Goal: Information Seeking & Learning: Learn about a topic

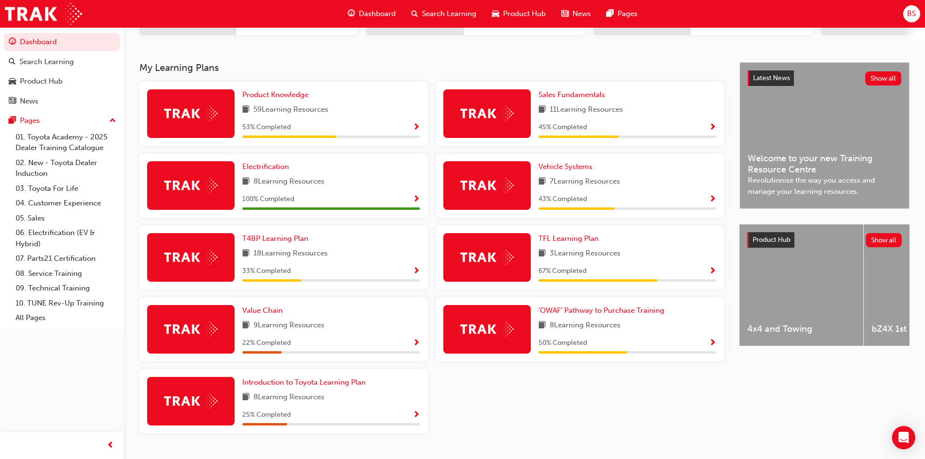
scroll to position [194, 0]
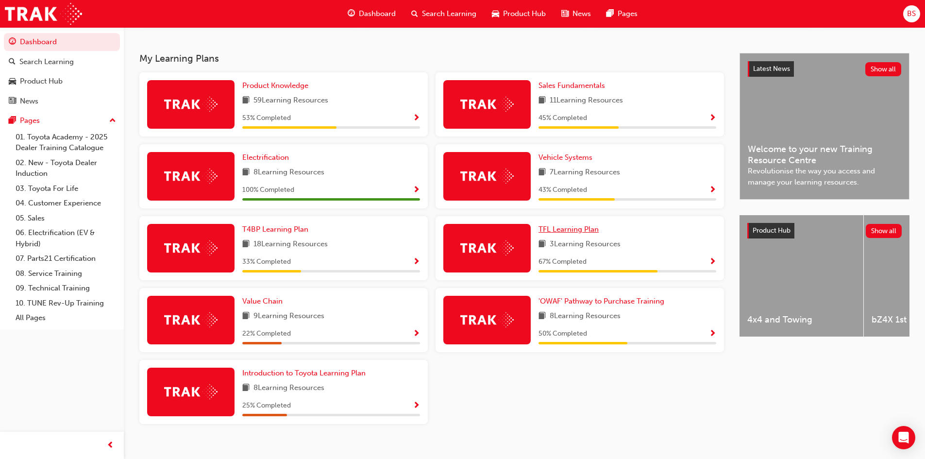
click at [563, 231] on span "TFL Learning Plan" at bounding box center [568, 229] width 60 height 9
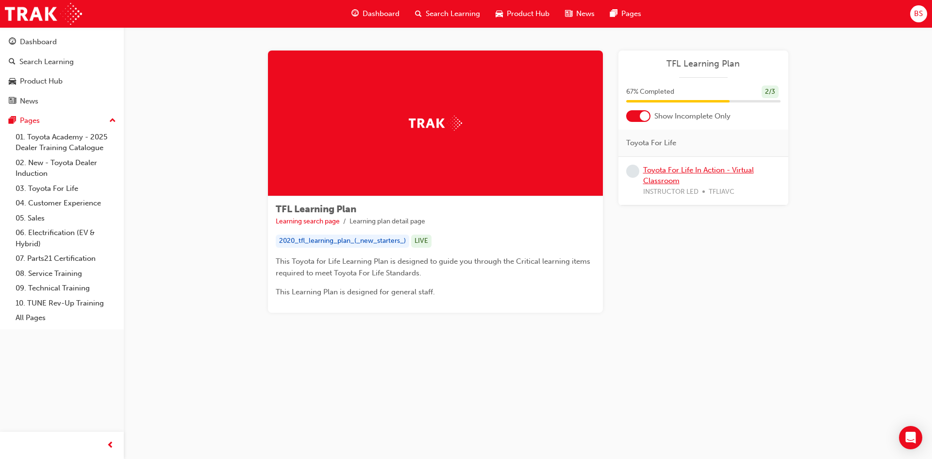
click at [652, 167] on link "Toyota For Life In Action - Virtual Classroom" at bounding box center [698, 175] width 111 height 20
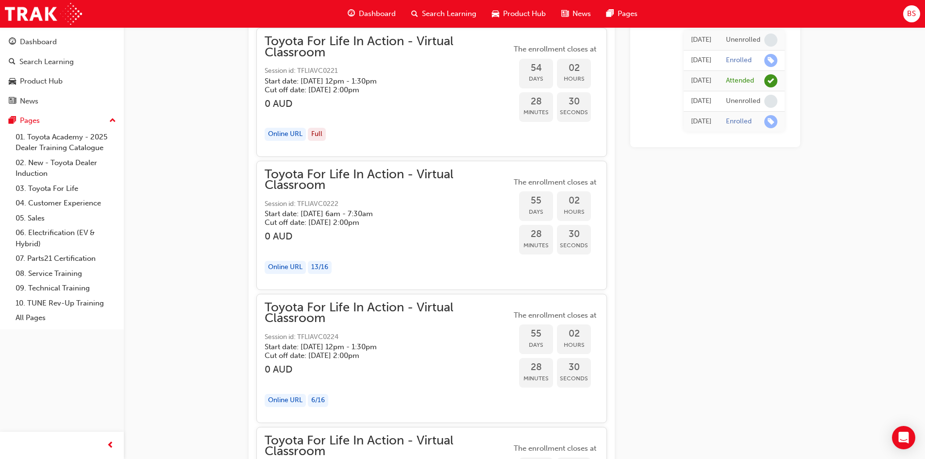
scroll to position [9907, 0]
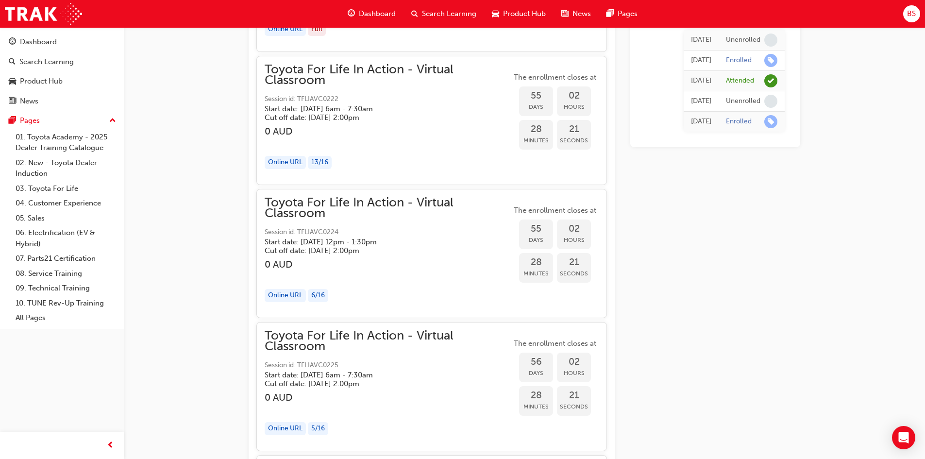
click at [281, 293] on div "Online URL" at bounding box center [284, 295] width 41 height 13
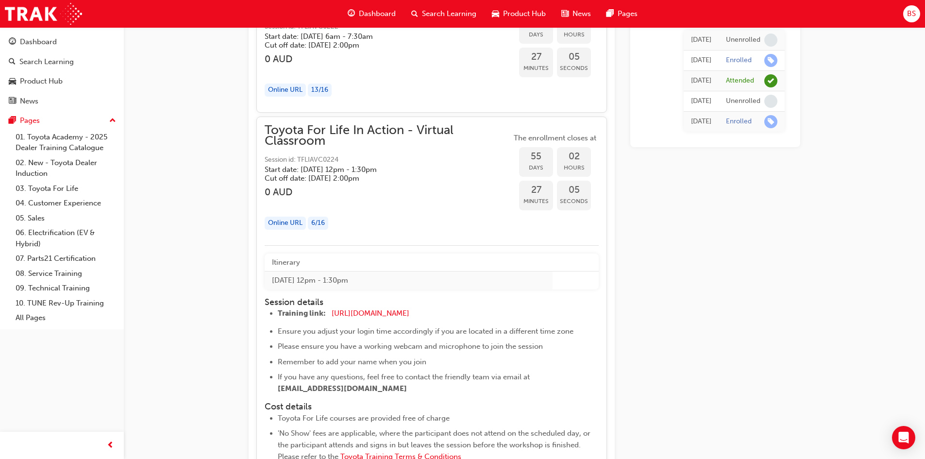
scroll to position [9955, 0]
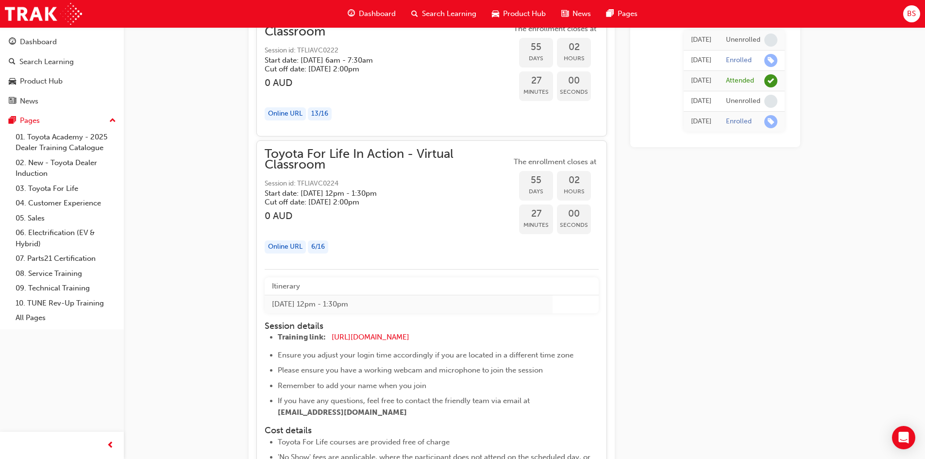
click at [283, 246] on div "Online URL" at bounding box center [284, 246] width 41 height 13
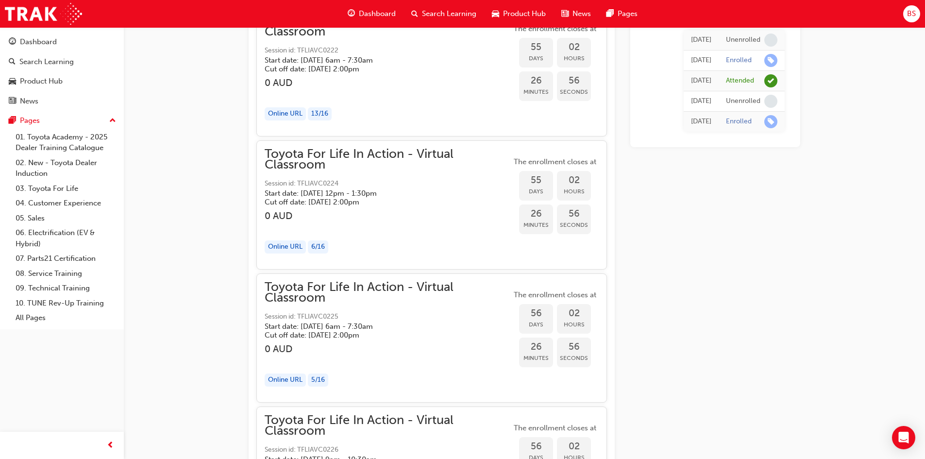
click at [283, 246] on div "Online URL" at bounding box center [284, 246] width 41 height 13
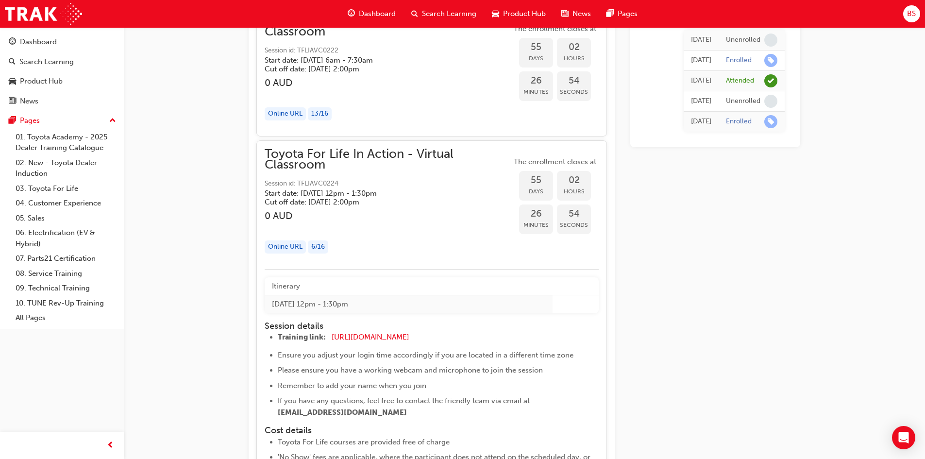
click at [320, 247] on div "6 / 16" at bounding box center [318, 246] width 20 height 13
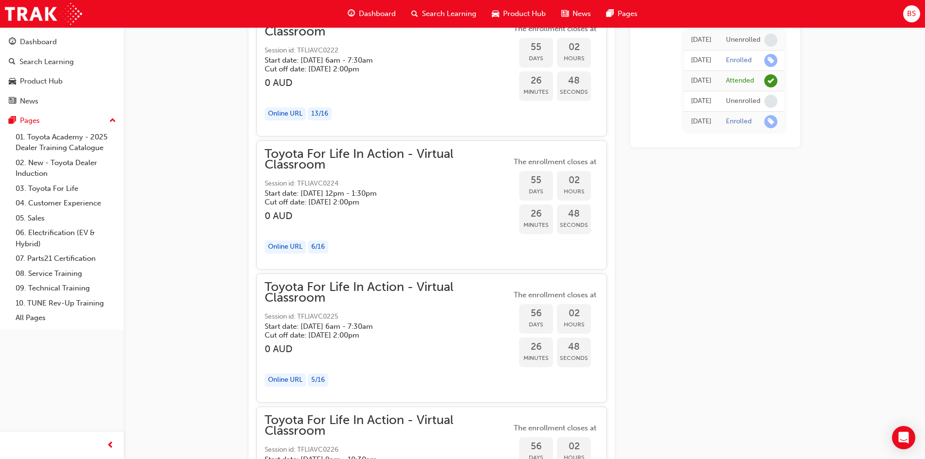
click at [277, 247] on div "Online URL" at bounding box center [284, 246] width 41 height 13
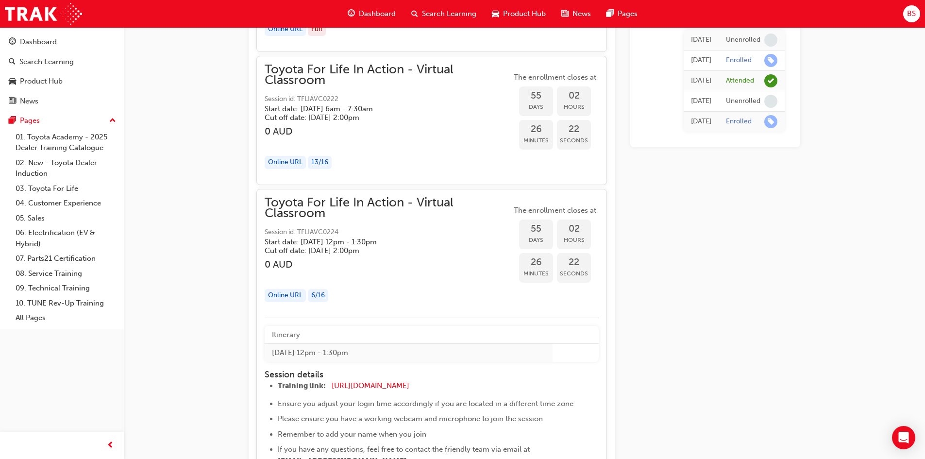
scroll to position [9858, 0]
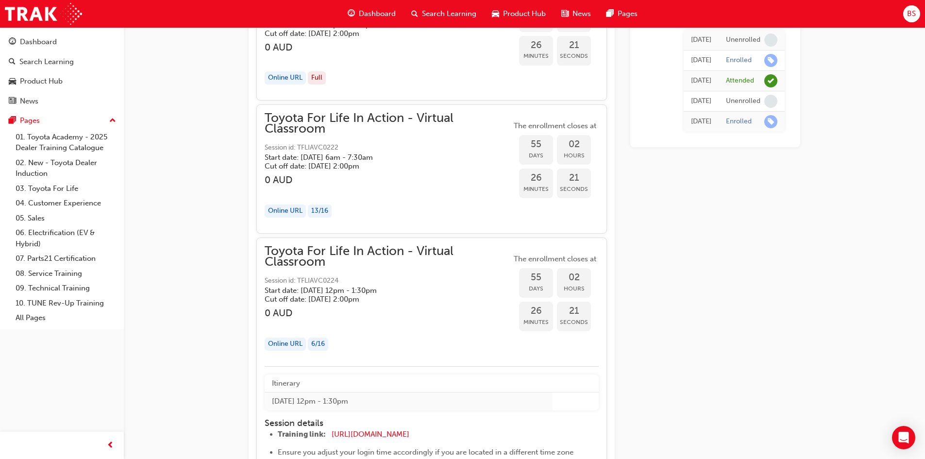
click at [537, 280] on span "55" at bounding box center [536, 277] width 34 height 11
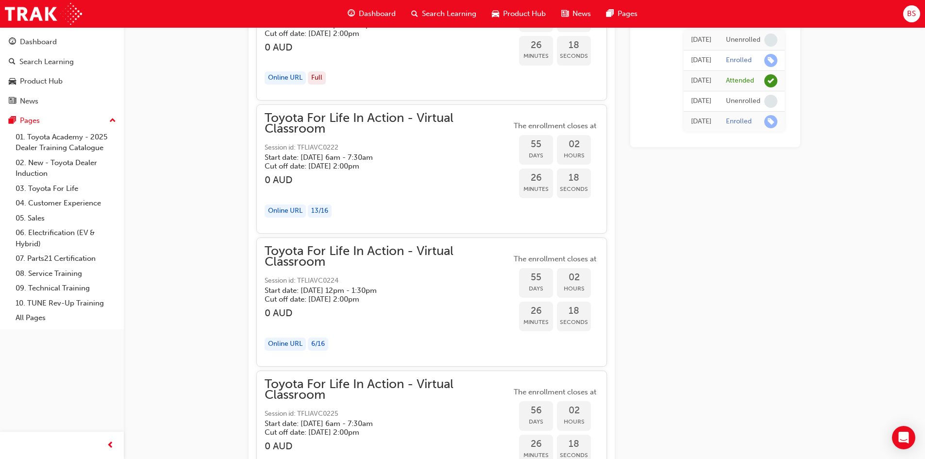
click at [330, 290] on h5 "Start date: Wed 22 Oct 2025 , 12pm - 1:30pm" at bounding box center [379, 290] width 231 height 9
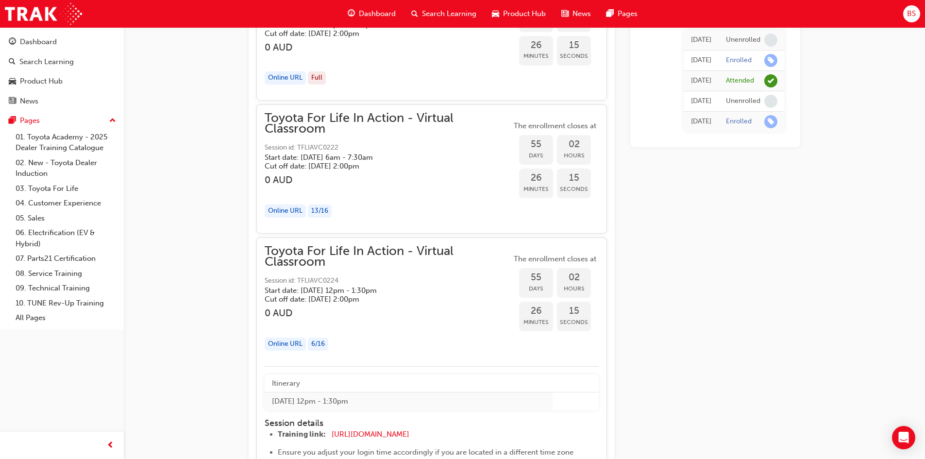
click at [286, 345] on div "Online URL" at bounding box center [284, 343] width 41 height 13
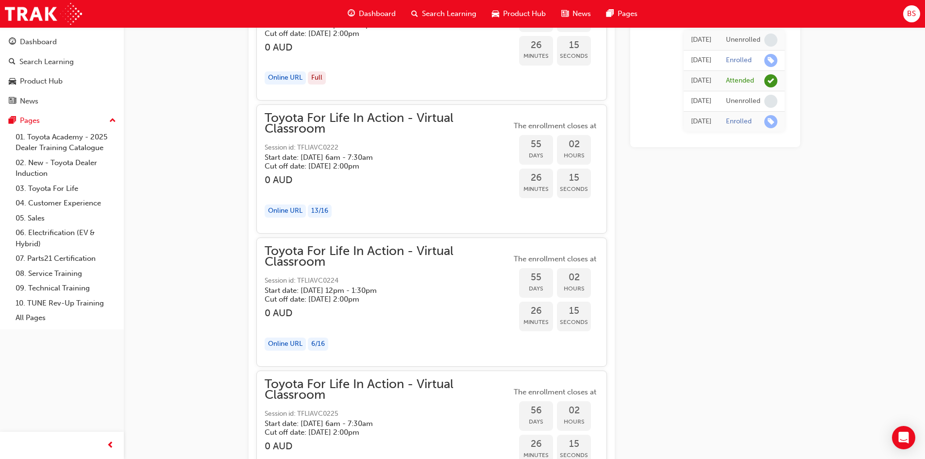
click at [286, 345] on div "Online URL" at bounding box center [284, 343] width 41 height 13
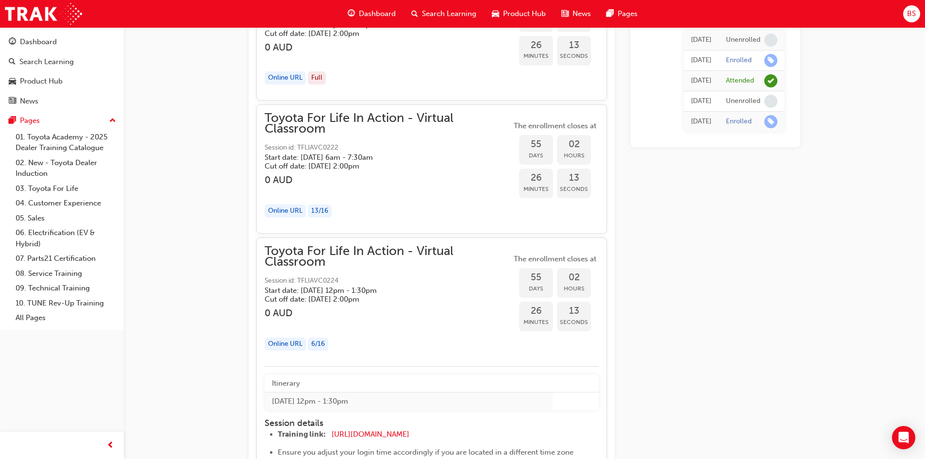
click at [277, 310] on h3 "0 AUD" at bounding box center [387, 312] width 247 height 11
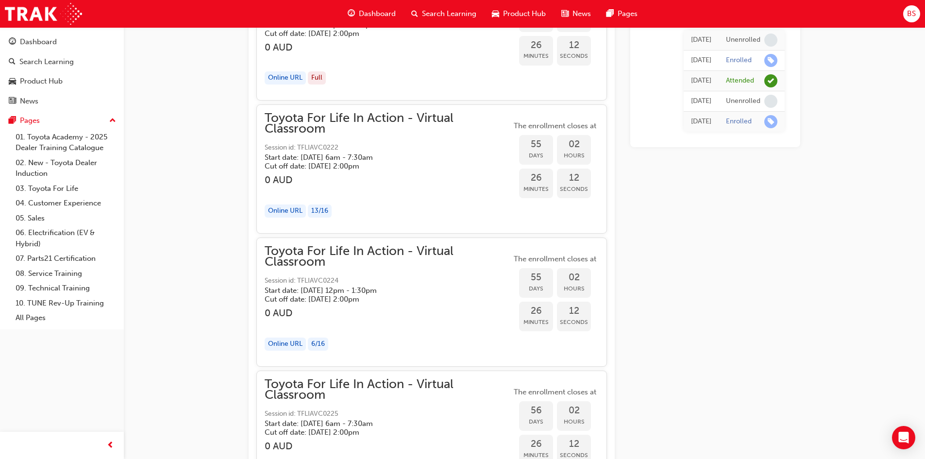
click at [277, 310] on h3 "0 AUD" at bounding box center [387, 312] width 247 height 11
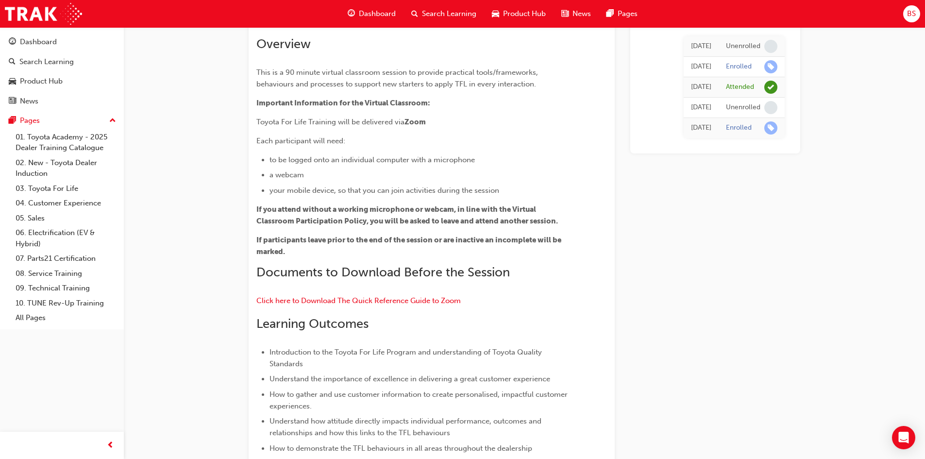
scroll to position [0, 0]
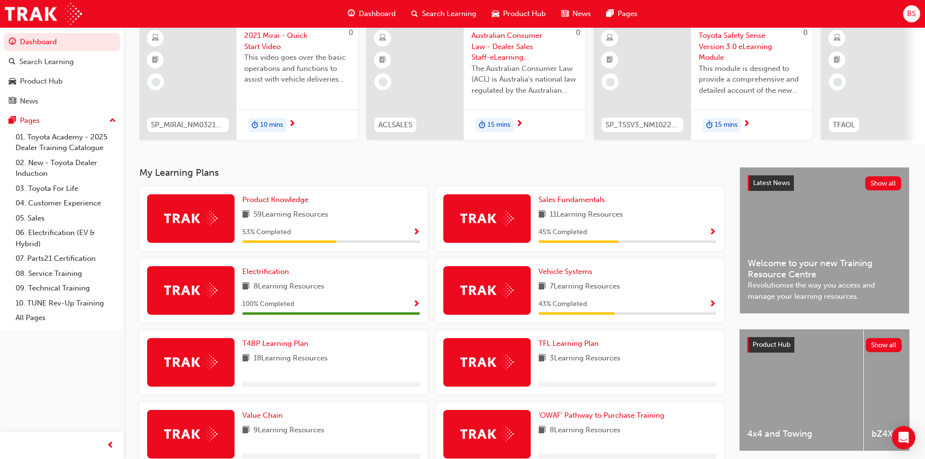
scroll to position [97, 0]
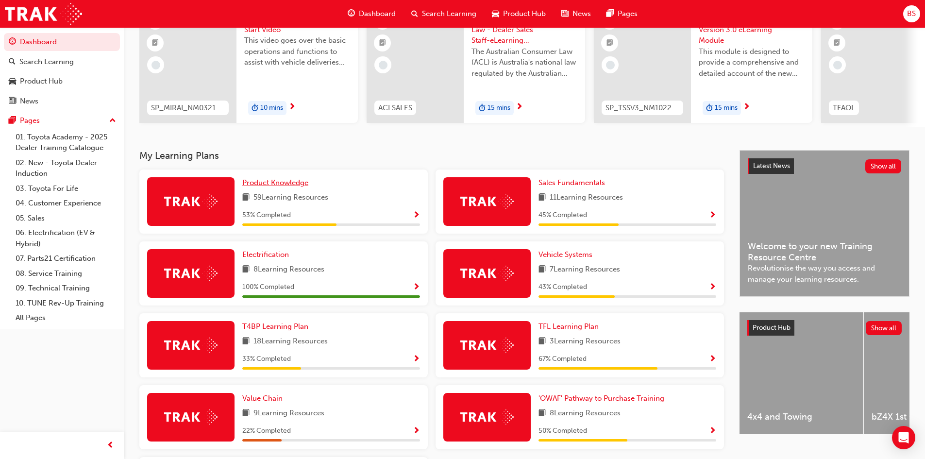
click at [284, 186] on span "Product Knowledge" at bounding box center [275, 182] width 66 height 9
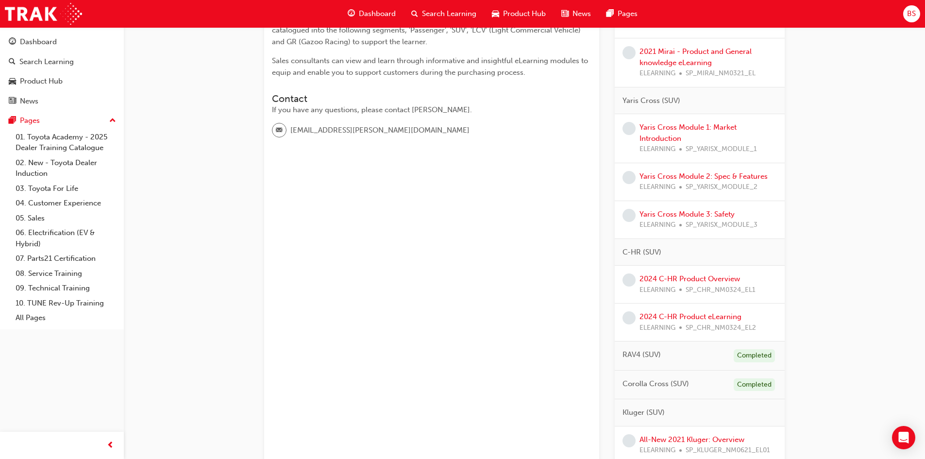
scroll to position [194, 0]
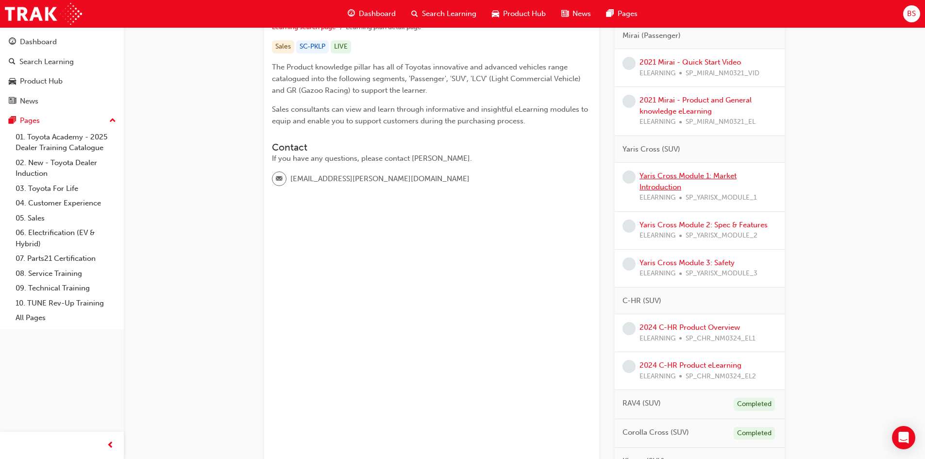
click at [687, 178] on link "Yaris Cross Module 1: Market Introduction" at bounding box center [687, 181] width 97 height 20
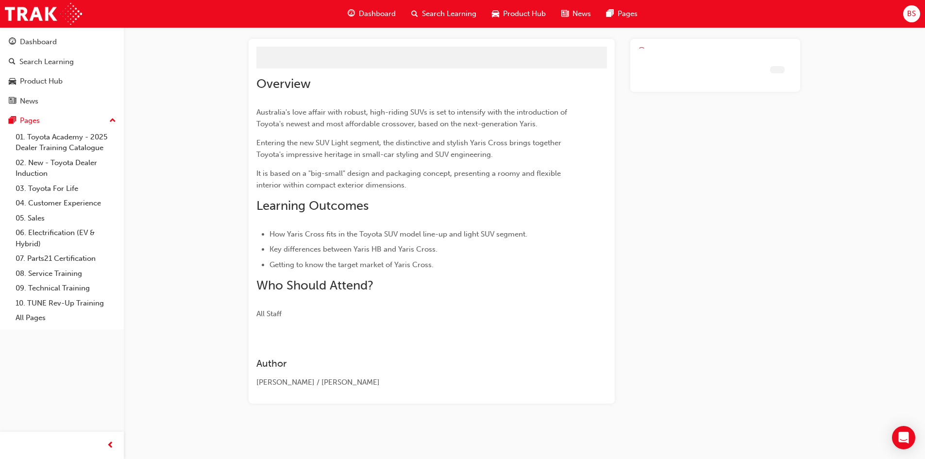
scroll to position [27, 0]
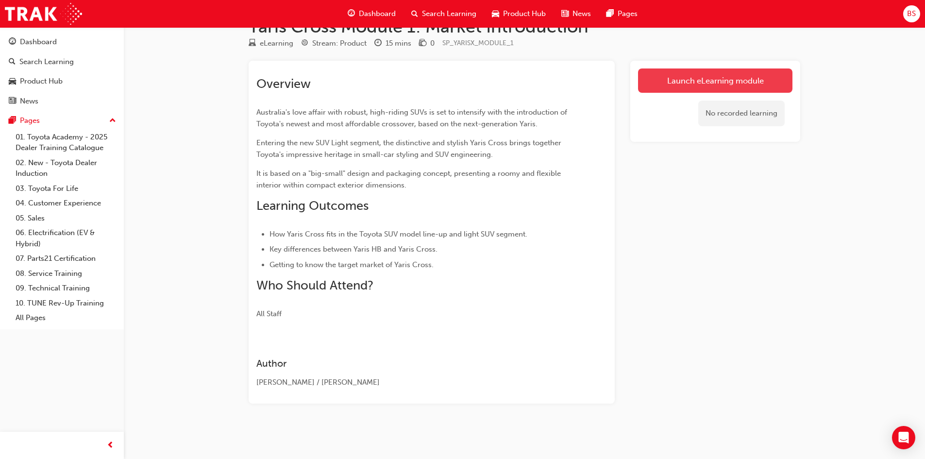
click at [669, 82] on link "Launch eLearning module" at bounding box center [715, 80] width 154 height 24
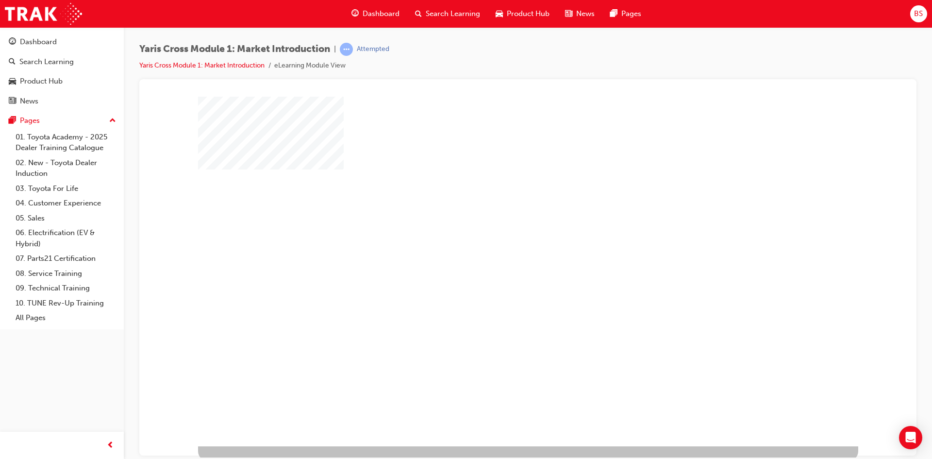
click at [500, 243] on div "play" at bounding box center [500, 243] width 0 height 0
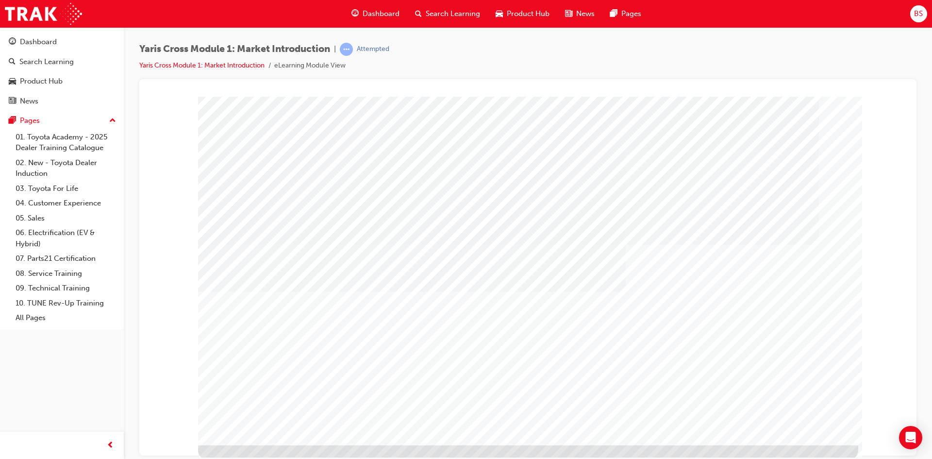
scroll to position [3, 0]
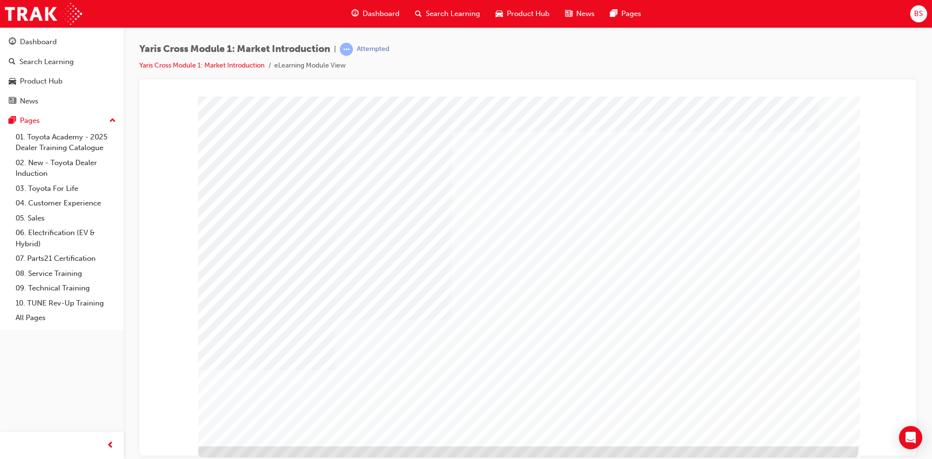
drag, startPoint x: 450, startPoint y: 214, endPoint x: 450, endPoint y: 253, distance: 38.8
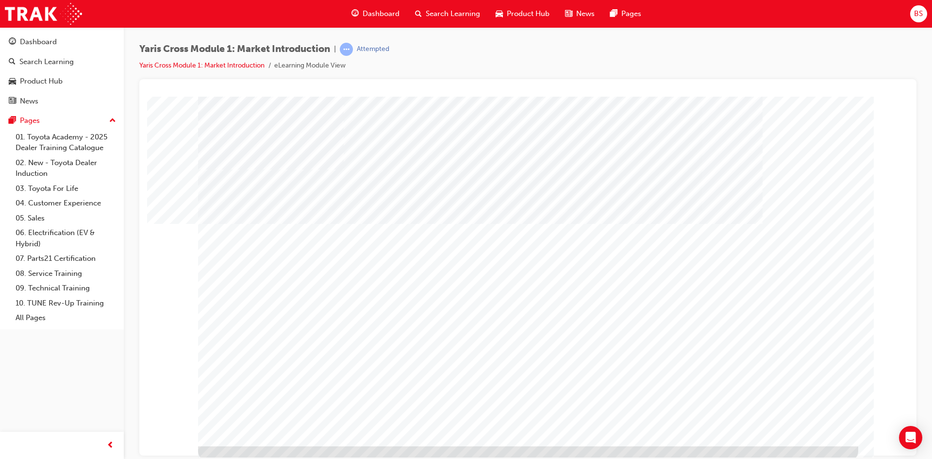
click at [450, 253] on div at bounding box center [528, 270] width 660 height 349
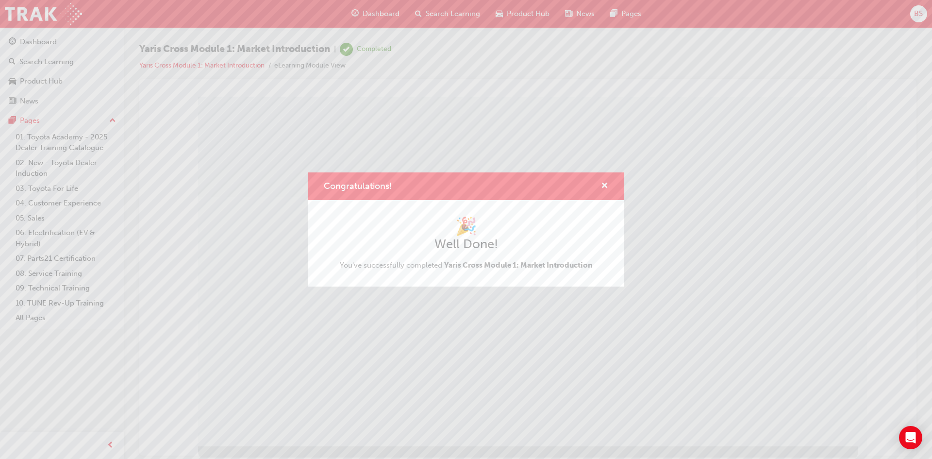
click at [791, 430] on div "Congratulations! 🎉 Well Done! You've successfully completed Yaris Cross Module …" at bounding box center [466, 229] width 932 height 459
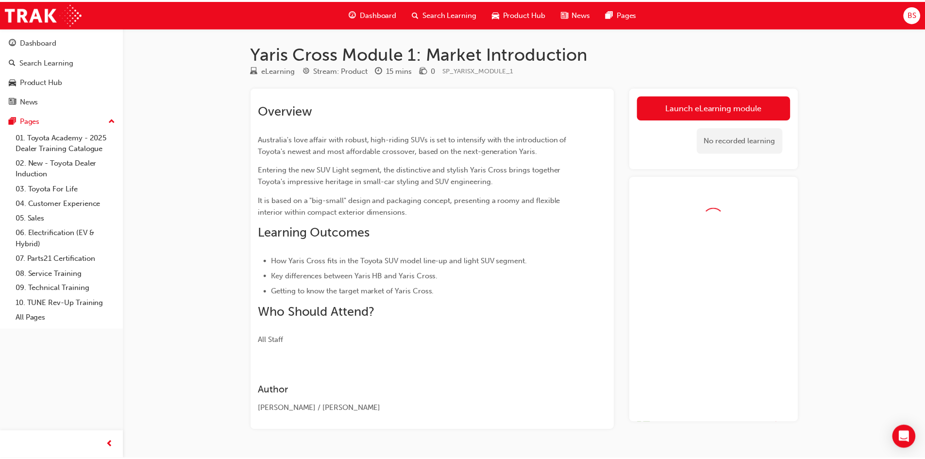
scroll to position [27, 0]
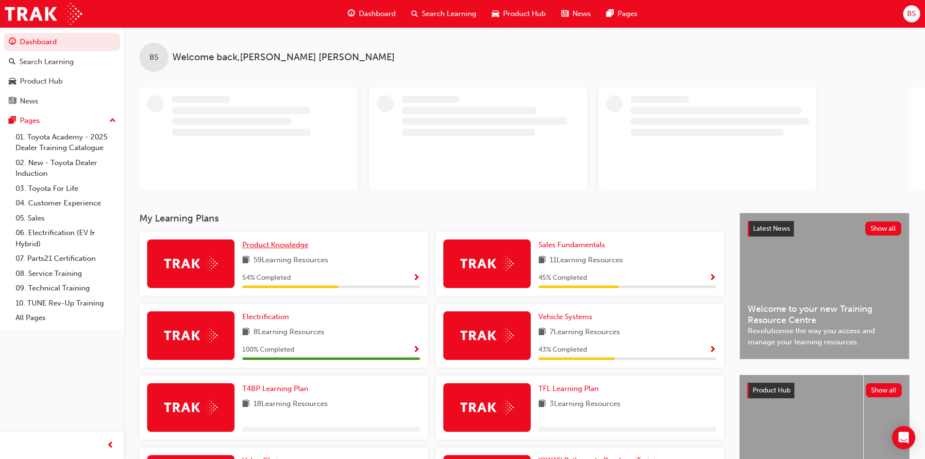
click at [259, 243] on span "Product Knowledge" at bounding box center [275, 244] width 66 height 9
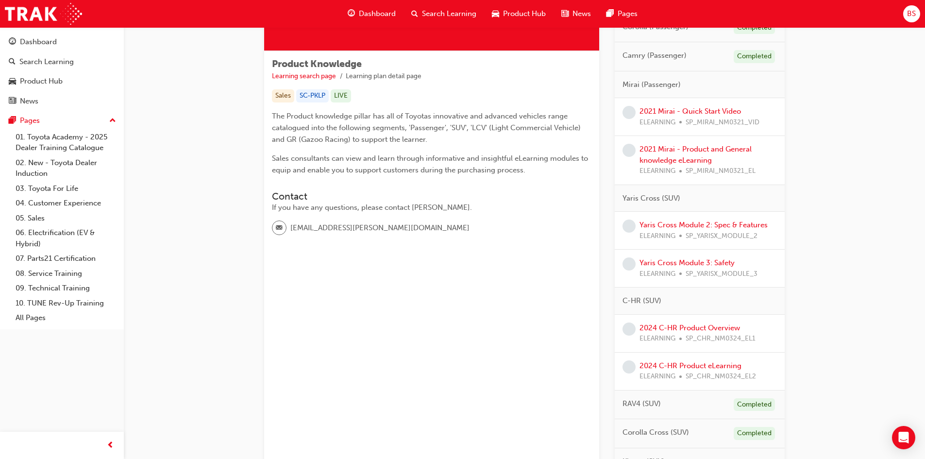
scroll to position [146, 0]
click at [715, 225] on link "Yaris Cross Module 2: Spec & Features" at bounding box center [703, 224] width 128 height 9
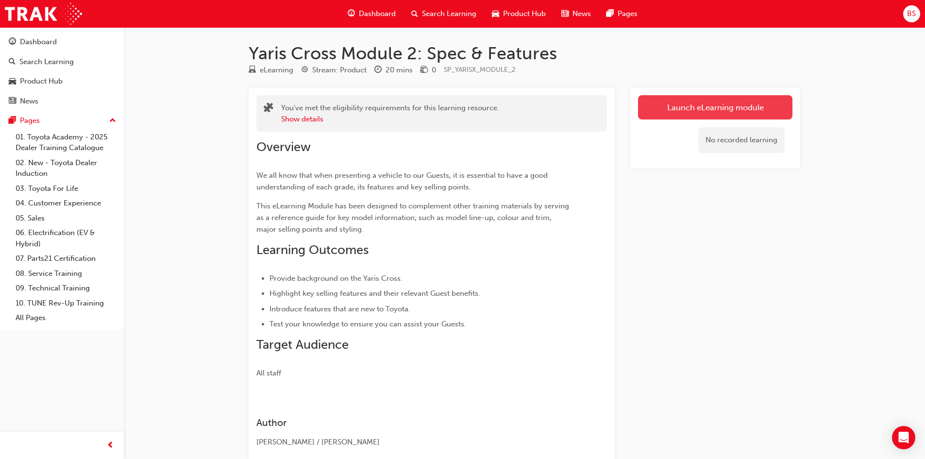
click at [686, 108] on link "Launch eLearning module" at bounding box center [715, 107] width 154 height 24
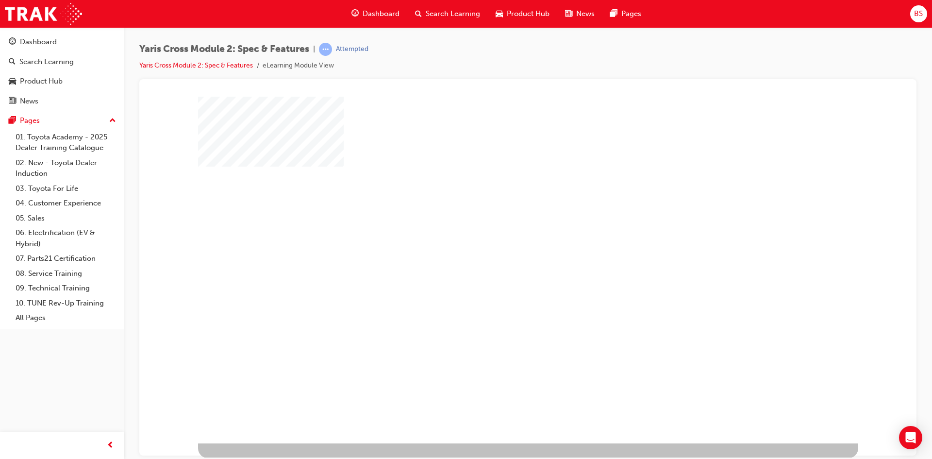
scroll to position [3, 0]
click at [500, 239] on div "play" at bounding box center [500, 239] width 0 height 0
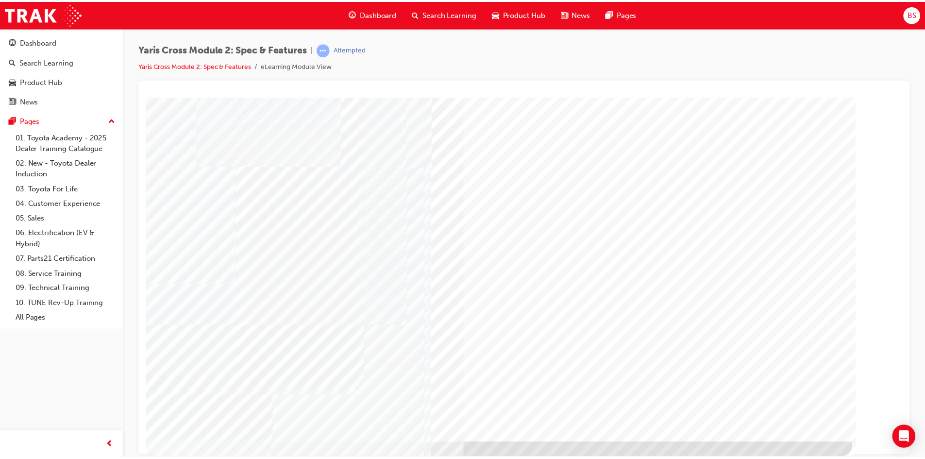
scroll to position [0, 0]
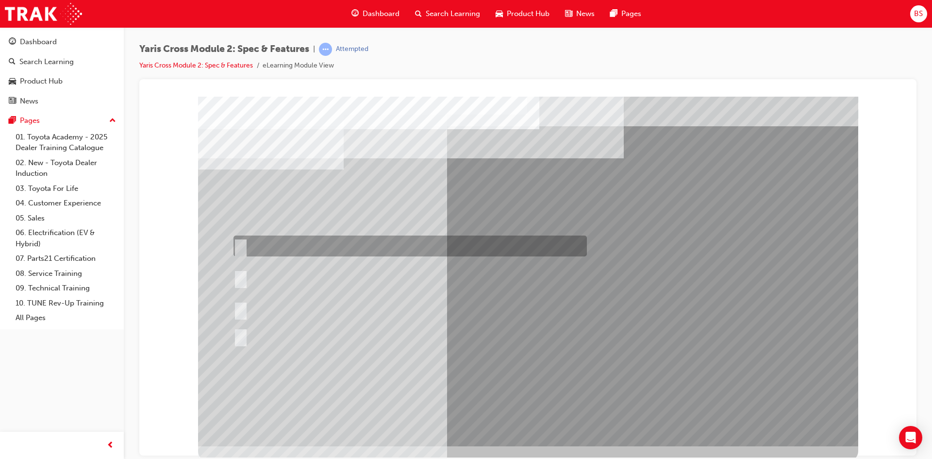
click at [243, 244] on input "8 standard colours across the range only" at bounding box center [238, 246] width 11 height 11
radio input "true"
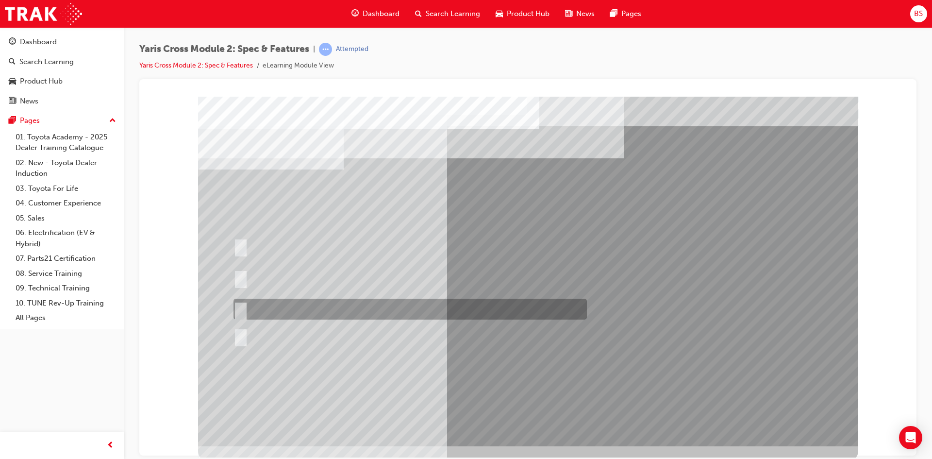
click at [237, 311] on input "7 two-tone colours across the range only" at bounding box center [238, 309] width 11 height 11
radio input "true"
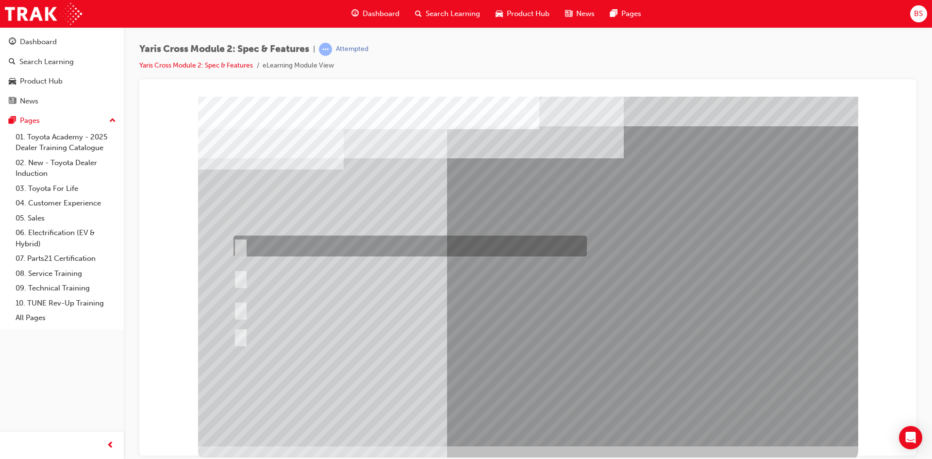
click at [242, 243] on input "8 standard colours across the range only" at bounding box center [238, 246] width 11 height 11
radio input "true"
click at [242, 243] on input "8 standard colours across the range only" at bounding box center [238, 246] width 11 height 11
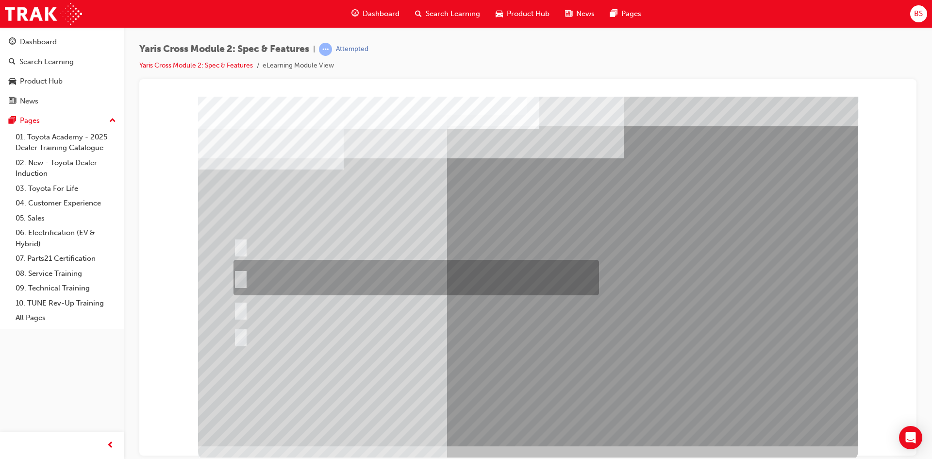
click at [239, 278] on input "8 standard colours across the range and an additional 7 two-tone colours in the…" at bounding box center [238, 277] width 11 height 11
radio input "true"
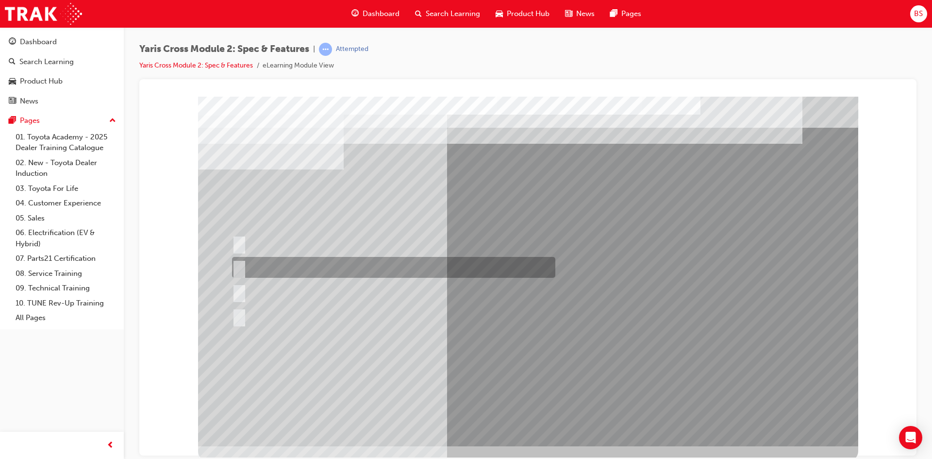
click at [237, 266] on input "GX only" at bounding box center [237, 267] width 11 height 11
radio input "true"
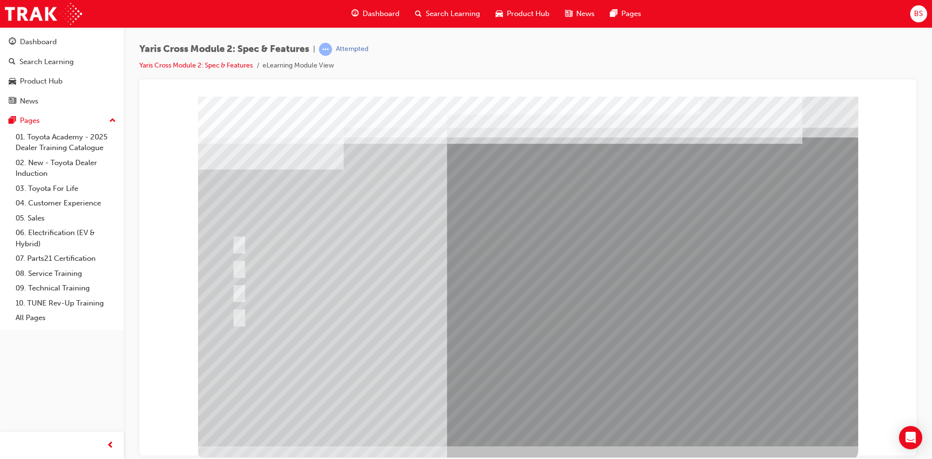
click at [601, 363] on div at bounding box center [528, 270] width 660 height 349
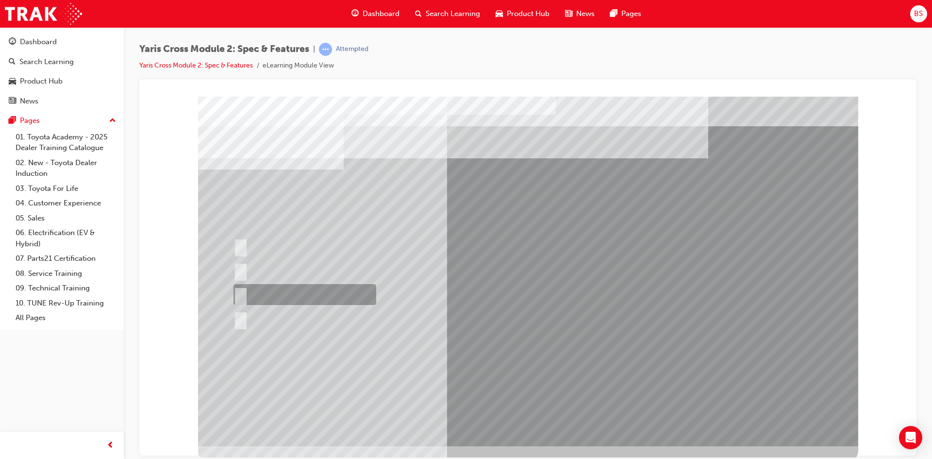
click at [241, 295] on input "2WD HV GX" at bounding box center [238, 294] width 11 height 11
radio input "true"
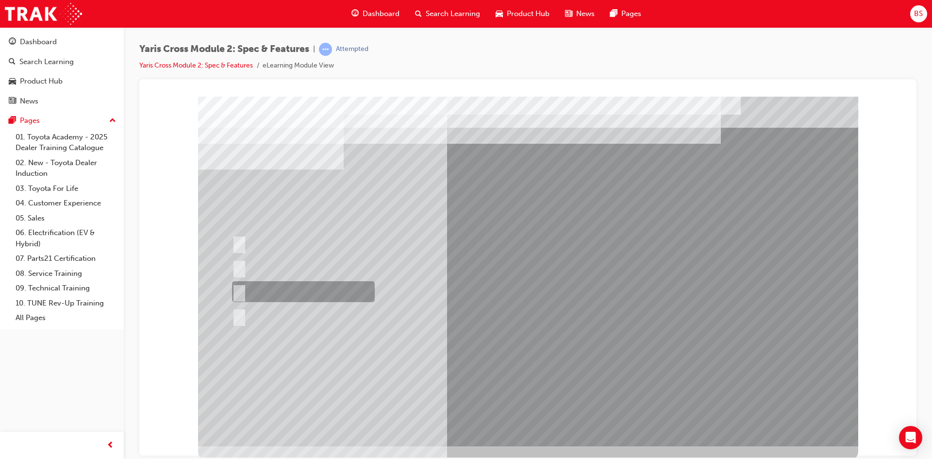
click at [241, 290] on input "All variants" at bounding box center [237, 291] width 11 height 11
radio input "true"
click at [239, 265] on div at bounding box center [528, 270] width 660 height 349
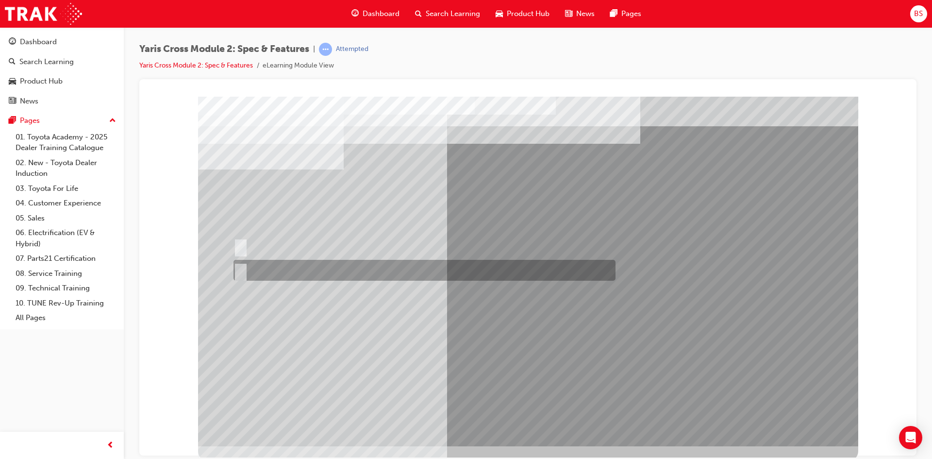
click at [240, 268] on input "True" at bounding box center [238, 270] width 11 height 11
radio input "true"
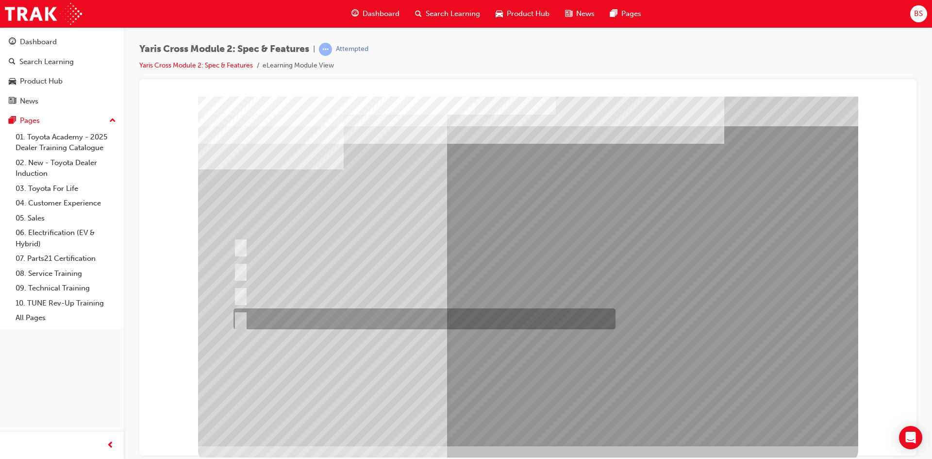
click at [240, 317] on input "Urban Only" at bounding box center [238, 319] width 11 height 11
radio input "true"
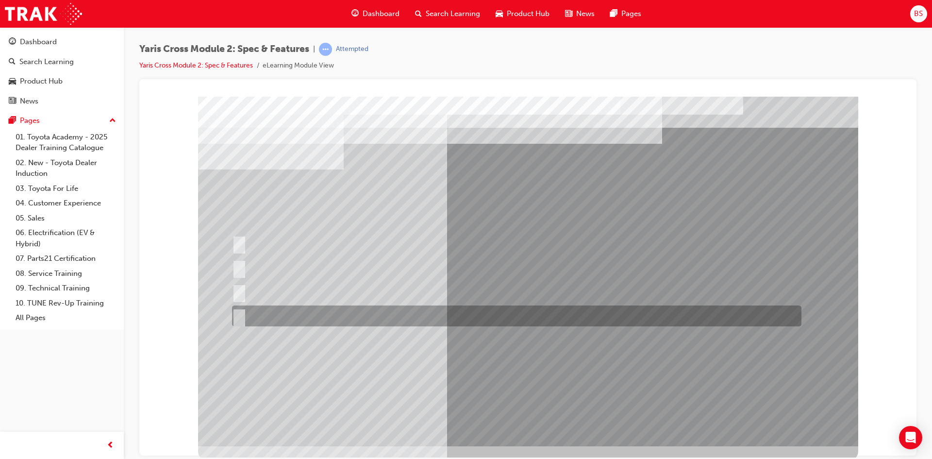
click at [240, 313] on input "60:40" at bounding box center [237, 316] width 11 height 11
radio input "true"
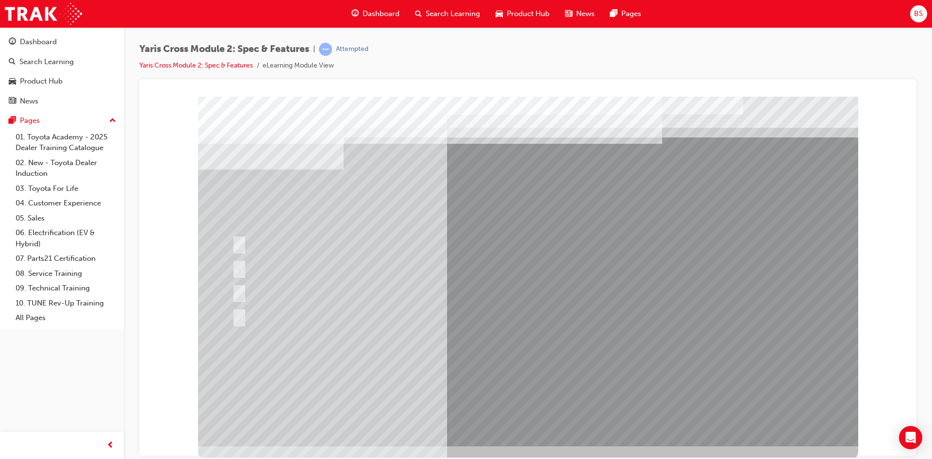
click at [493, 365] on div at bounding box center [528, 270] width 660 height 349
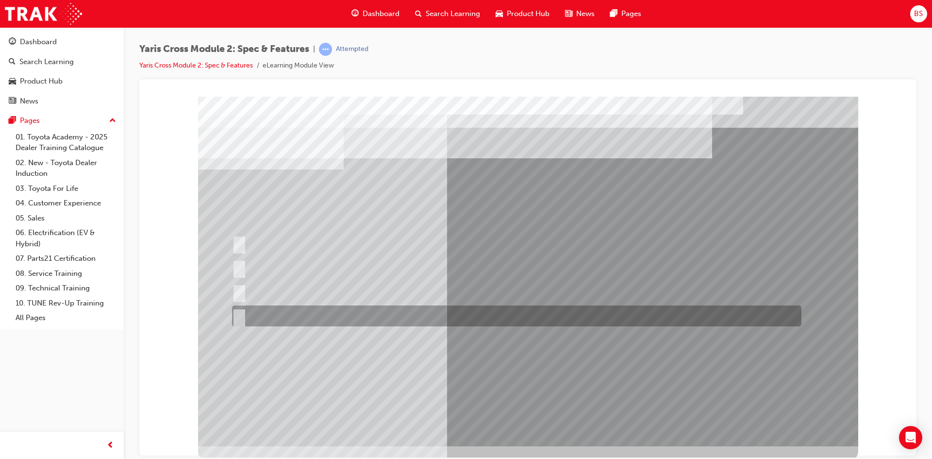
click at [239, 316] on input "Cup Holder & Armrest" at bounding box center [237, 316] width 11 height 11
radio input "true"
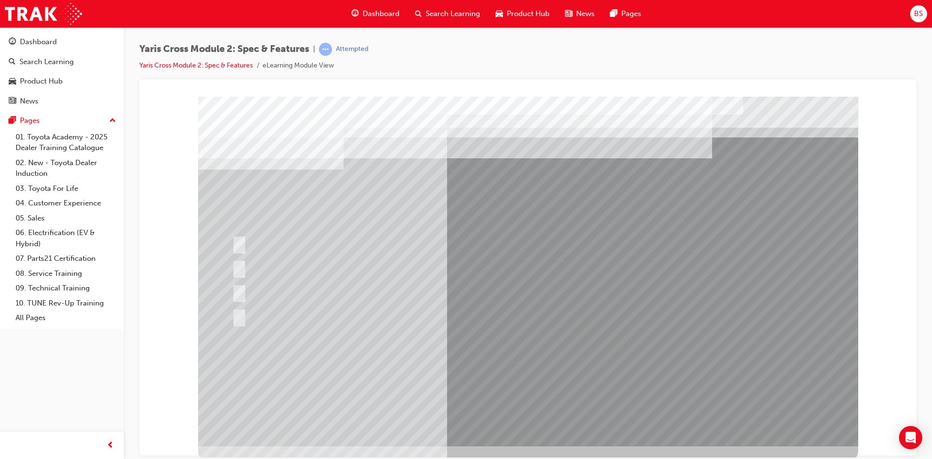
click at [454, 364] on div at bounding box center [528, 270] width 660 height 349
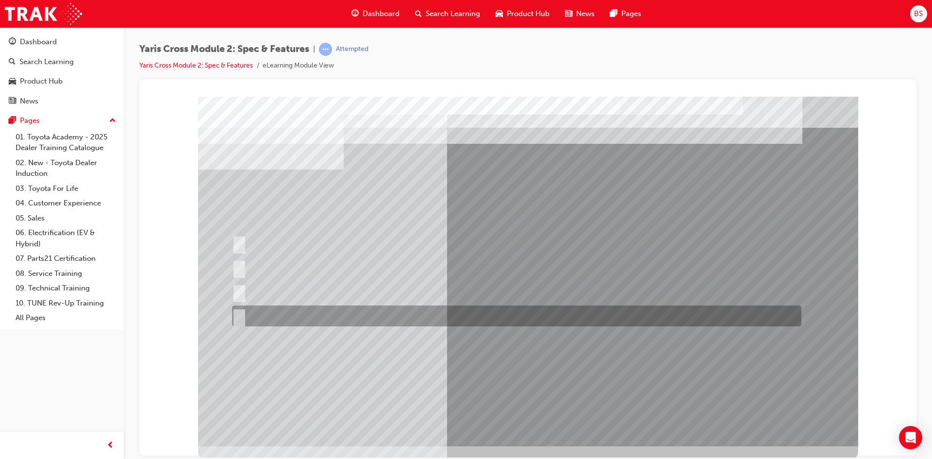
click at [239, 317] on input "390L: 2WD & 314L: AWD" at bounding box center [237, 316] width 11 height 11
radio input "true"
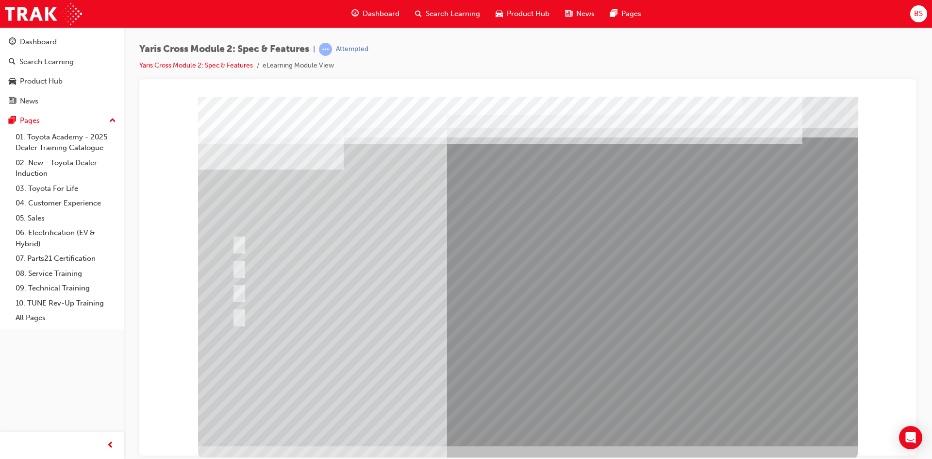
click at [461, 363] on div at bounding box center [528, 270] width 660 height 349
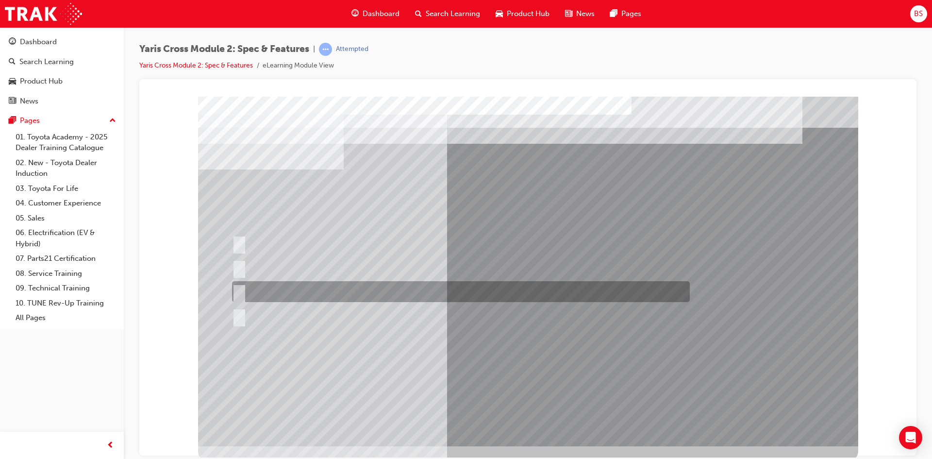
click at [241, 289] on input "2WD Petrol: 5.0, 2WD HV: 3.8, AWD HV: 4.0" at bounding box center [237, 291] width 11 height 11
radio input "true"
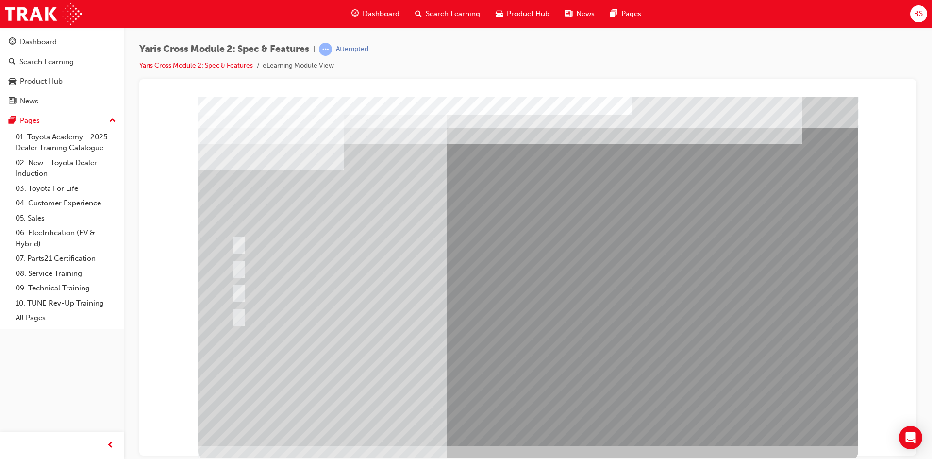
click at [427, 363] on div at bounding box center [528, 270] width 660 height 349
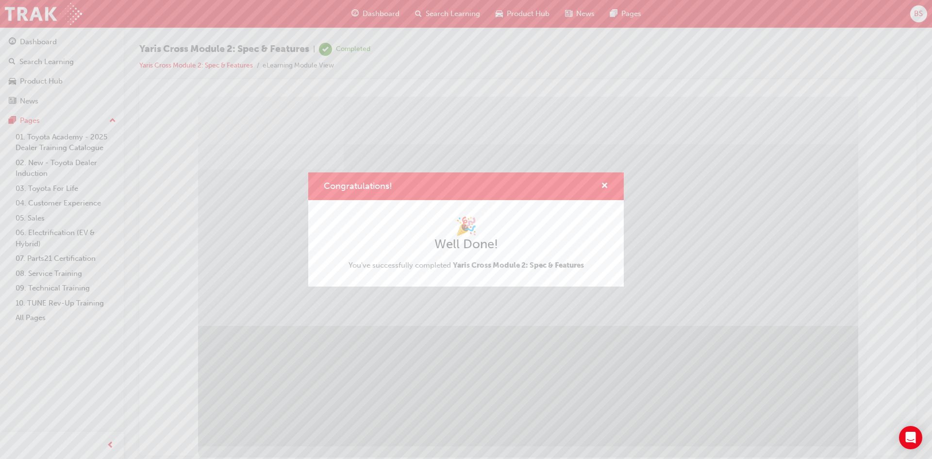
click at [792, 424] on div "Congratulations! 🎉 Well Done! You've successfully completed Yaris Cross Module …" at bounding box center [466, 229] width 932 height 459
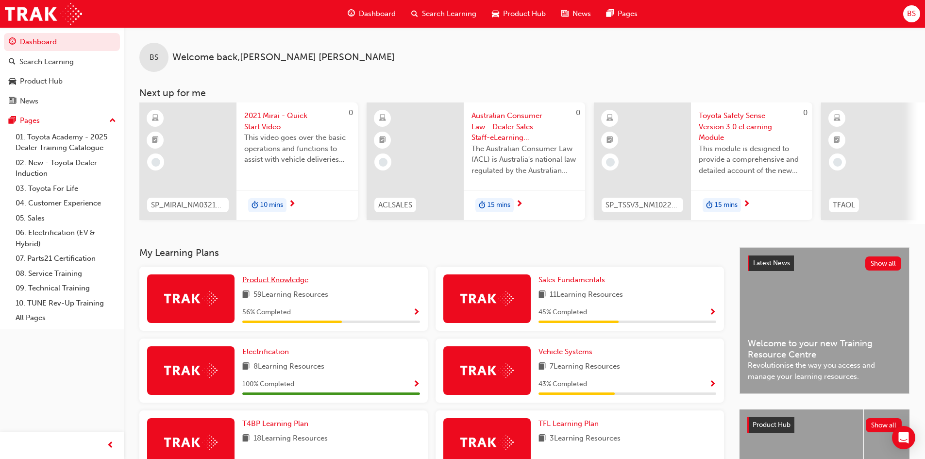
click at [265, 282] on span "Product Knowledge" at bounding box center [275, 279] width 66 height 9
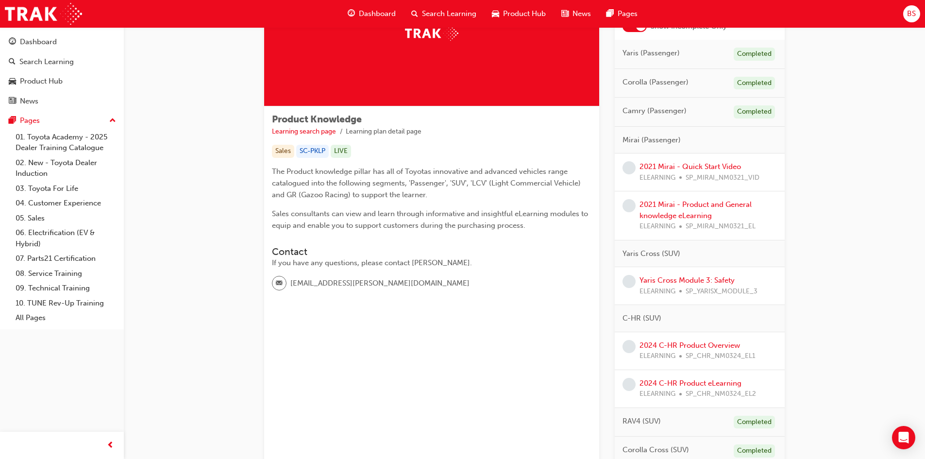
scroll to position [97, 0]
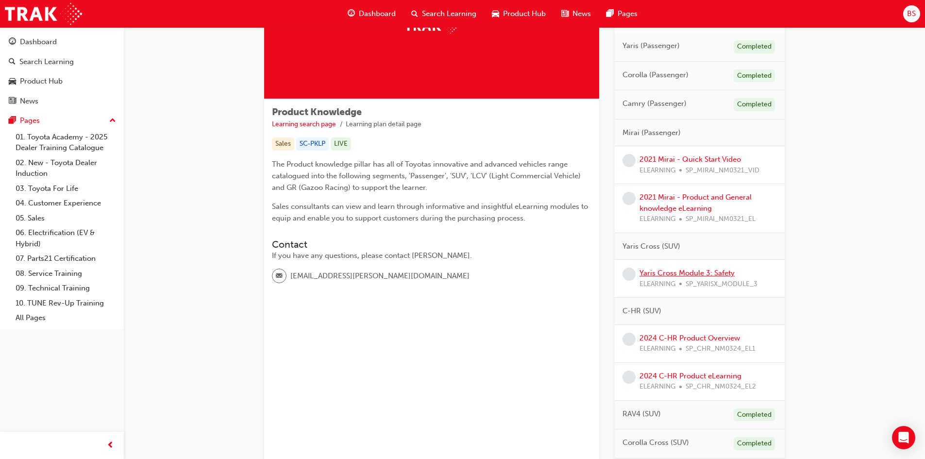
click at [695, 274] on link "Yaris Cross Module 3: Safety" at bounding box center [686, 272] width 95 height 9
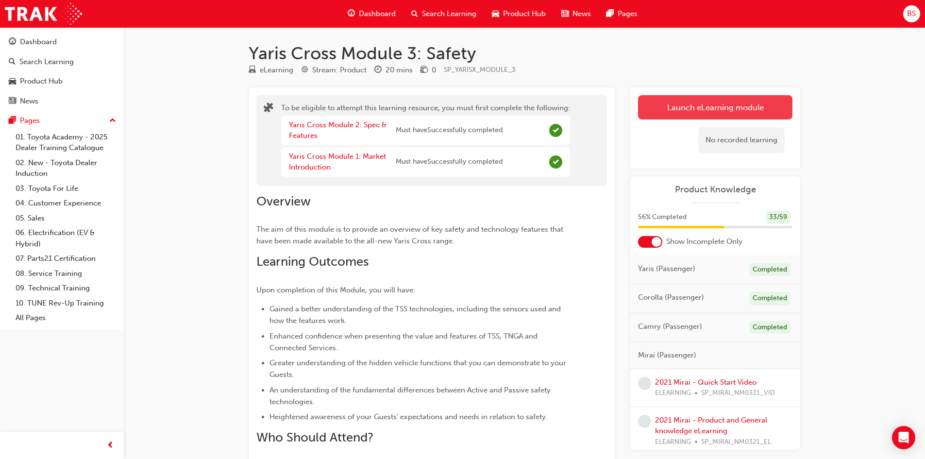
click at [754, 106] on button "Launch eLearning module" at bounding box center [715, 107] width 154 height 24
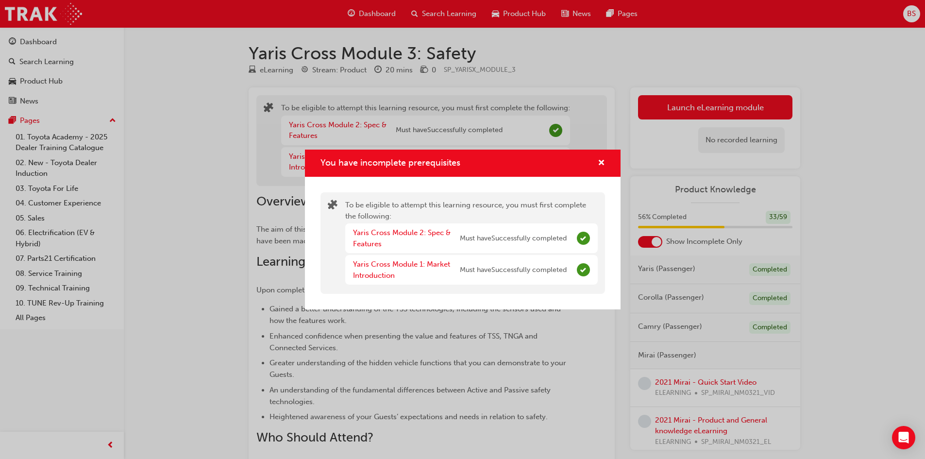
click at [188, 199] on div "You have incomplete prerequisites To be eligible to attempt this learning resou…" at bounding box center [462, 229] width 925 height 459
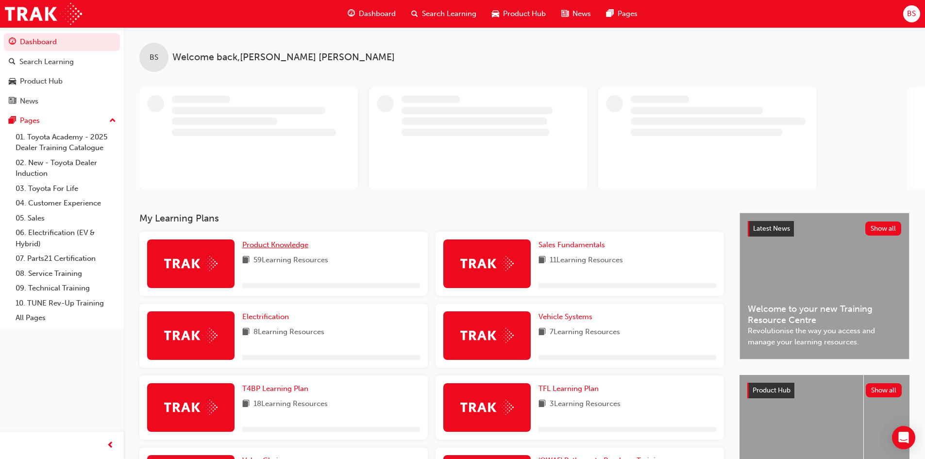
click at [269, 243] on span "Product Knowledge" at bounding box center [275, 244] width 66 height 9
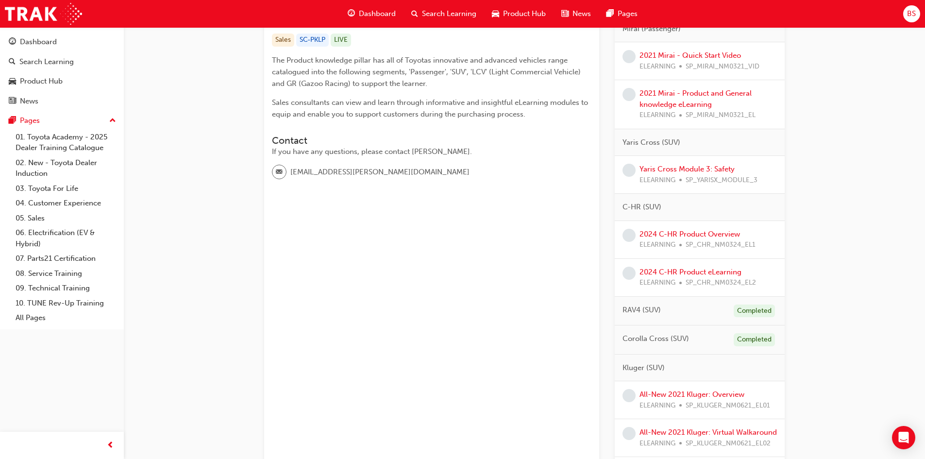
scroll to position [194, 0]
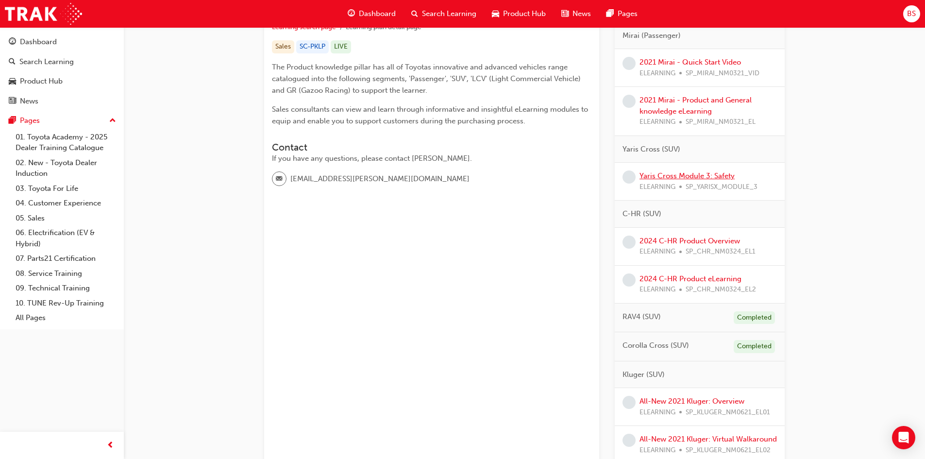
click at [667, 177] on link "Yaris Cross Module 3: Safety" at bounding box center [686, 175] width 95 height 9
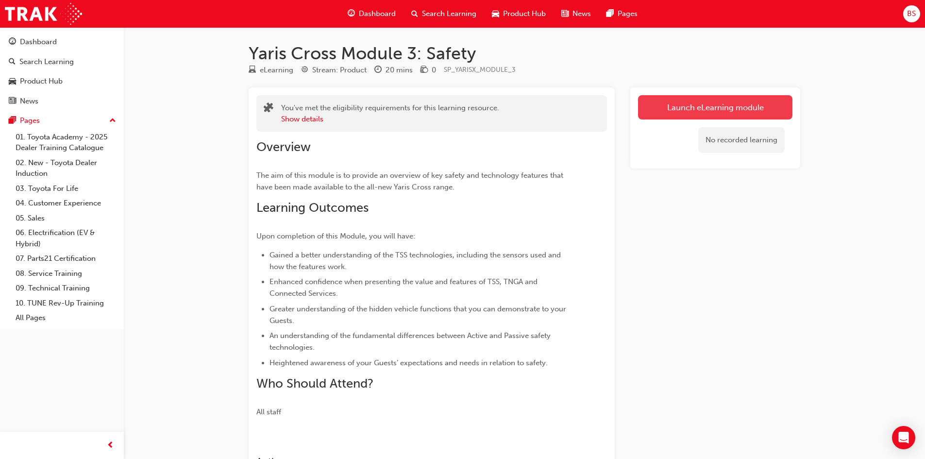
click at [683, 106] on link "Launch eLearning module" at bounding box center [715, 107] width 154 height 24
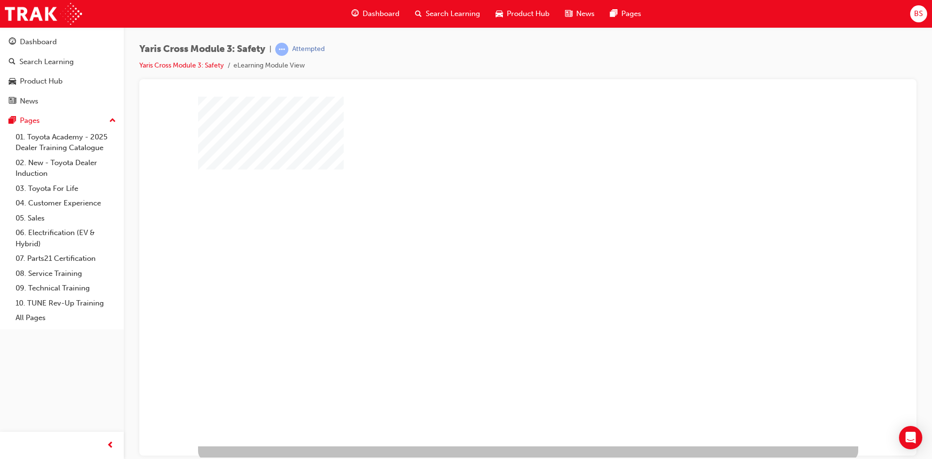
click at [500, 243] on div "play" at bounding box center [500, 243] width 0 height 0
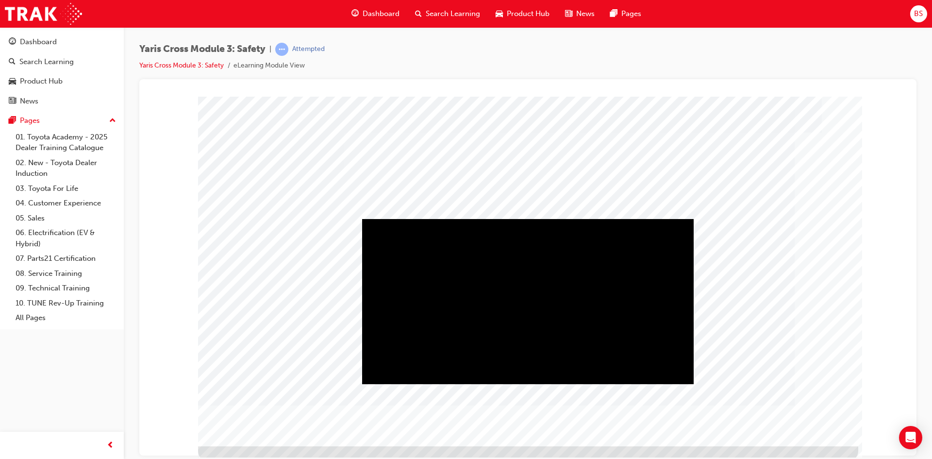
click at [522, 218] on div "Play" at bounding box center [527, 218] width 331 height 0
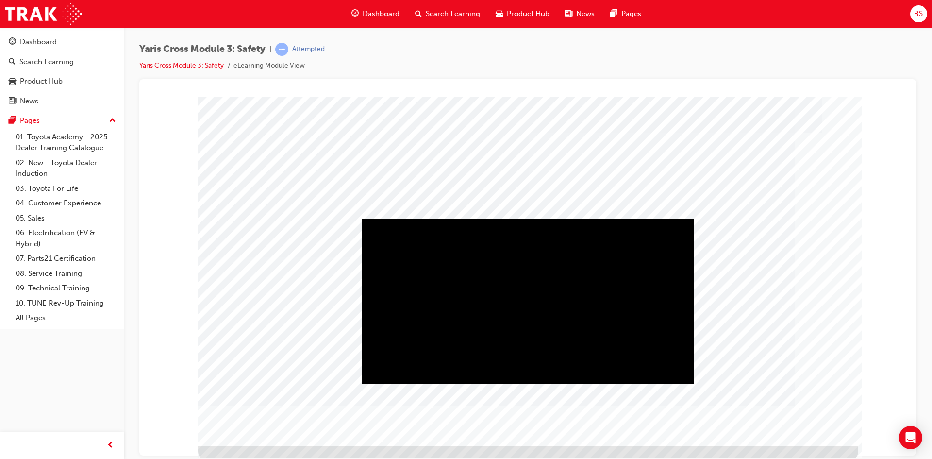
click at [527, 218] on div "Play" at bounding box center [527, 218] width 331 height 0
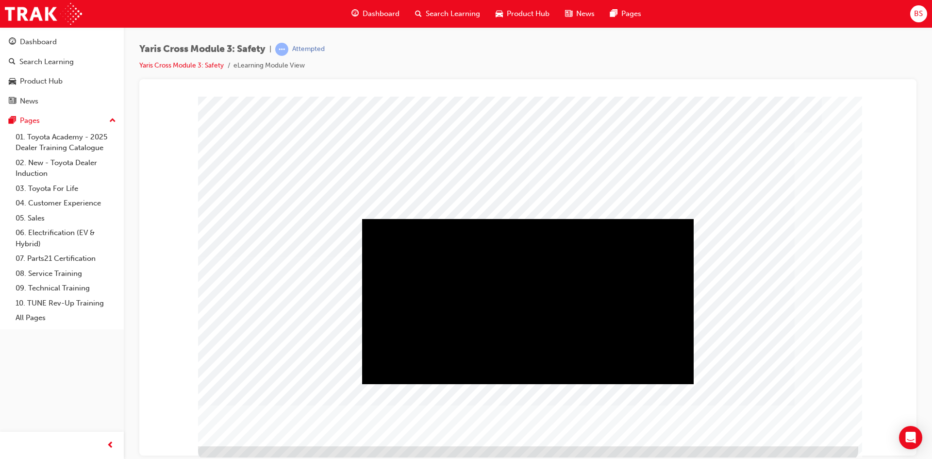
click at [534, 218] on div "Play" at bounding box center [527, 218] width 331 height 0
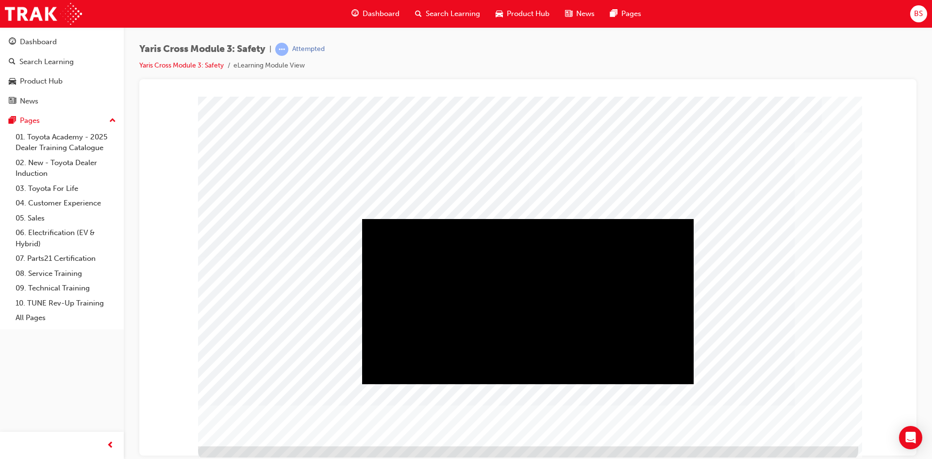
click at [529, 218] on div "Play" at bounding box center [527, 218] width 331 height 0
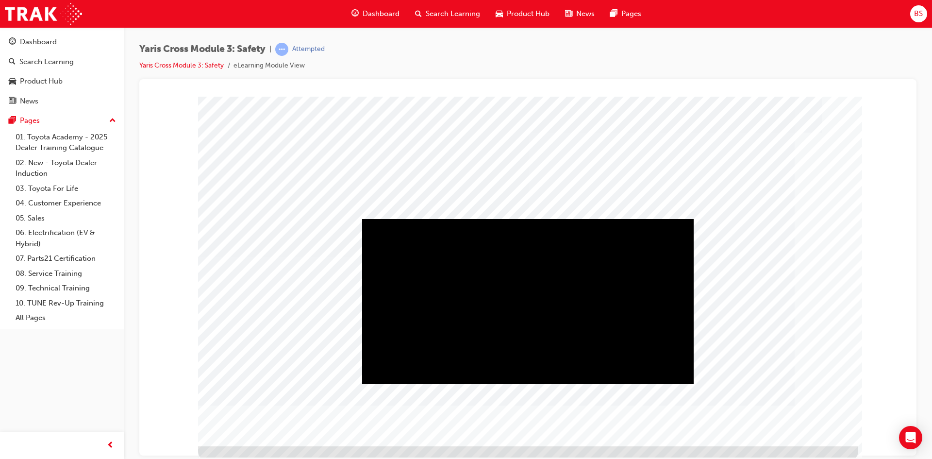
click at [439, 218] on div "Play" at bounding box center [527, 218] width 331 height 0
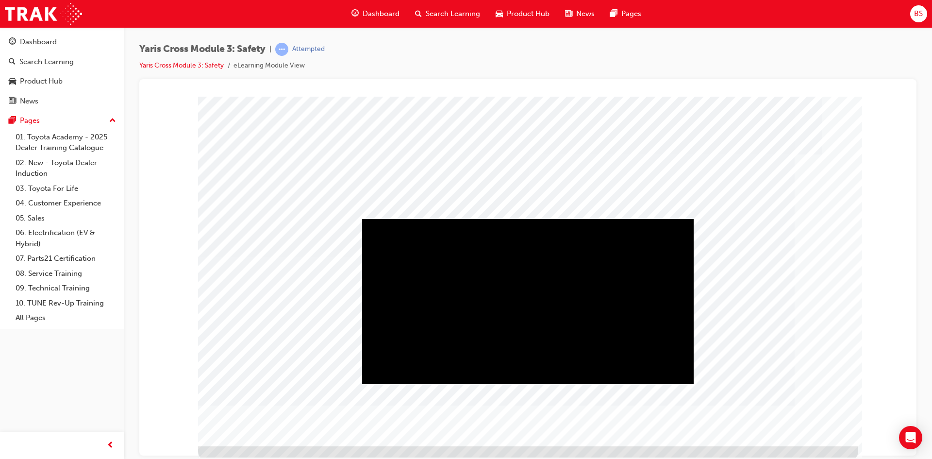
click at [531, 218] on div "Play" at bounding box center [527, 218] width 331 height 0
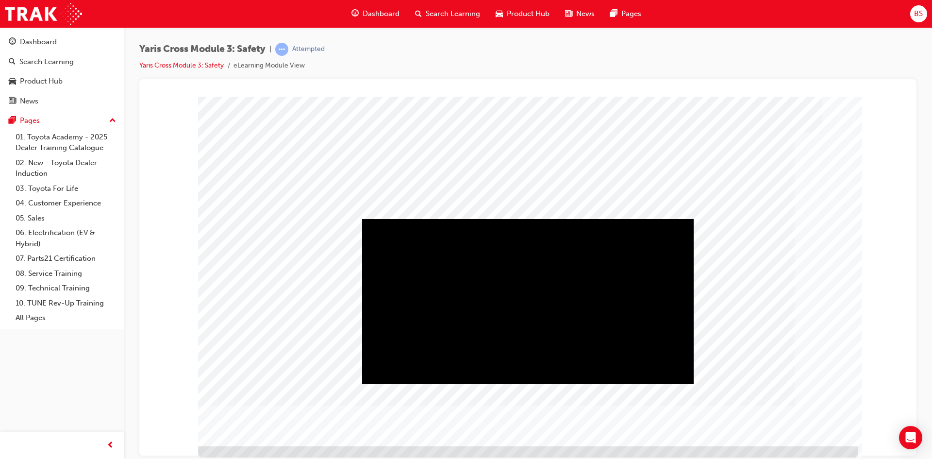
click at [529, 218] on div "Play" at bounding box center [527, 218] width 331 height 0
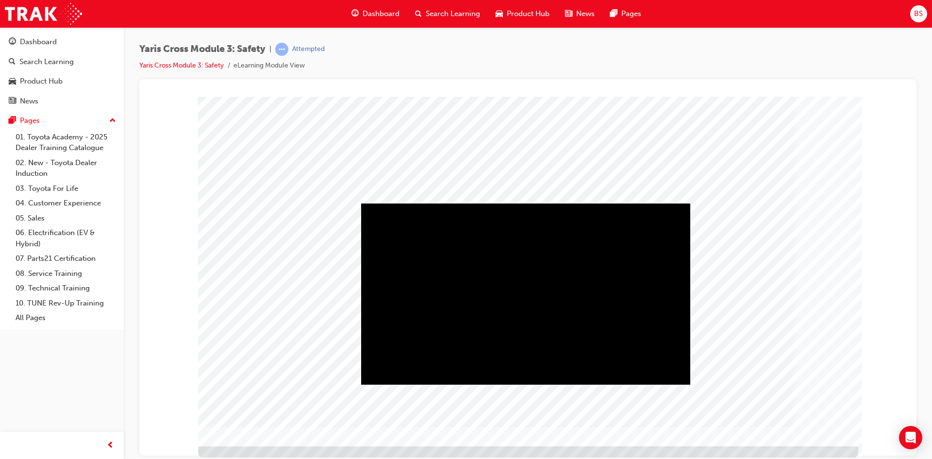
click at [524, 203] on div "Play" at bounding box center [525, 203] width 329 height 0
click at [677, 203] on div "Full Screen" at bounding box center [525, 203] width 329 height 0
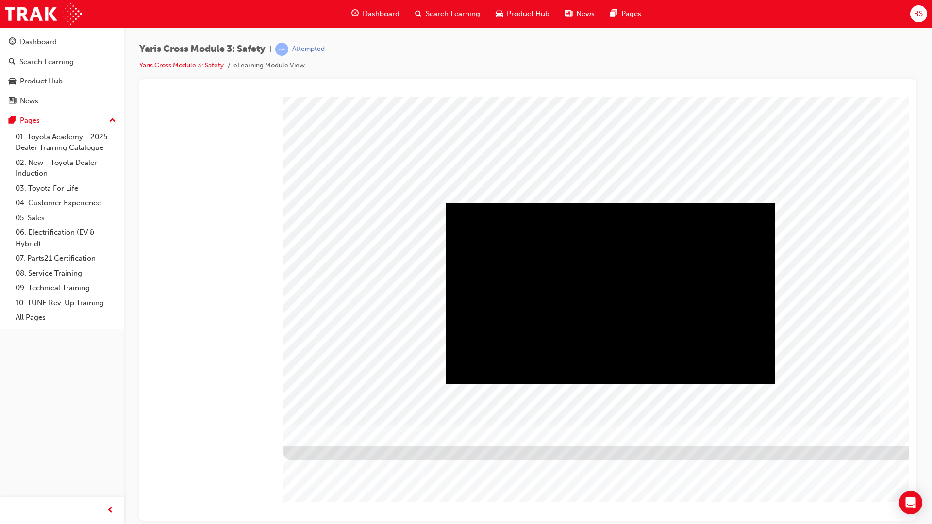
click at [706, 369] on video "" at bounding box center [610, 293] width 329 height 181
click at [680, 203] on video "" at bounding box center [610, 293] width 329 height 181
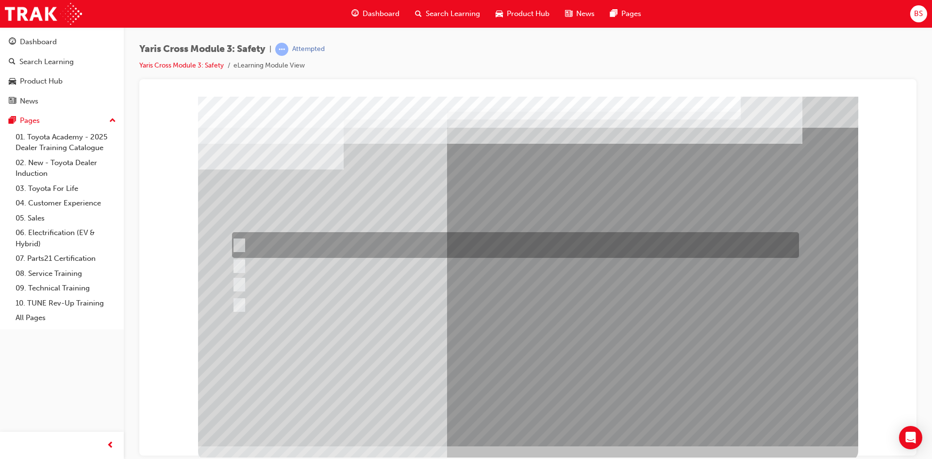
click at [240, 242] on input "Lane Departure Assist with Steering Control" at bounding box center [236, 245] width 11 height 11
checkbox input "true"
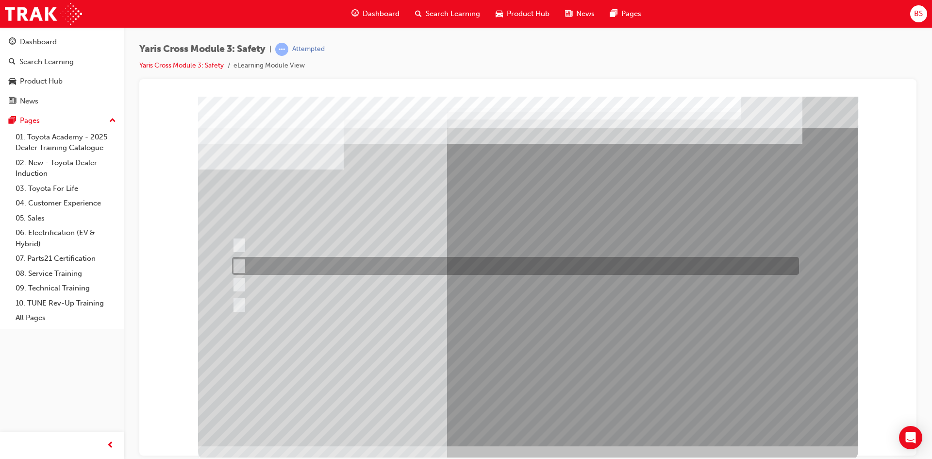
click at [241, 264] on input "SRS Airbags" at bounding box center [236, 266] width 11 height 11
checkbox input "true"
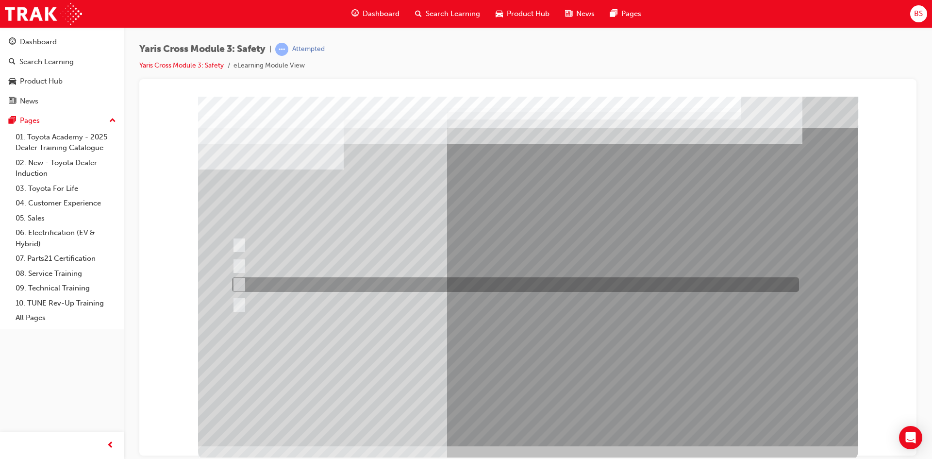
click at [239, 283] on input "Pre-Collision System (PCS)" at bounding box center [236, 284] width 11 height 11
checkbox input "true"
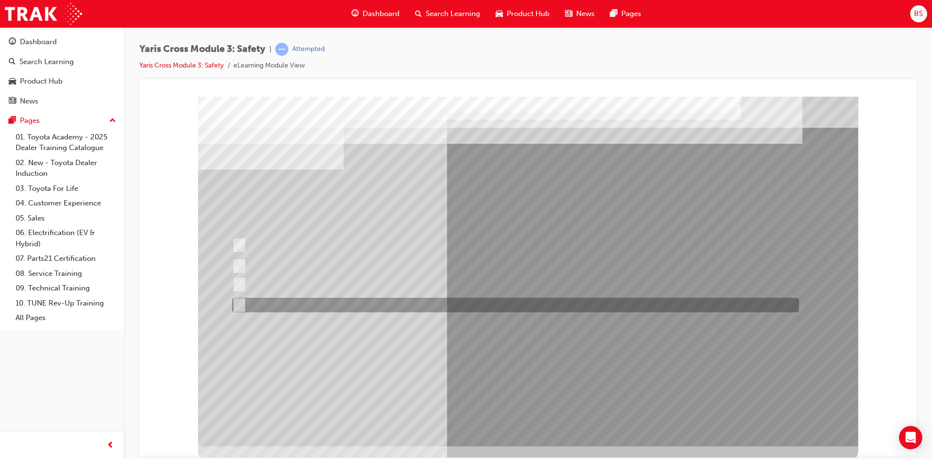
click at [238, 304] on input "Blind Spot Monitor (BSM)" at bounding box center [236, 304] width 11 height 11
checkbox input "true"
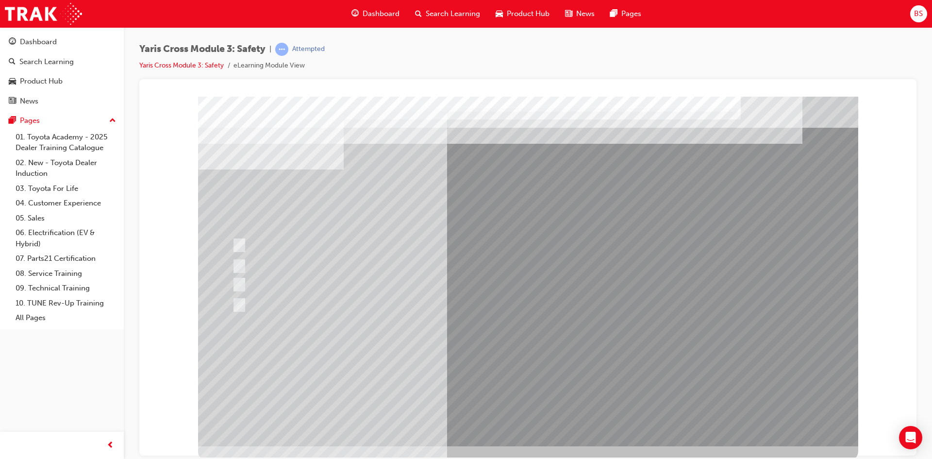
click at [512, 366] on div at bounding box center [528, 270] width 660 height 349
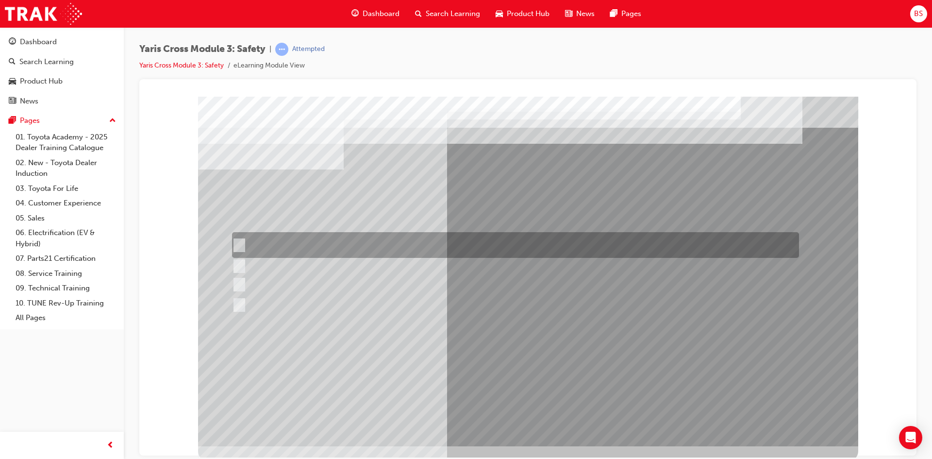
click at [239, 241] on input "Lane Departure Assist with Steering Control" at bounding box center [237, 245] width 11 height 11
radio input "true"
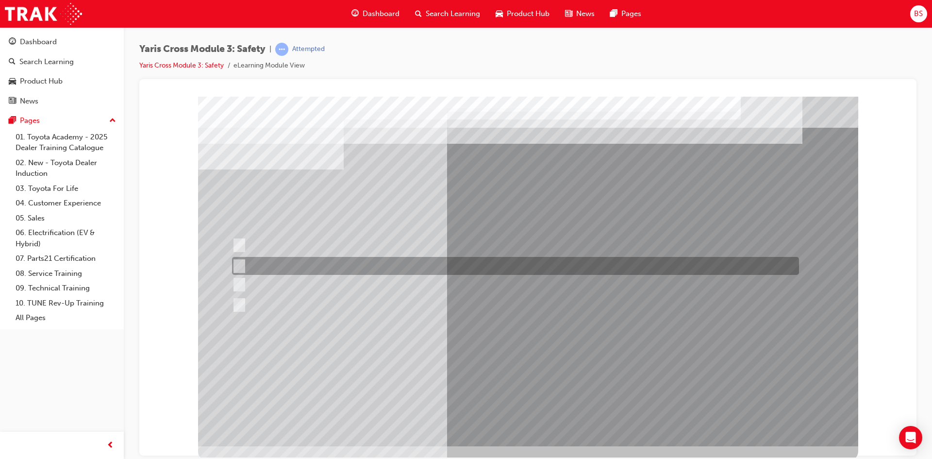
click at [241, 264] on input "SRS Airbags" at bounding box center [237, 266] width 11 height 11
radio input "true"
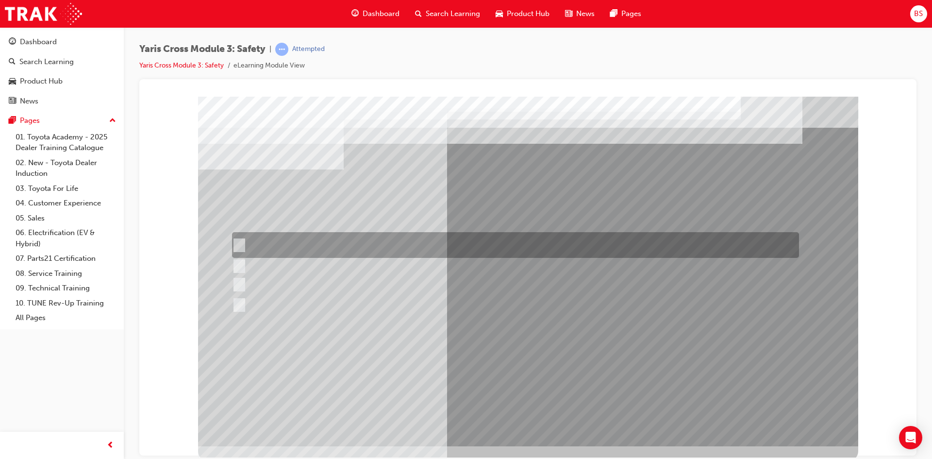
click at [238, 243] on input "Lane Departure Assist with Steering Control" at bounding box center [237, 245] width 11 height 11
radio input "true"
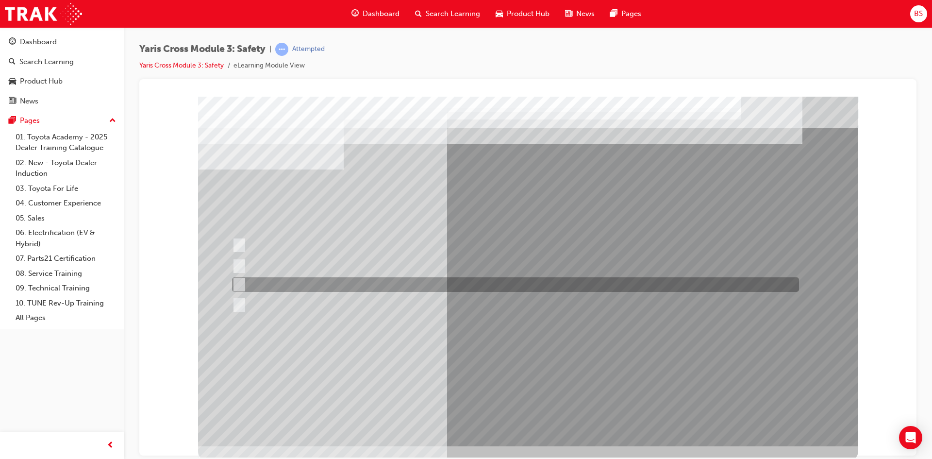
click at [239, 283] on input "Pre-Collision System (PCS)" at bounding box center [237, 284] width 11 height 11
radio input "true"
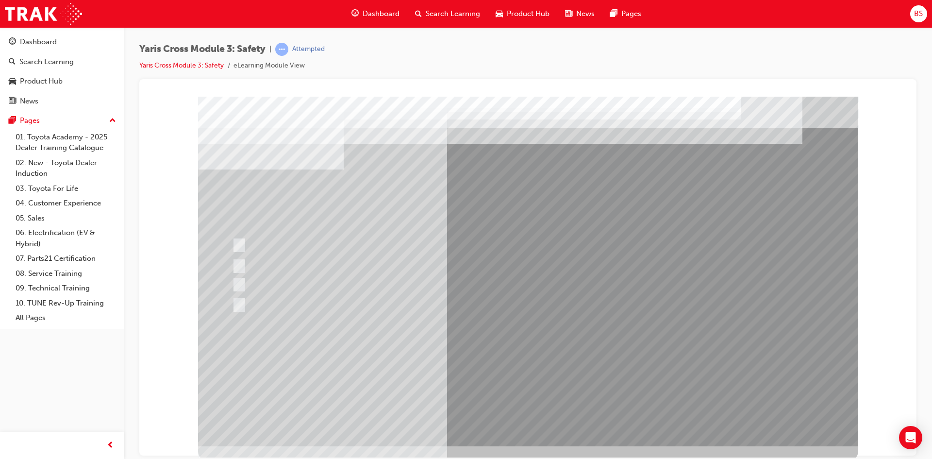
click at [506, 368] on div at bounding box center [528, 270] width 660 height 349
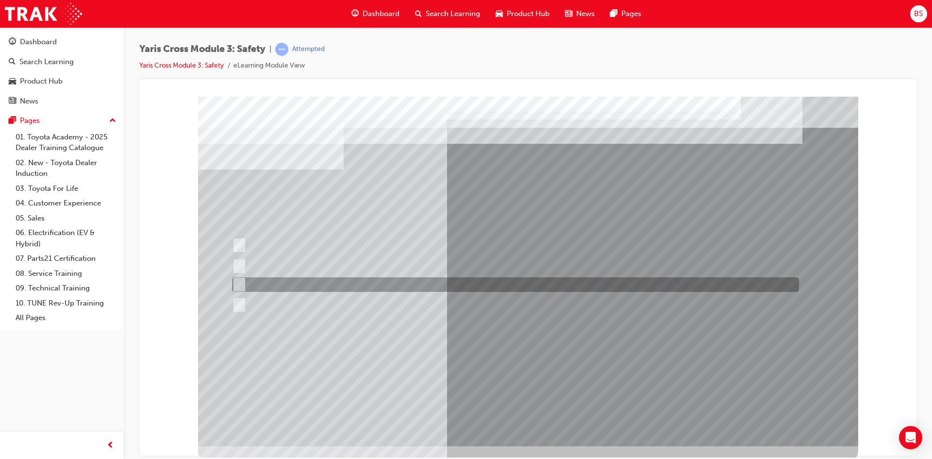
click at [239, 284] on input "School Zone" at bounding box center [237, 284] width 11 height 11
radio input "true"
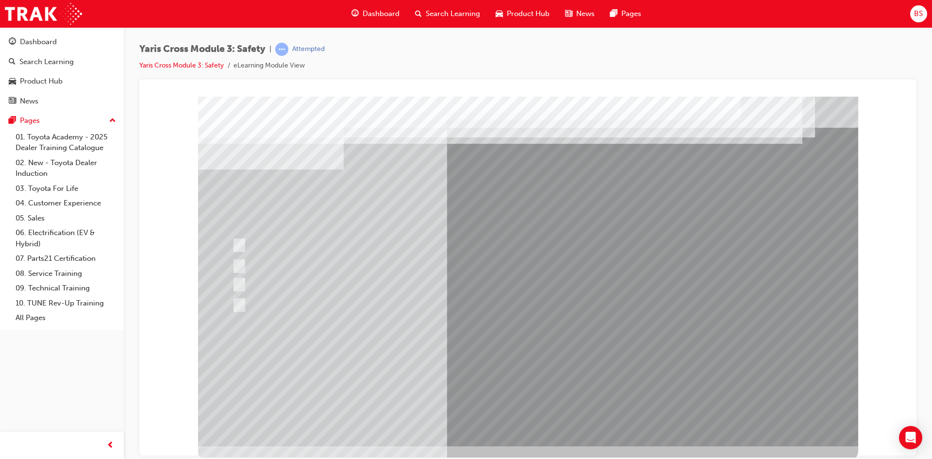
click at [521, 370] on div at bounding box center [528, 270] width 660 height 349
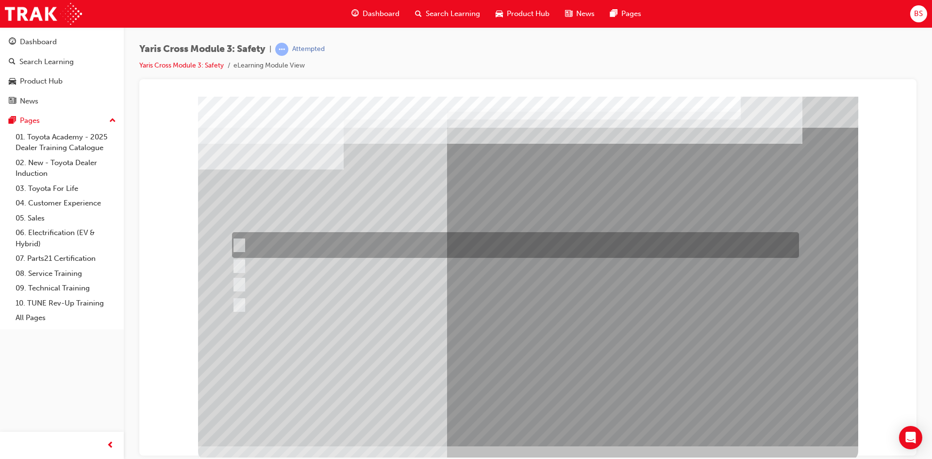
click at [239, 242] on input "Enhance the vehicle stability and prevent lane departure" at bounding box center [237, 245] width 11 height 11
radio input "true"
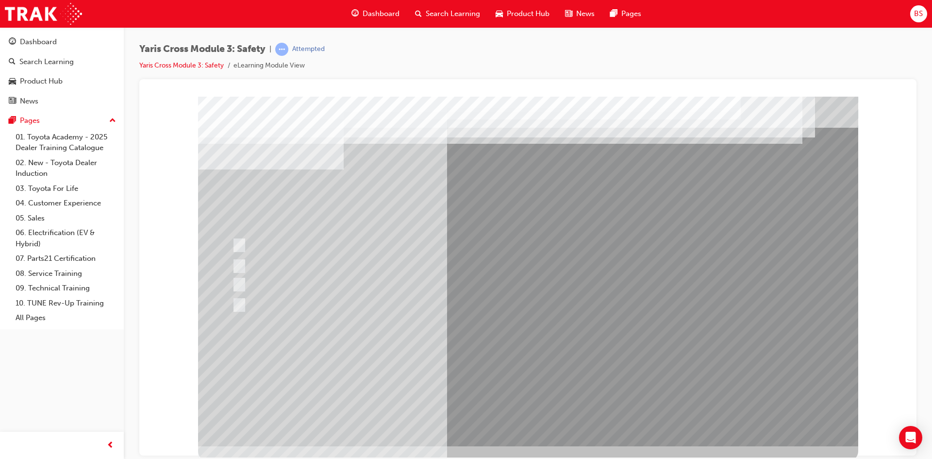
click at [479, 370] on div at bounding box center [528, 270] width 660 height 349
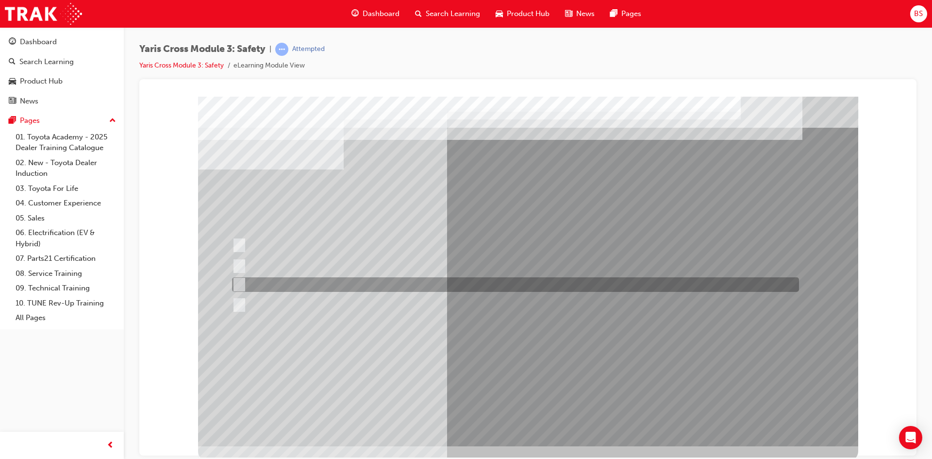
click at [240, 282] on input "TNGA-B" at bounding box center [237, 284] width 11 height 11
radio input "true"
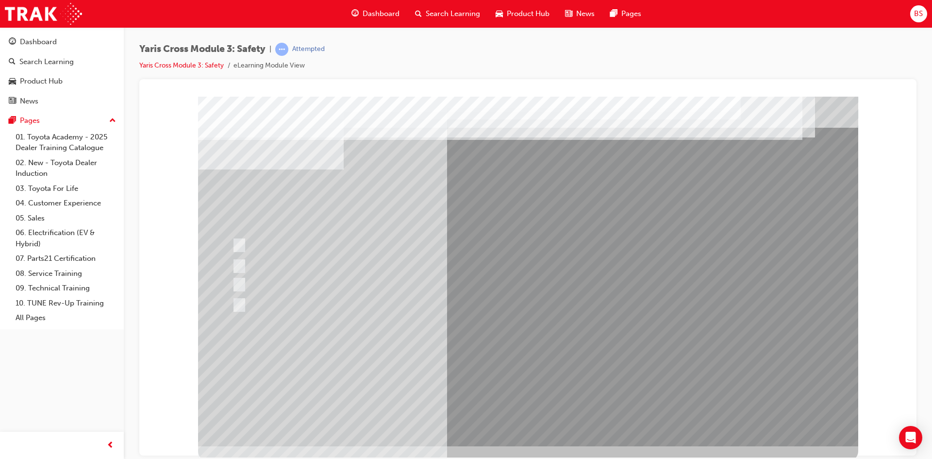
click at [501, 370] on div at bounding box center [528, 270] width 660 height 349
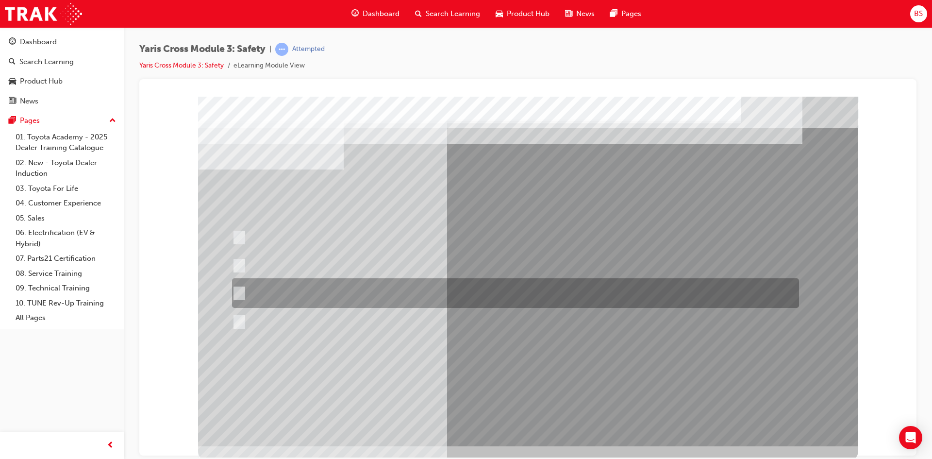
click at [241, 292] on input "When you turn left at an intersection and cross the path of an\3oncoming vehicl…" at bounding box center [237, 293] width 11 height 11
radio input "true"
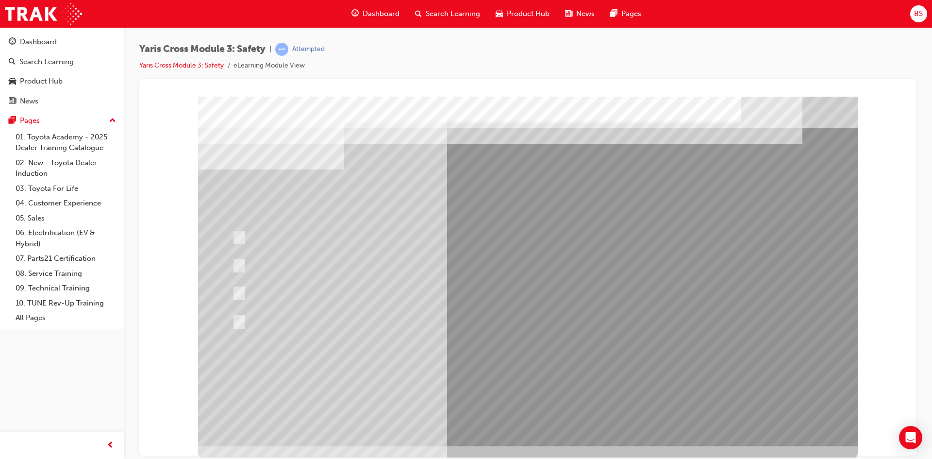
click at [516, 366] on div at bounding box center [528, 270] width 660 height 349
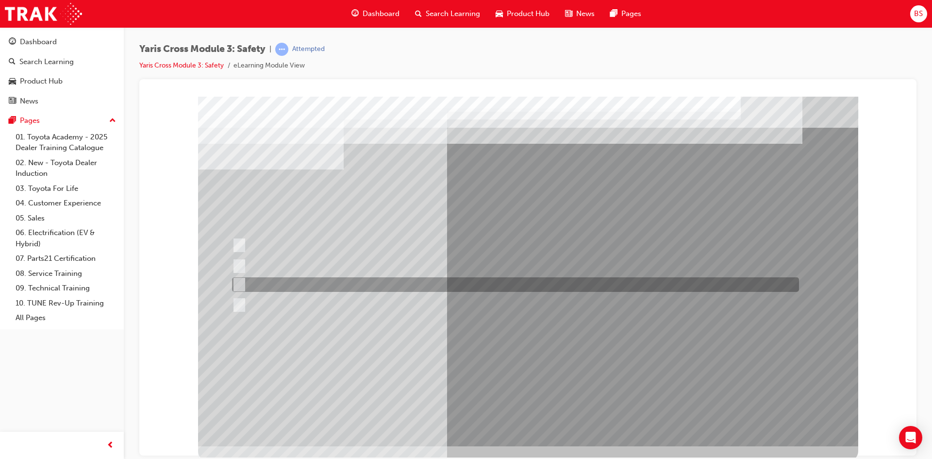
click at [239, 281] on input "Through a DCM – Data Communication Module" at bounding box center [237, 284] width 11 height 11
radio input "true"
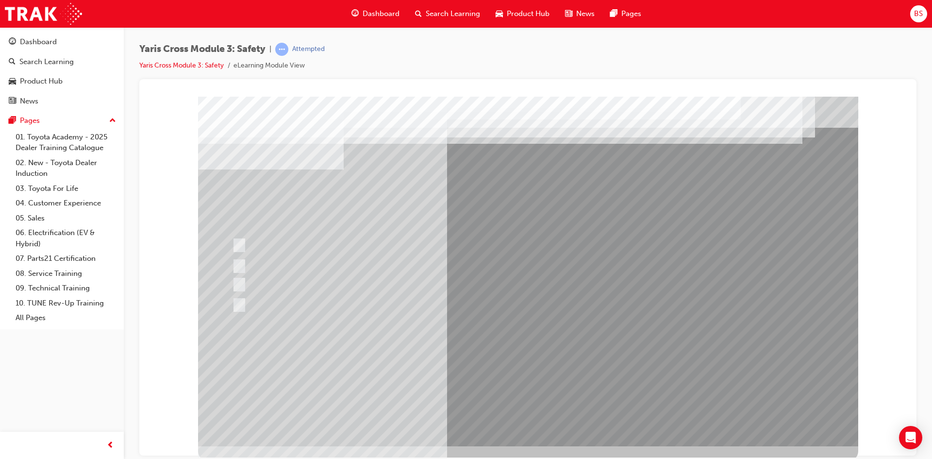
click at [508, 367] on div at bounding box center [528, 270] width 660 height 349
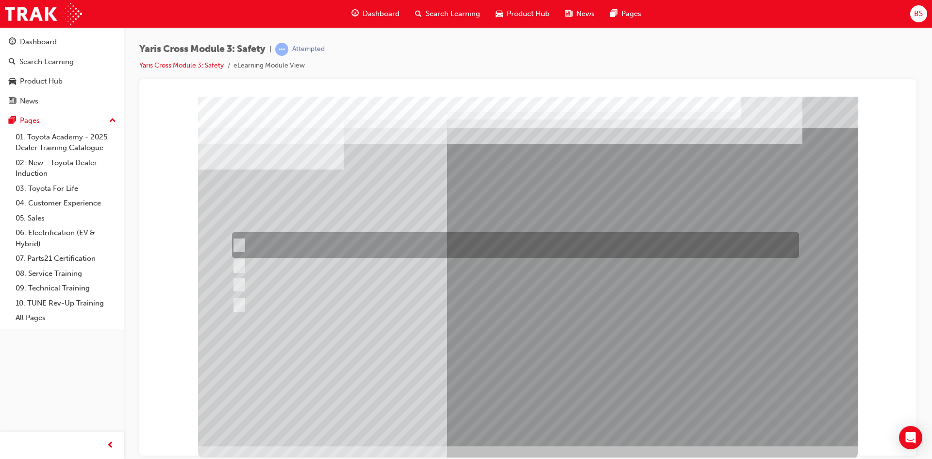
click at [238, 241] on input "SOS - Emergency Call" at bounding box center [236, 245] width 11 height 11
checkbox input "true"
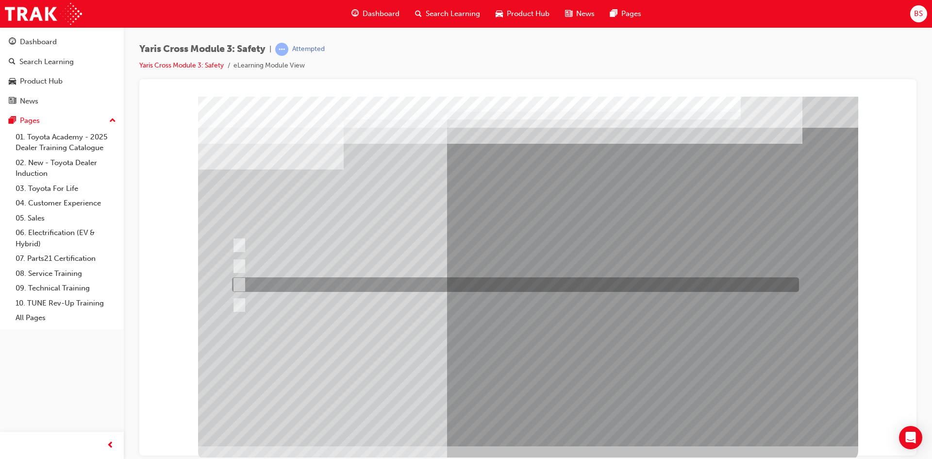
click at [239, 283] on input "ACN – Automatic Collision Notification" at bounding box center [236, 284] width 11 height 11
checkbox input "true"
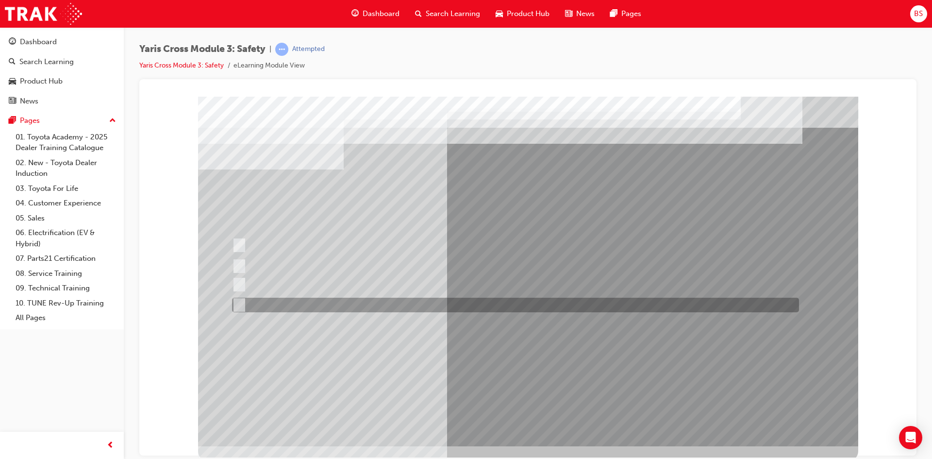
click at [238, 304] on input "SVT – Stolen Vehicle Tracking" at bounding box center [236, 304] width 11 height 11
checkbox input "true"
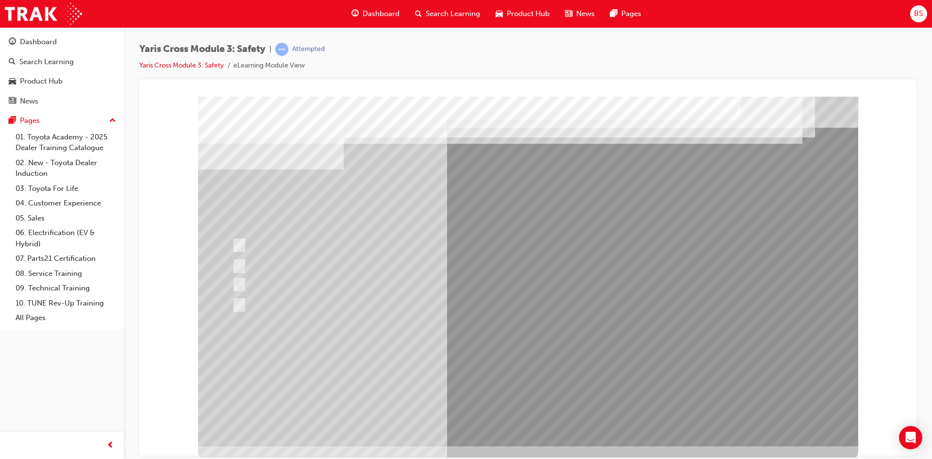
click at [513, 366] on div at bounding box center [528, 270] width 660 height 349
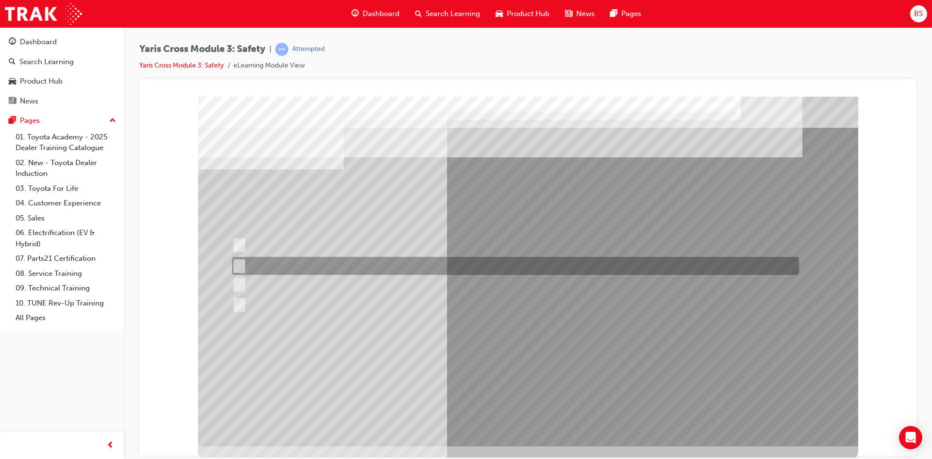
click at [240, 263] on input "12 months" at bounding box center [237, 266] width 11 height 11
radio input "true"
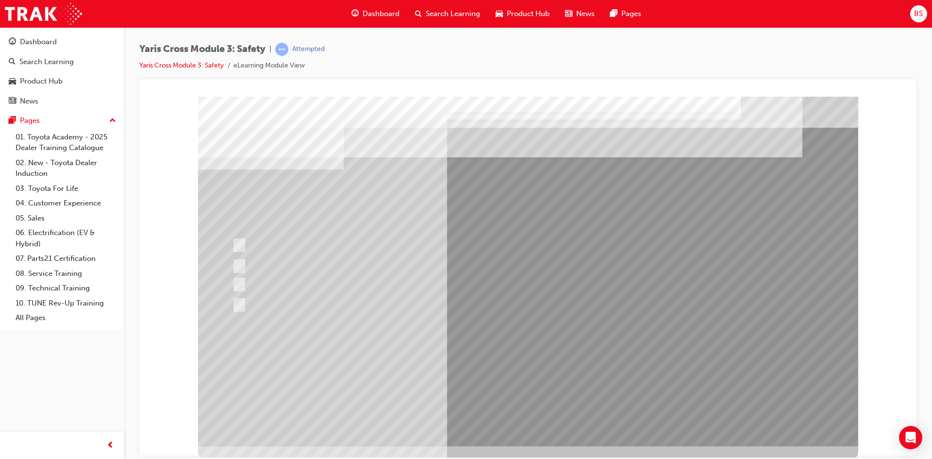
click at [418, 368] on div at bounding box center [528, 270] width 660 height 349
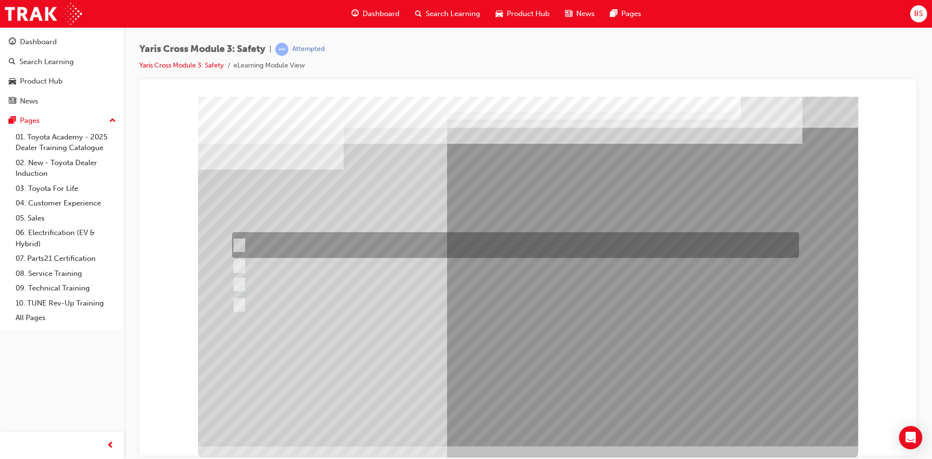
click at [239, 244] on input "Urban" at bounding box center [237, 245] width 11 height 11
radio input "true"
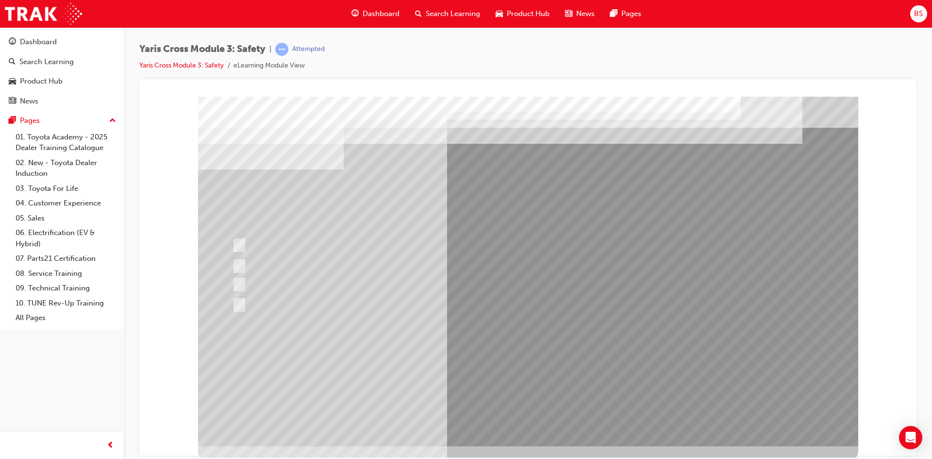
click at [491, 367] on div at bounding box center [528, 270] width 660 height 349
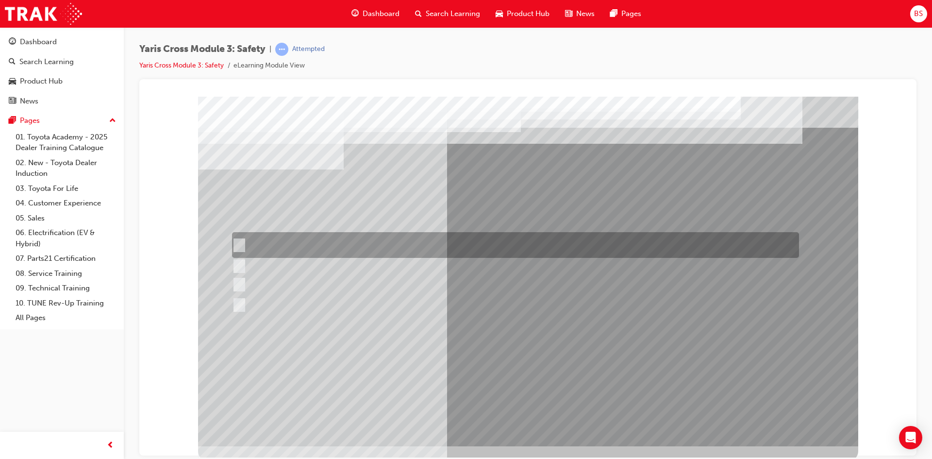
click at [241, 243] on input "Lane Departure Assist with Steering Control" at bounding box center [236, 245] width 11 height 11
checkbox input "true"
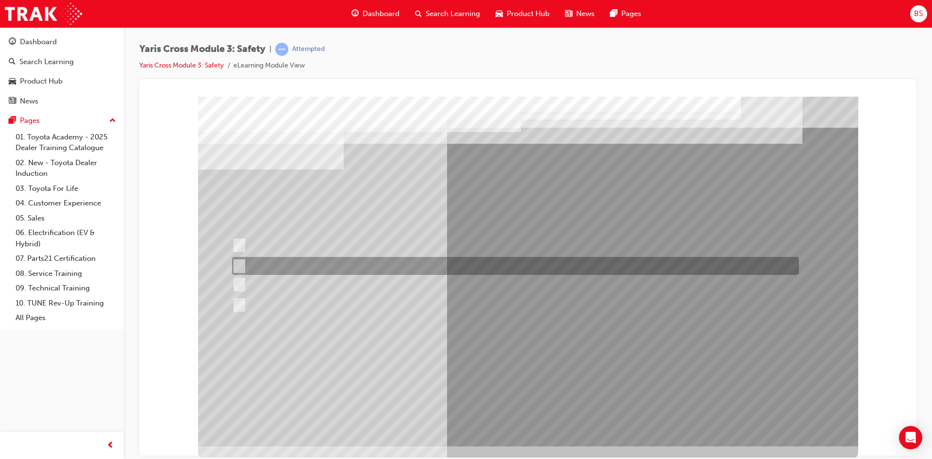
click at [241, 264] on input "SRS Airbags" at bounding box center [236, 266] width 11 height 11
checkbox input "true"
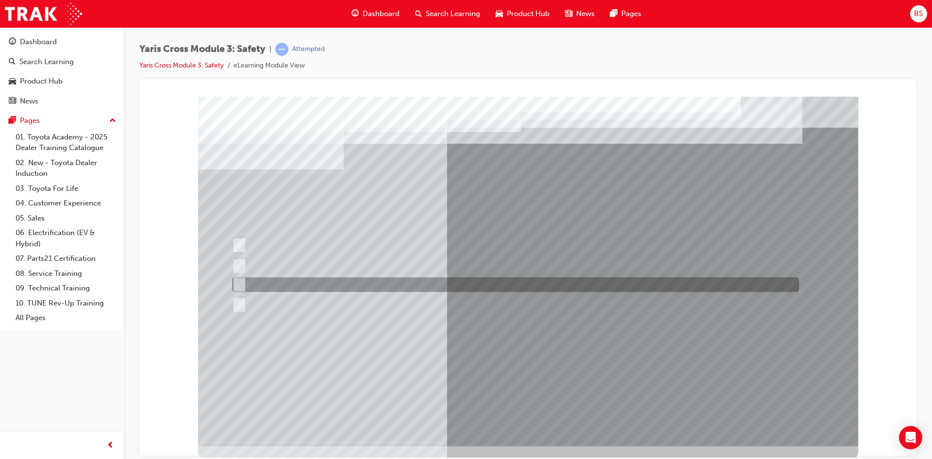
click at [239, 282] on input "Pre-Collision System (PCS)" at bounding box center [236, 284] width 11 height 11
checkbox input "true"
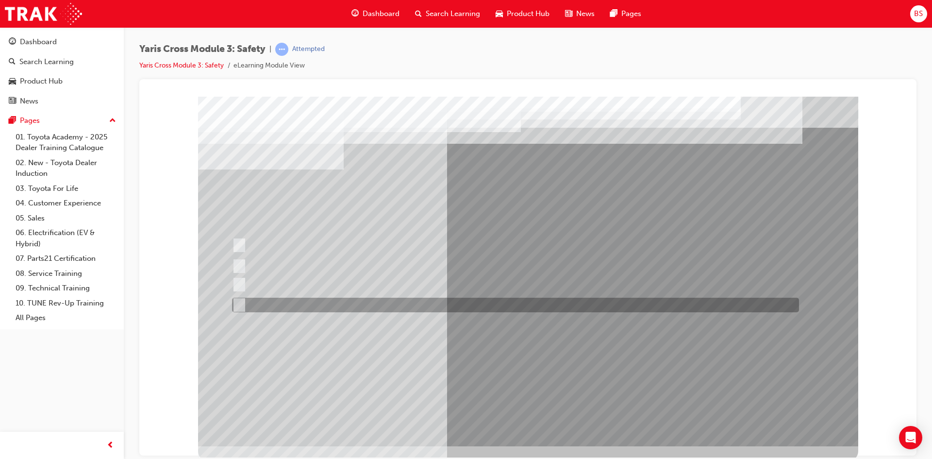
click at [238, 301] on input "Blind Spot Monitor (BSM)" at bounding box center [236, 304] width 11 height 11
checkbox input "true"
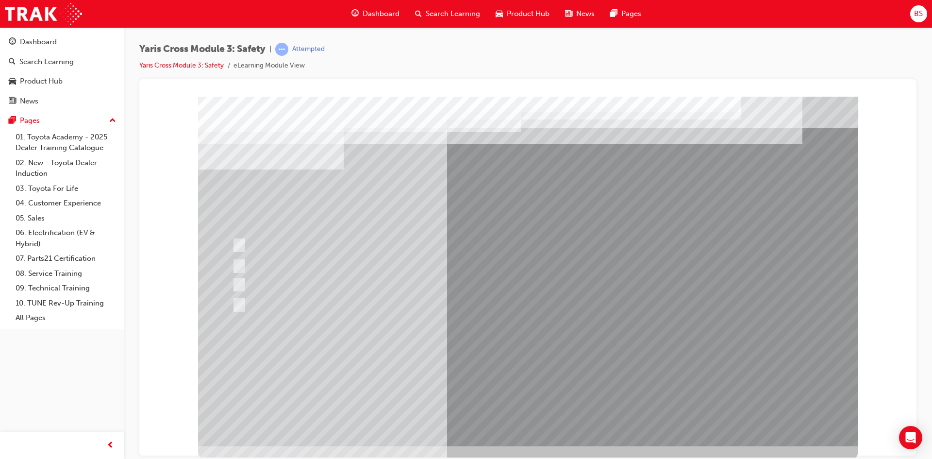
click at [509, 366] on div at bounding box center [528, 270] width 660 height 349
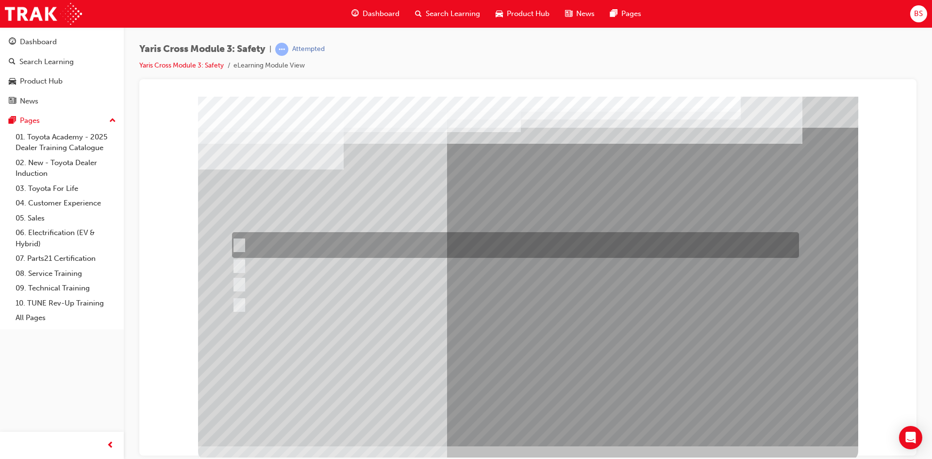
click at [239, 242] on input "Lane Departure Assist with Steering Control" at bounding box center [237, 245] width 11 height 11
radio input "true"
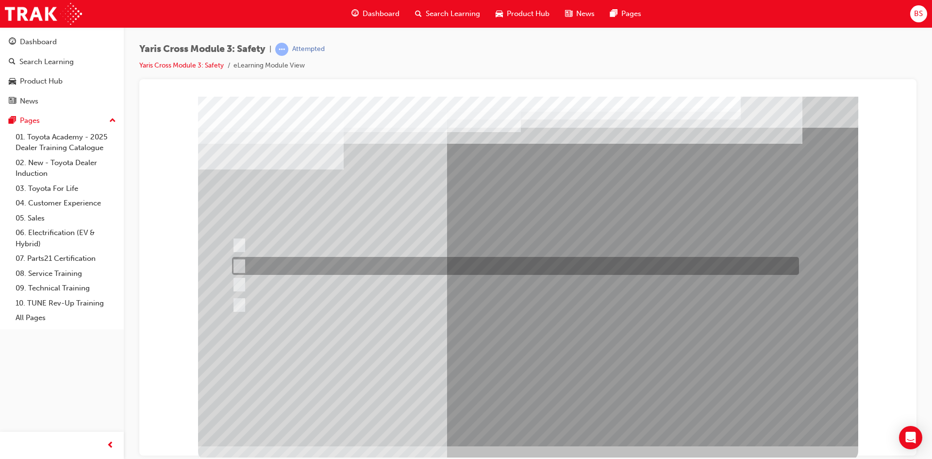
click at [240, 266] on input "SRS Airbags" at bounding box center [237, 266] width 11 height 11
radio input "true"
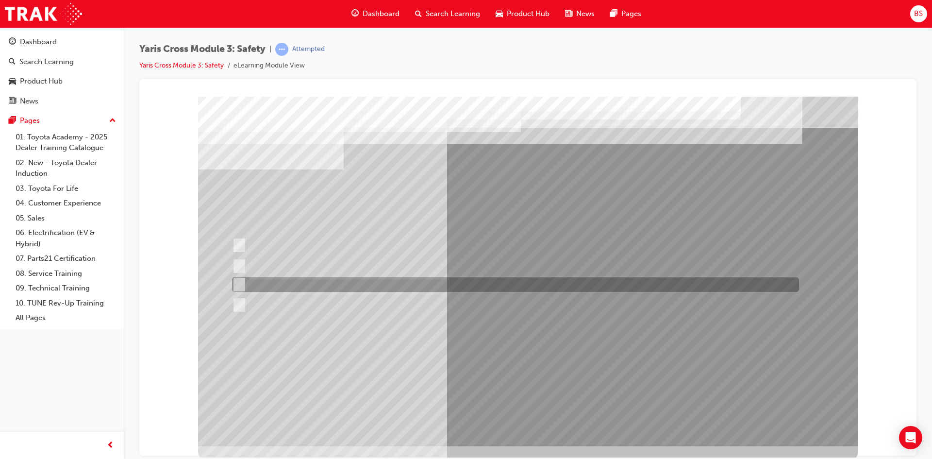
click at [239, 284] on input "Pre-Collision System (PCS)" at bounding box center [237, 284] width 11 height 11
radio input "true"
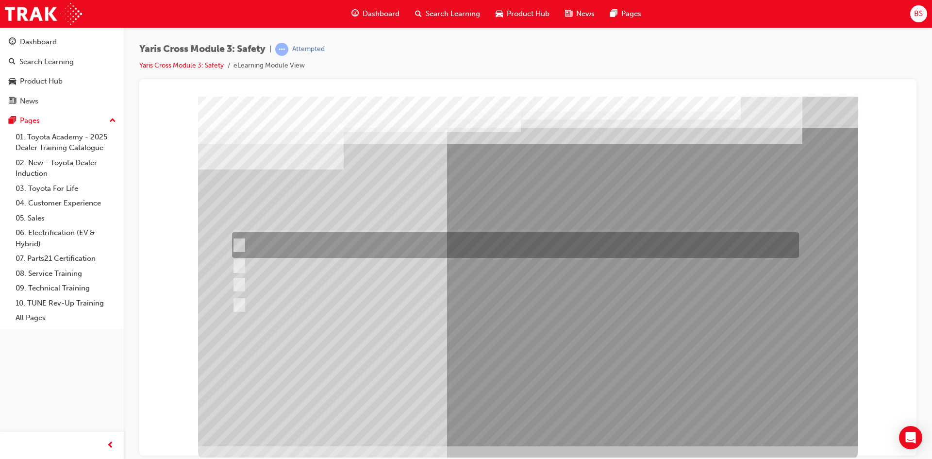
click at [243, 245] on div at bounding box center [513, 245] width 567 height 26
radio input "true"
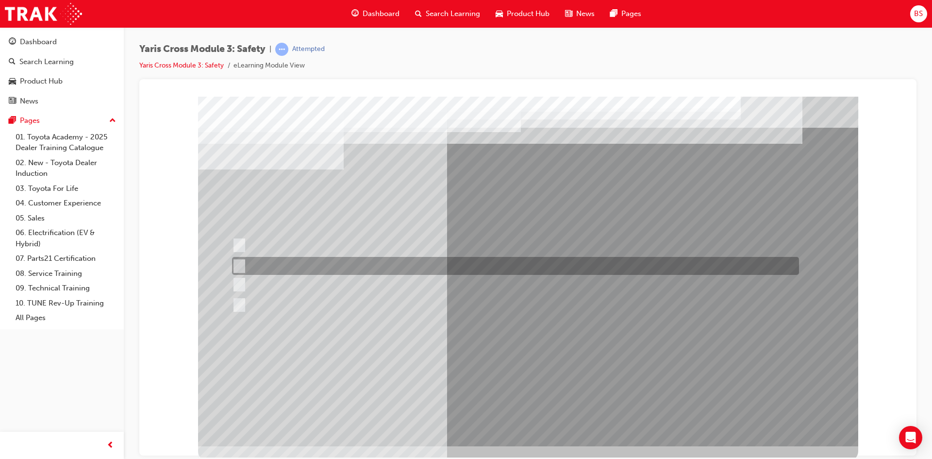
click at [237, 261] on input "SRS Airbags" at bounding box center [237, 266] width 11 height 11
radio input "true"
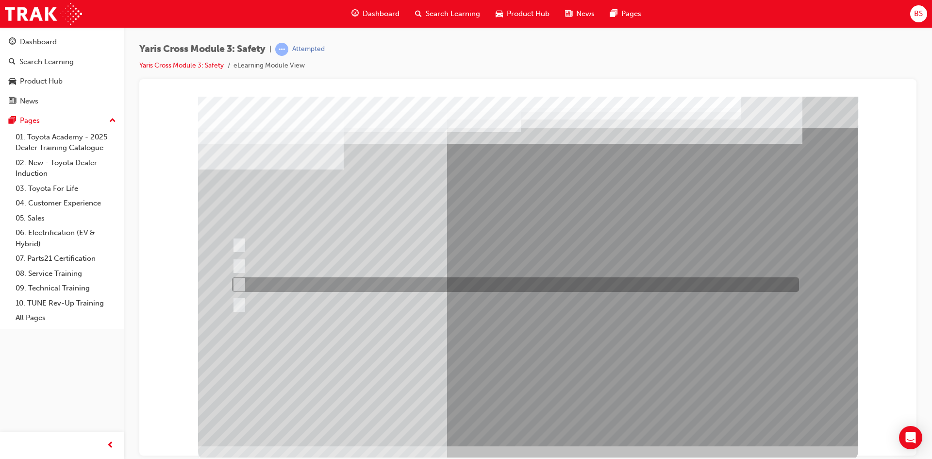
click at [238, 284] on input "Pre-Collision System (PCS)" at bounding box center [237, 284] width 11 height 11
radio input "true"
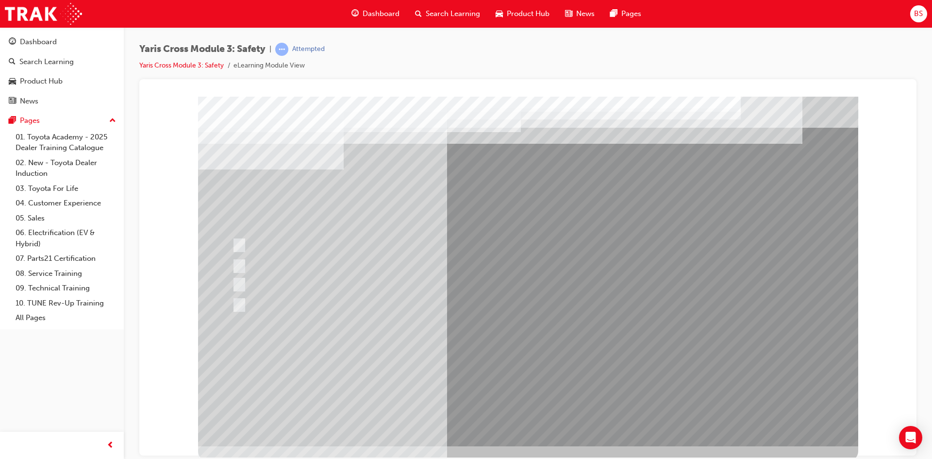
click at [470, 369] on div at bounding box center [528, 270] width 660 height 349
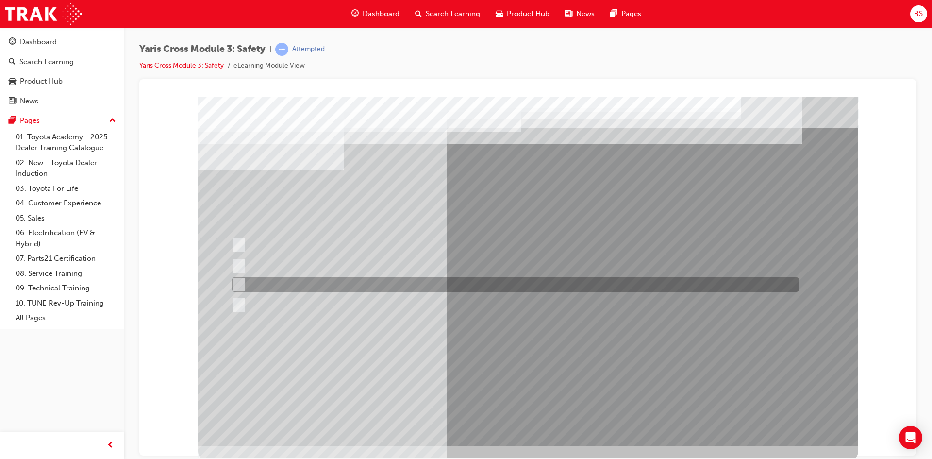
click at [241, 283] on input "School Zone" at bounding box center [237, 284] width 11 height 11
radio input "true"
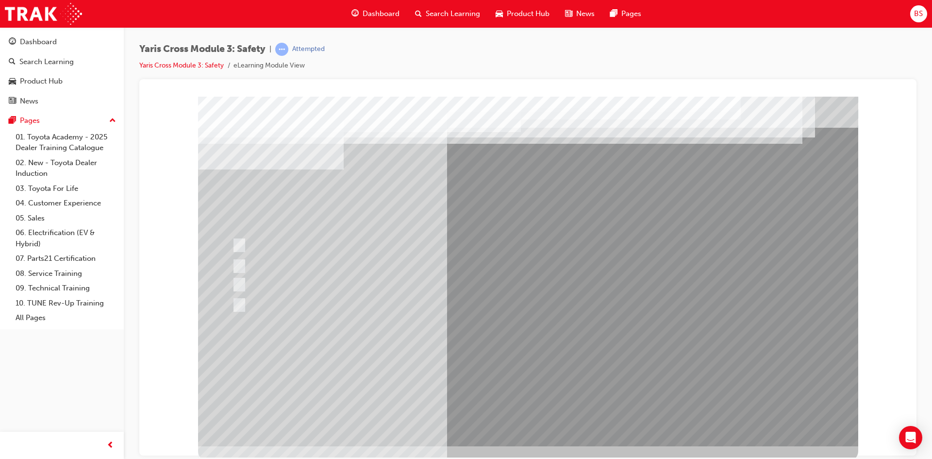
click at [505, 366] on div at bounding box center [528, 270] width 660 height 349
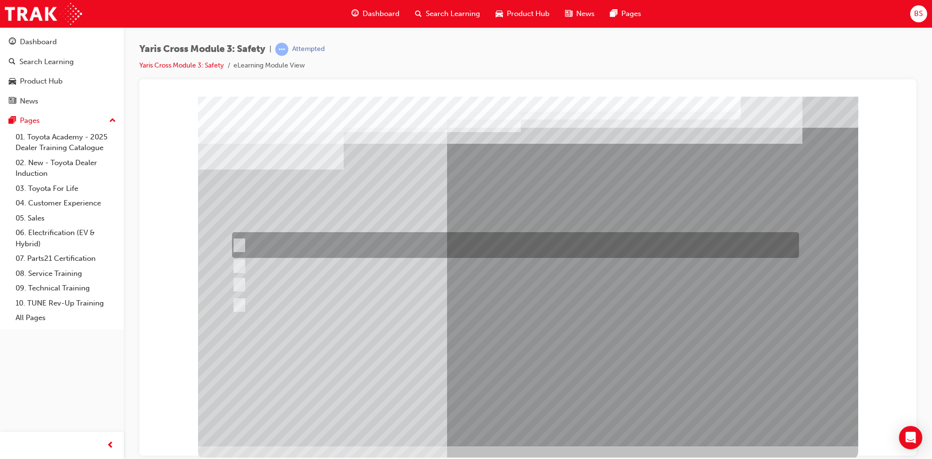
click at [239, 243] on input "Enhance the vehicle stability and prevent lane departure" at bounding box center [237, 245] width 11 height 11
radio input "true"
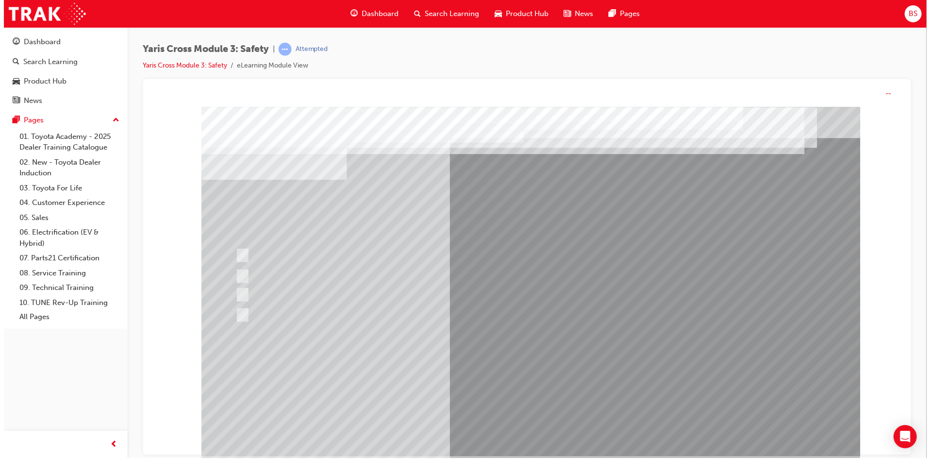
click at [516, 379] on div at bounding box center [531, 281] width 660 height 349
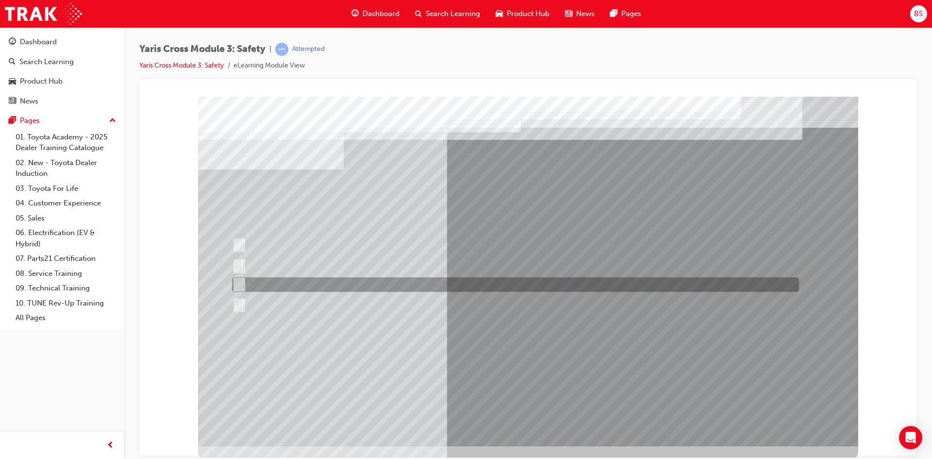
click at [238, 284] on input "TNGA-B" at bounding box center [237, 284] width 11 height 11
radio input "true"
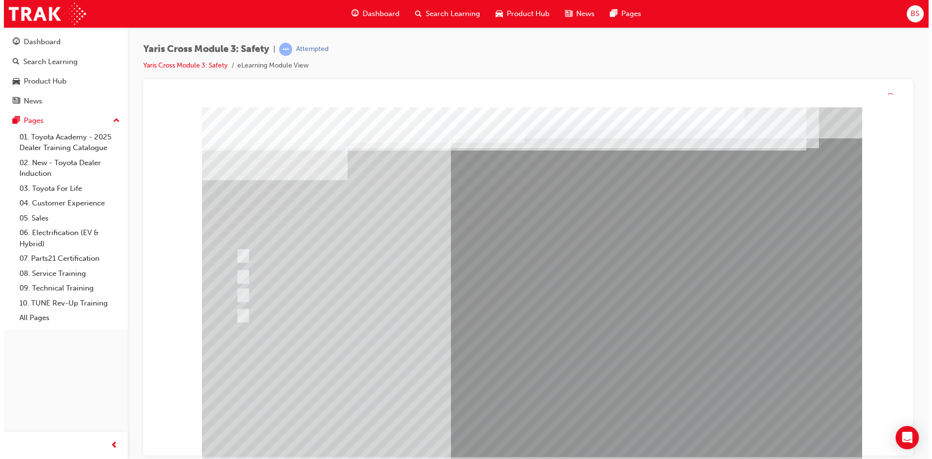
click at [487, 382] on div at bounding box center [531, 281] width 660 height 349
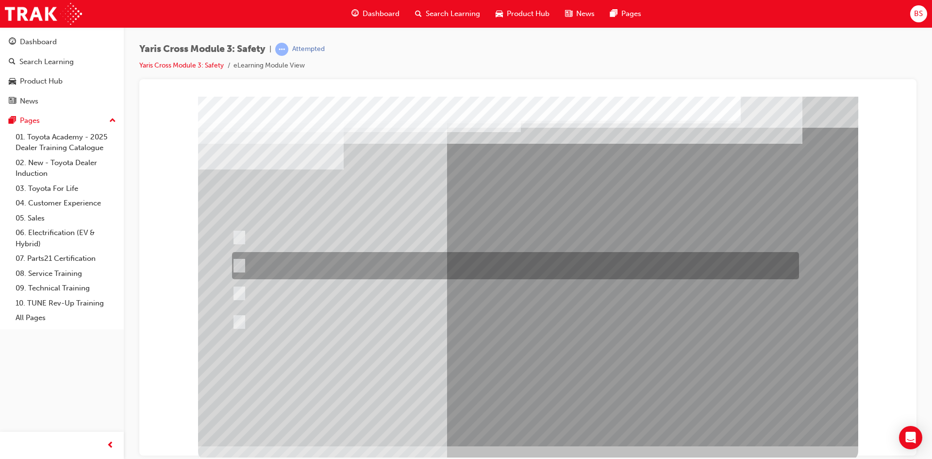
click at [241, 263] on input "When you turn right at an intersection and cross the path of an\3oncoming vehic…" at bounding box center [237, 265] width 11 height 11
radio input "true"
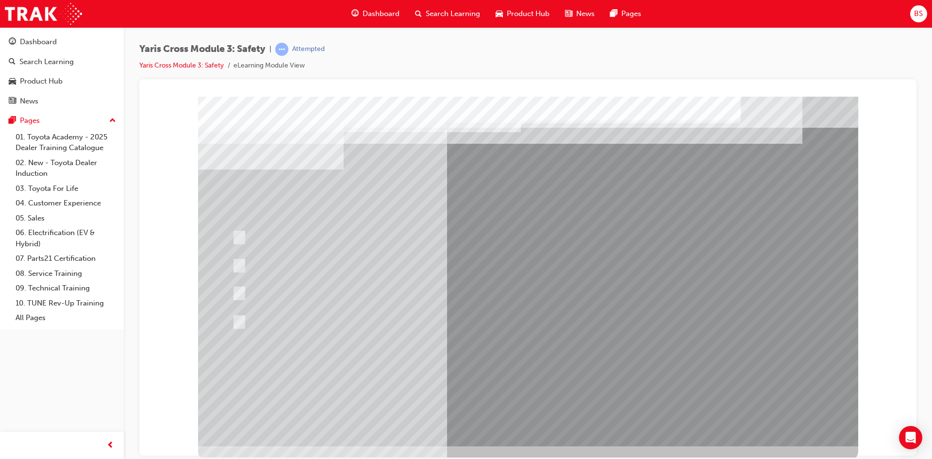
click at [516, 370] on div at bounding box center [528, 270] width 660 height 349
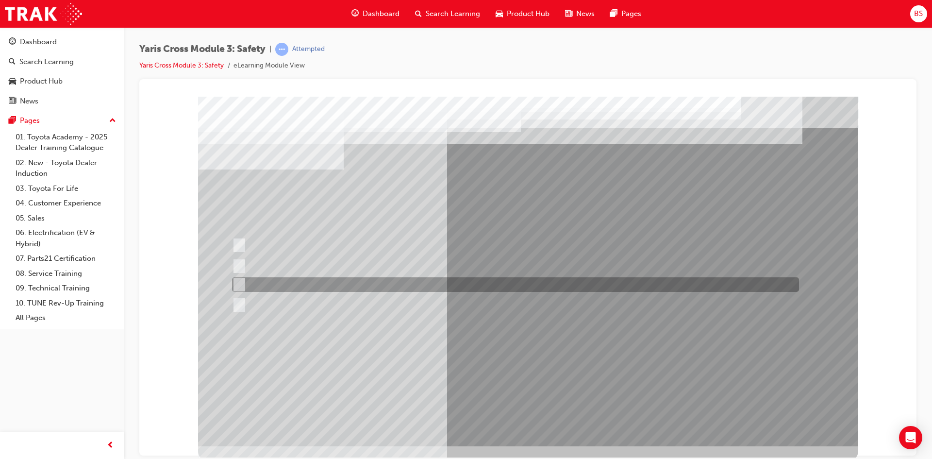
click at [242, 280] on input "Through a DCM – Data Communication Module" at bounding box center [237, 284] width 11 height 11
radio input "true"
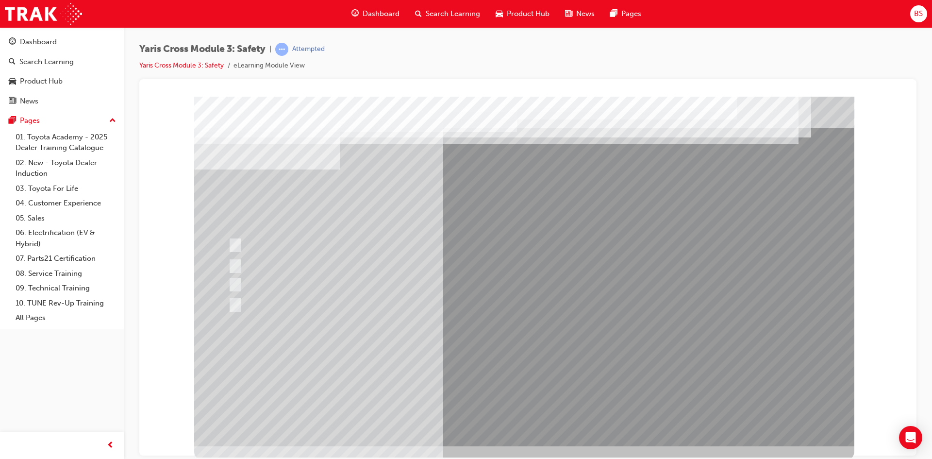
click at [521, 368] on div at bounding box center [524, 270] width 660 height 349
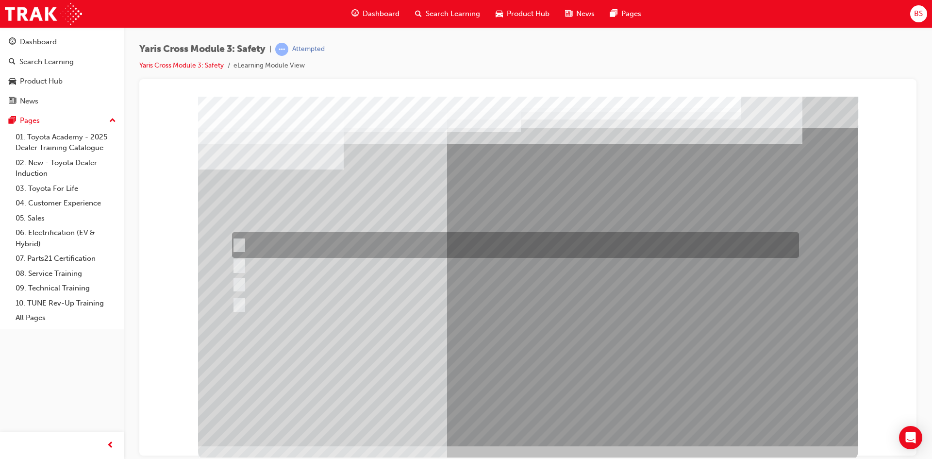
click at [237, 242] on input "SOS - Emergency Call" at bounding box center [236, 245] width 11 height 11
checkbox input "true"
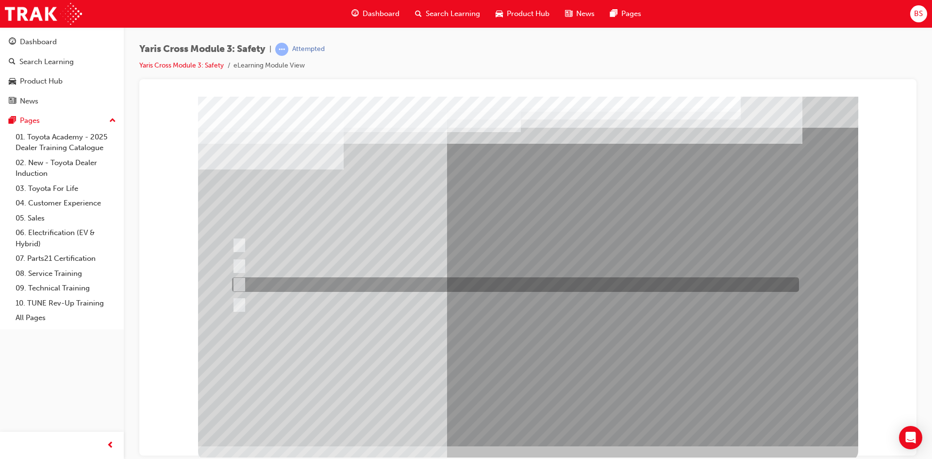
click at [239, 284] on input "ACN – Automatic Collision Notification" at bounding box center [236, 284] width 11 height 11
checkbox input "true"
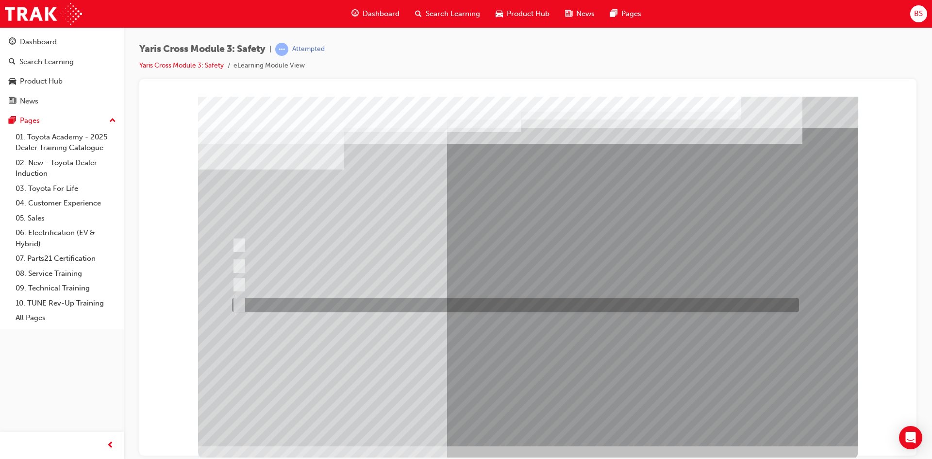
click at [240, 301] on input "SVT – Stolen Vehicle Tracking" at bounding box center [236, 304] width 11 height 11
checkbox input "true"
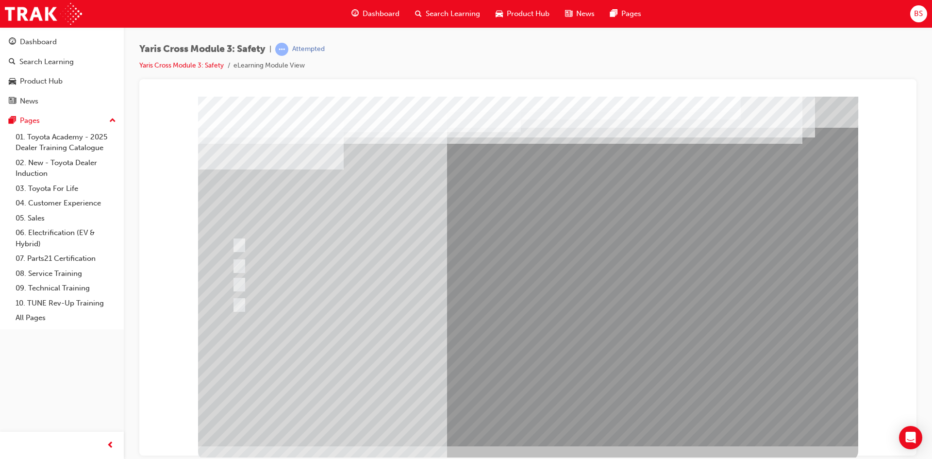
click at [509, 370] on div at bounding box center [528, 270] width 660 height 349
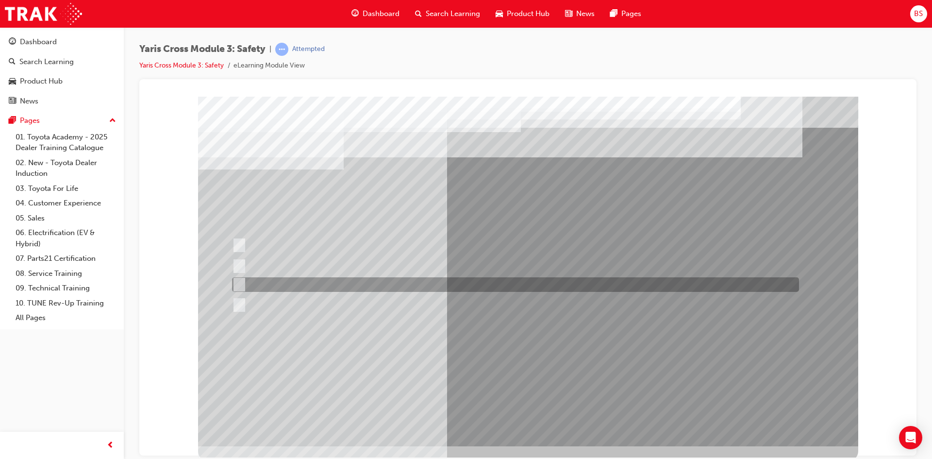
click at [239, 281] on input "two years" at bounding box center [237, 284] width 11 height 11
radio input "true"
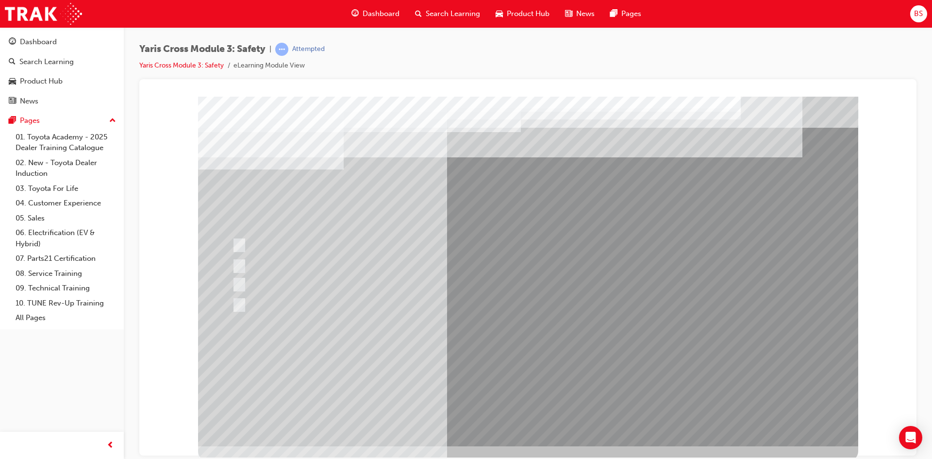
click at [514, 374] on div at bounding box center [528, 270] width 660 height 349
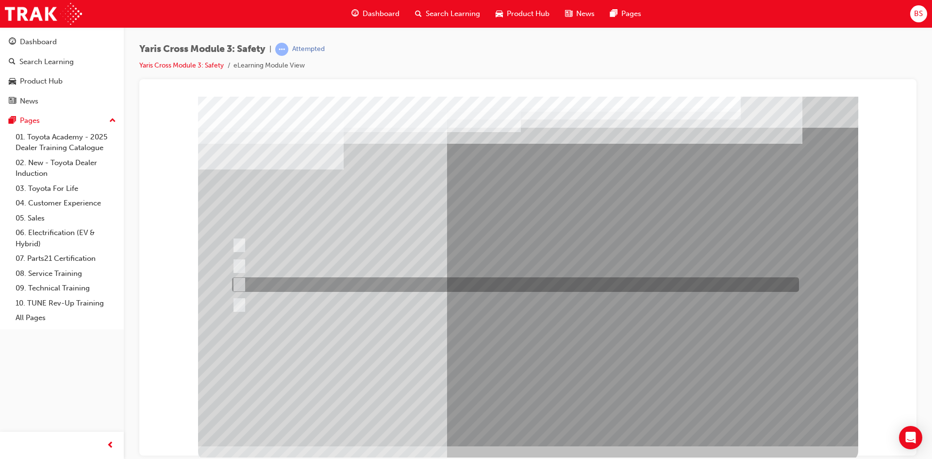
click at [241, 281] on input "GXL & Urban" at bounding box center [237, 284] width 11 height 11
radio input "true"
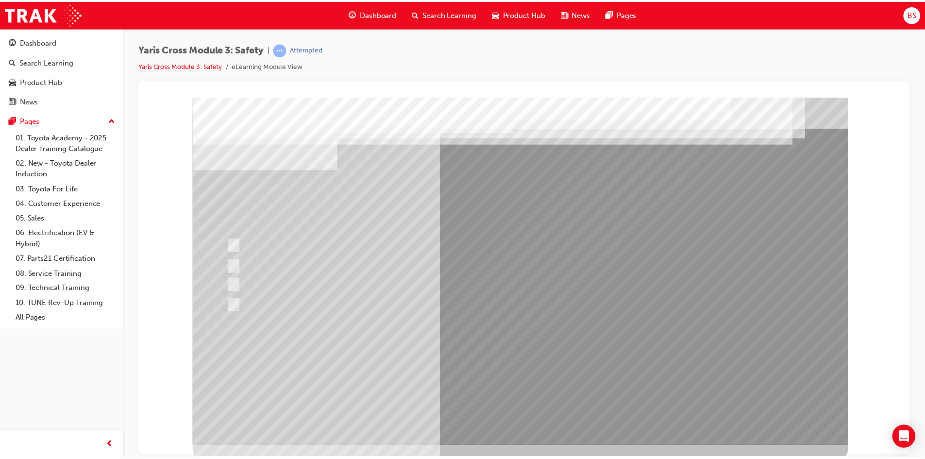
click at [518, 369] on div at bounding box center [523, 271] width 660 height 349
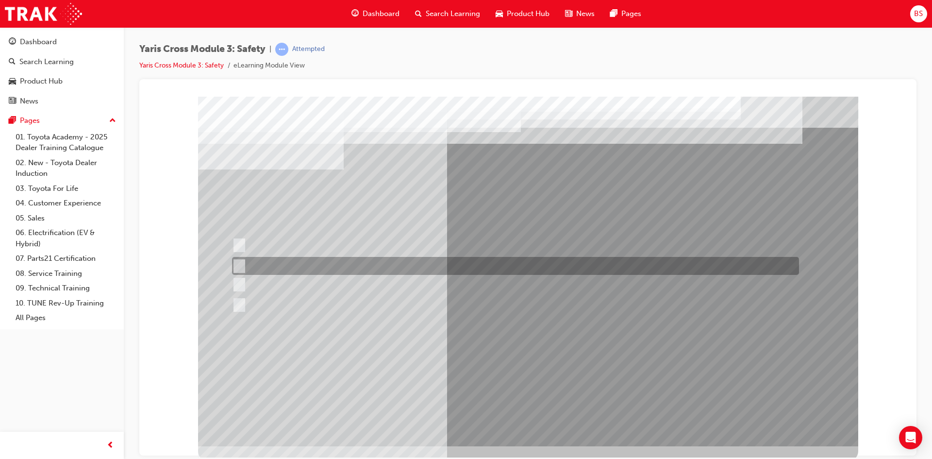
click at [239, 264] on input "SRS Airbags" at bounding box center [236, 266] width 11 height 11
checkbox input "true"
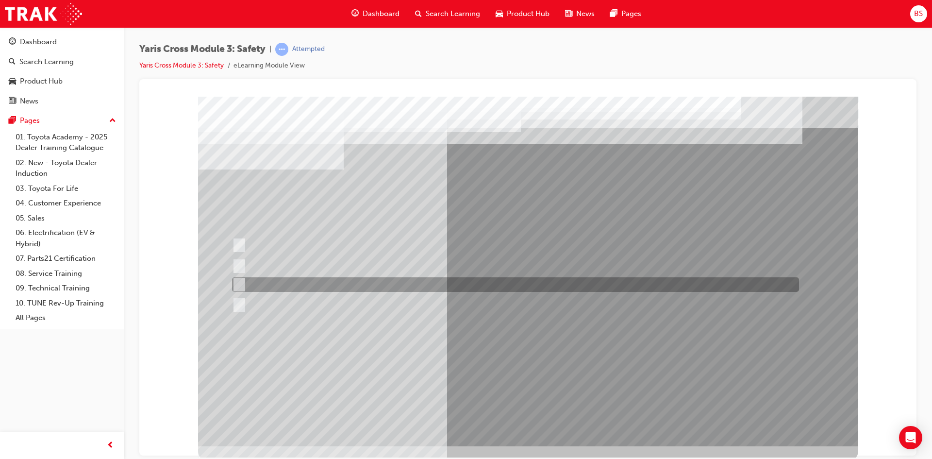
click at [239, 285] on input "Pre-Collision System (PCS)" at bounding box center [236, 284] width 11 height 11
checkbox input "true"
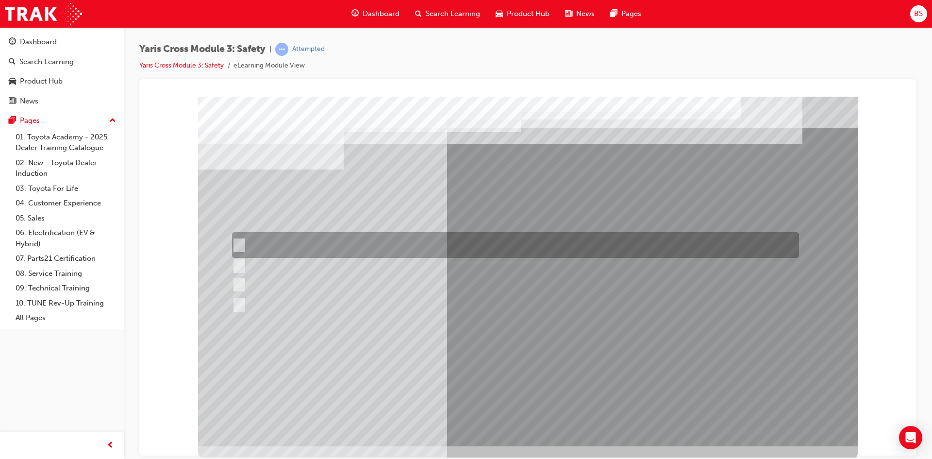
click at [238, 243] on input "Lane Departure Assist with Steering Control" at bounding box center [236, 245] width 11 height 11
checkbox input "true"
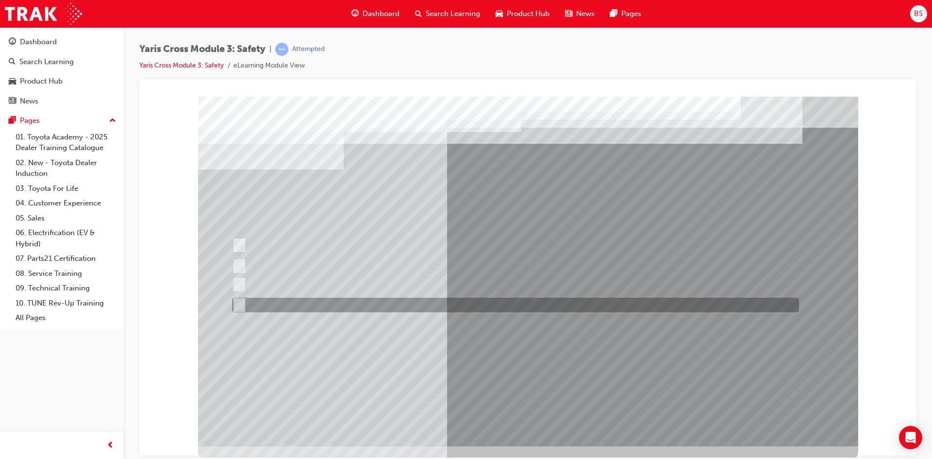
click at [236, 303] on input "Blind Spot Monitor (BSM)" at bounding box center [236, 304] width 11 height 11
checkbox input "true"
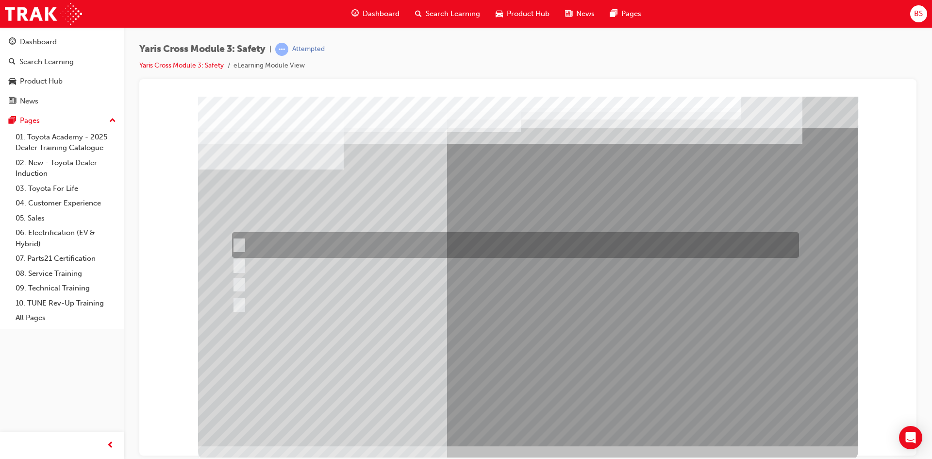
click at [239, 240] on input "Lane Departure Assist with Steering Control" at bounding box center [236, 245] width 11 height 11
checkbox input "false"
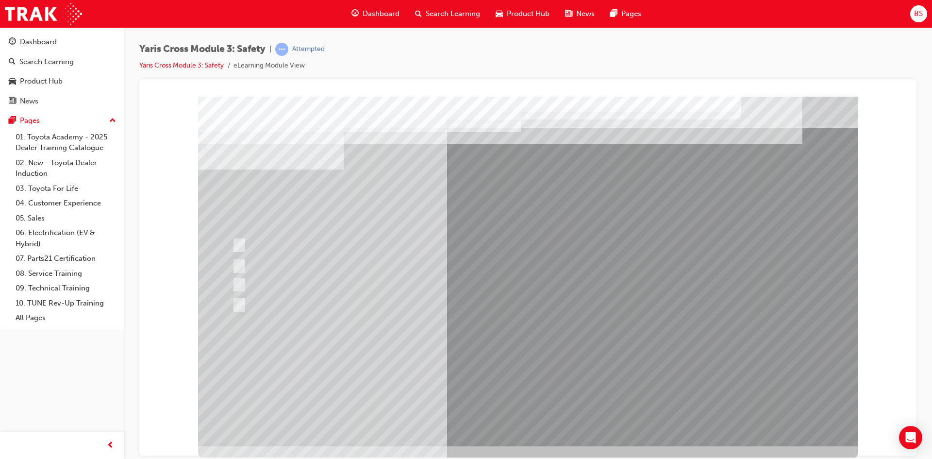
click at [495, 369] on div at bounding box center [528, 270] width 660 height 349
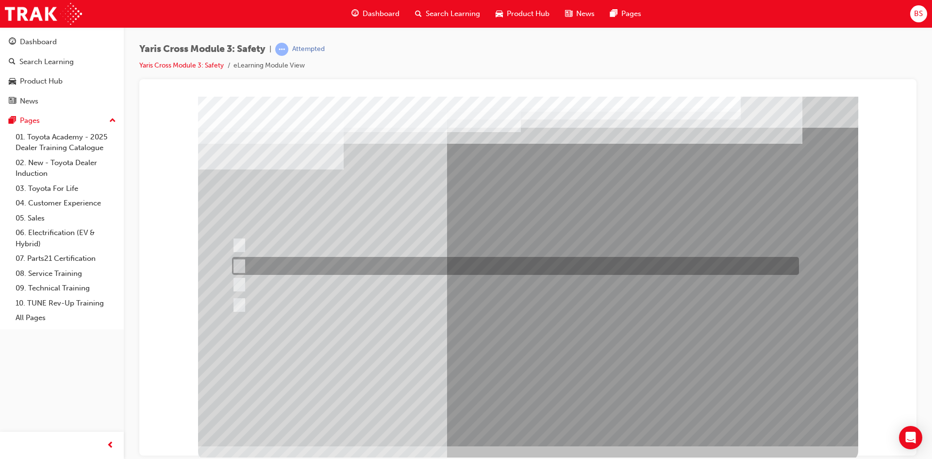
click at [241, 264] on input "SRS Airbags" at bounding box center [237, 266] width 11 height 11
radio input "true"
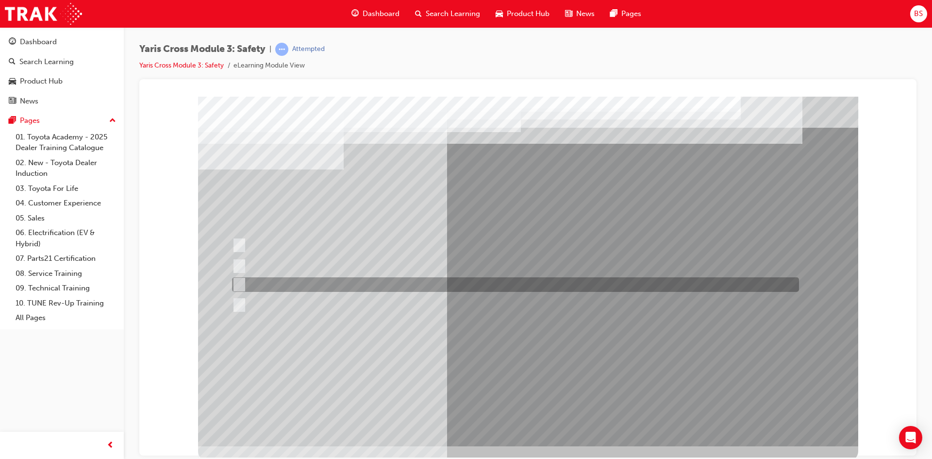
click at [238, 281] on input "Pre-Collision System (PCS)" at bounding box center [237, 284] width 11 height 11
radio input "true"
click at [238, 281] on input "Pre-Collision System (PCS)" at bounding box center [237, 284] width 11 height 11
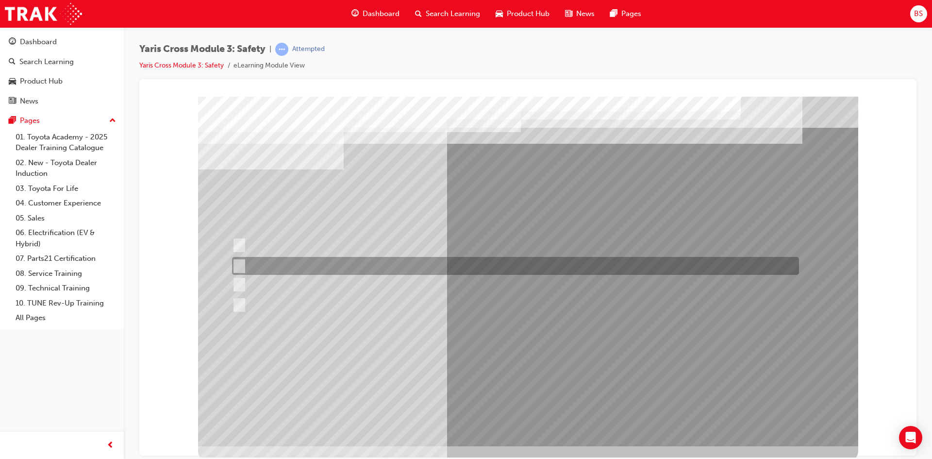
click at [243, 259] on div at bounding box center [513, 266] width 567 height 18
radio input "true"
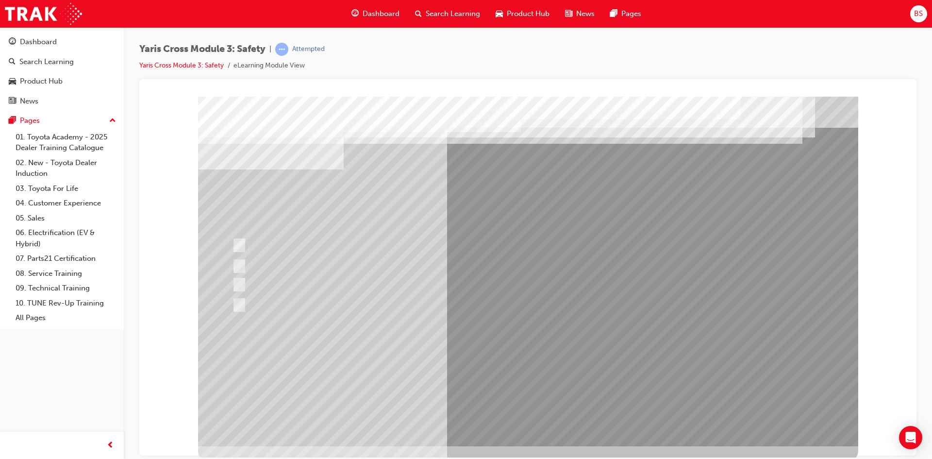
click at [514, 368] on div at bounding box center [528, 270] width 660 height 349
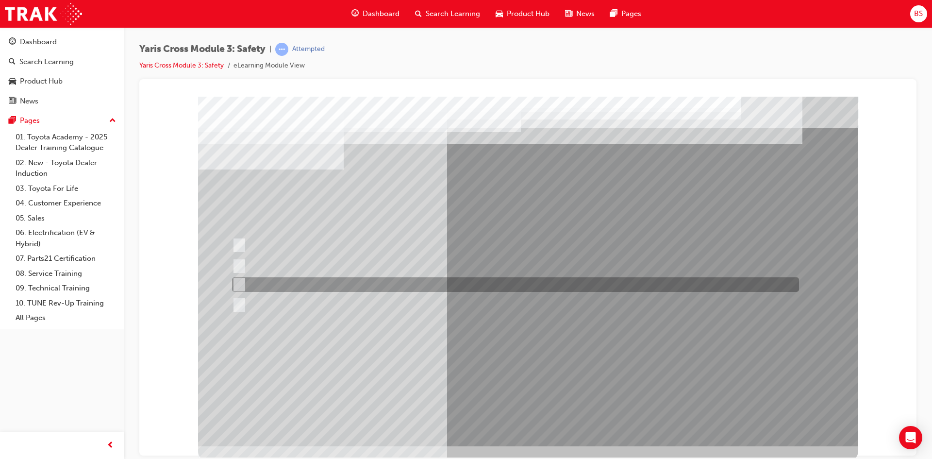
click at [239, 283] on input "School Zone" at bounding box center [237, 284] width 11 height 11
radio input "true"
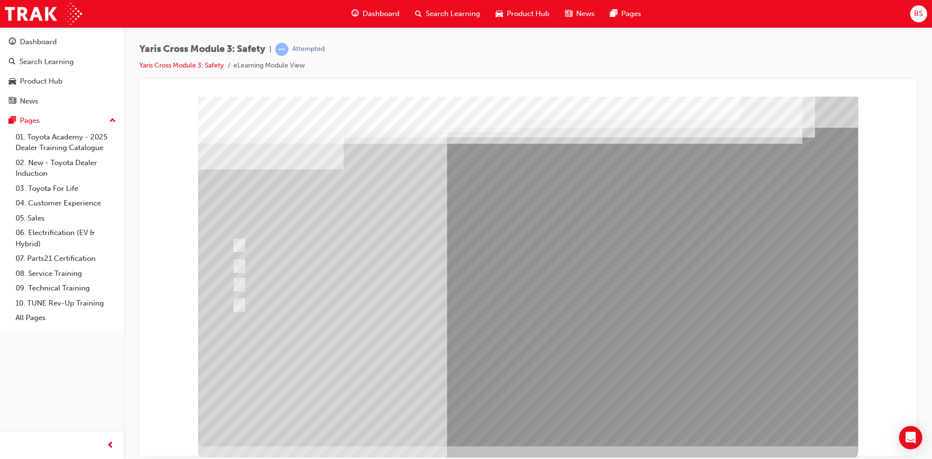
click at [518, 369] on div at bounding box center [528, 270] width 660 height 349
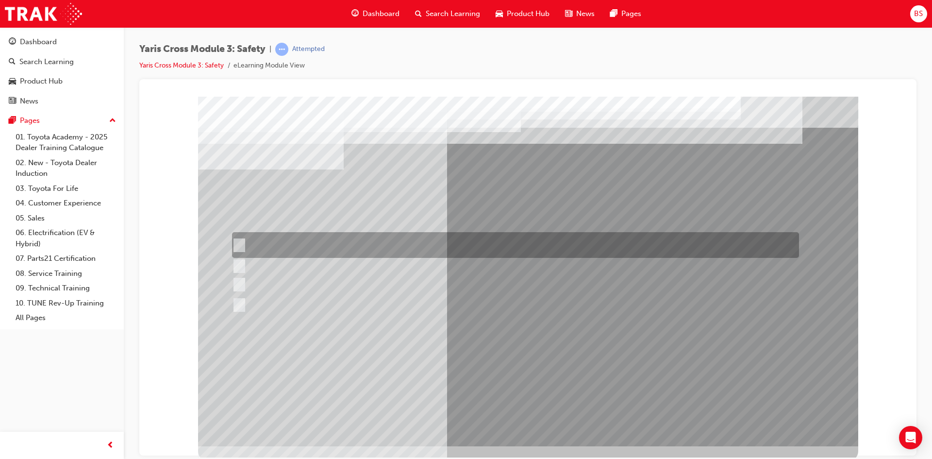
click at [238, 244] on input "Enhance the vehicle stability and prevent lane departure" at bounding box center [237, 245] width 11 height 11
radio input "true"
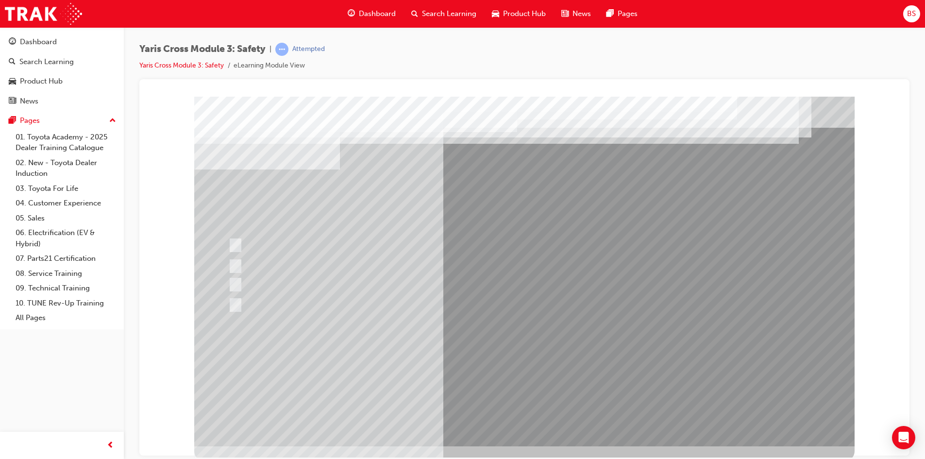
click at [528, 367] on div at bounding box center [524, 270] width 660 height 349
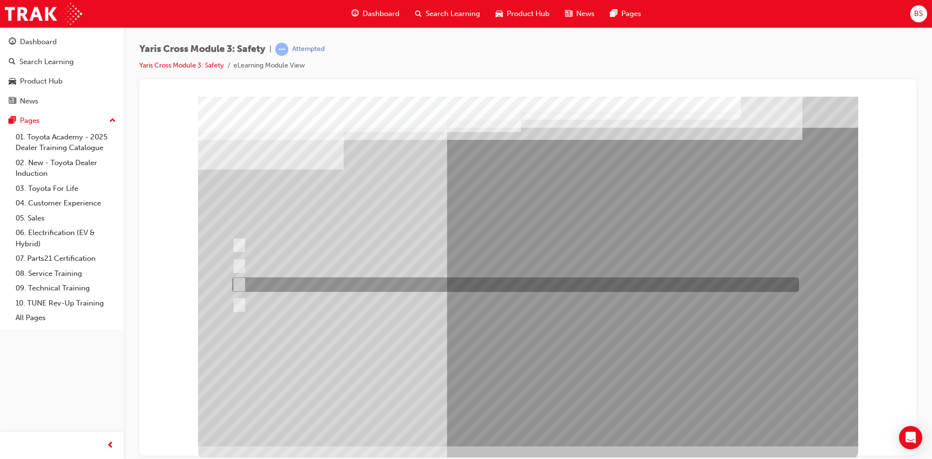
click at [239, 283] on input "TNGA-B" at bounding box center [237, 284] width 11 height 11
radio input "true"
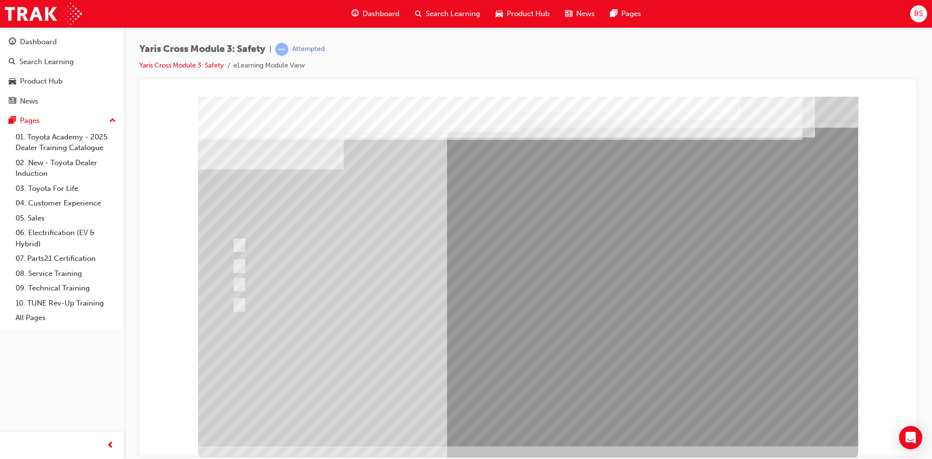
click at [511, 370] on div at bounding box center [528, 270] width 660 height 349
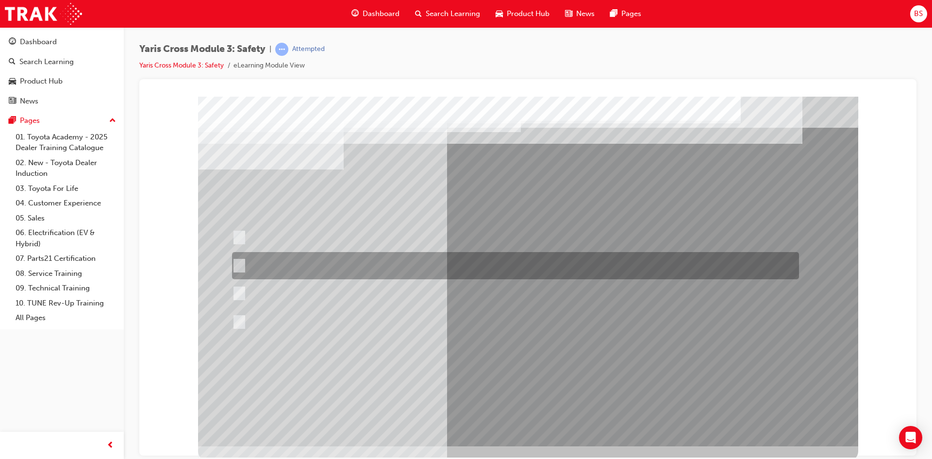
click at [241, 261] on input "When you turn right at an intersection and cross the path of an\3oncoming vehic…" at bounding box center [237, 265] width 11 height 11
radio input "true"
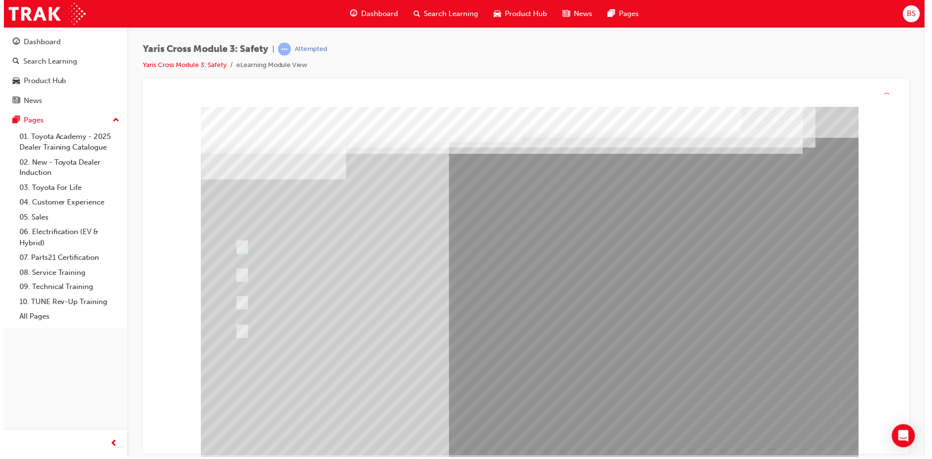
drag, startPoint x: 529, startPoint y: 370, endPoint x: 529, endPoint y: 380, distance: 10.2
click at [529, 380] on div at bounding box center [531, 281] width 660 height 349
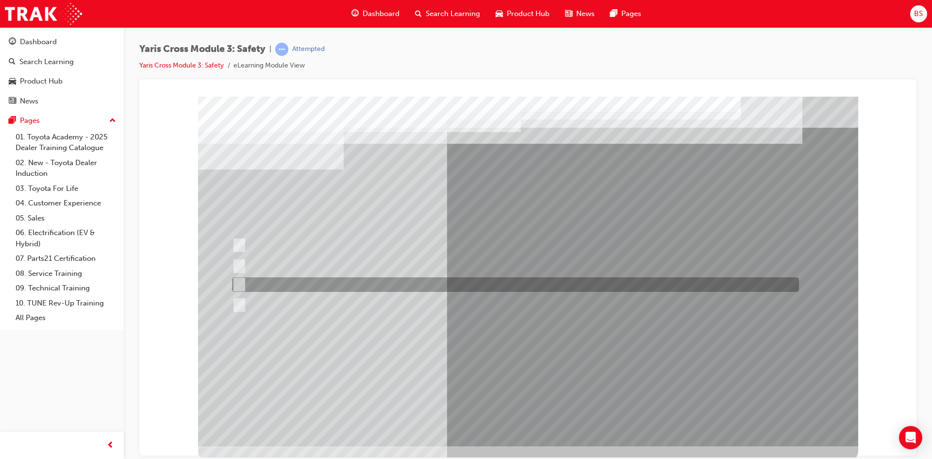
click at [236, 281] on input "Through a DCM – Data Communication Module" at bounding box center [237, 284] width 11 height 11
radio input "true"
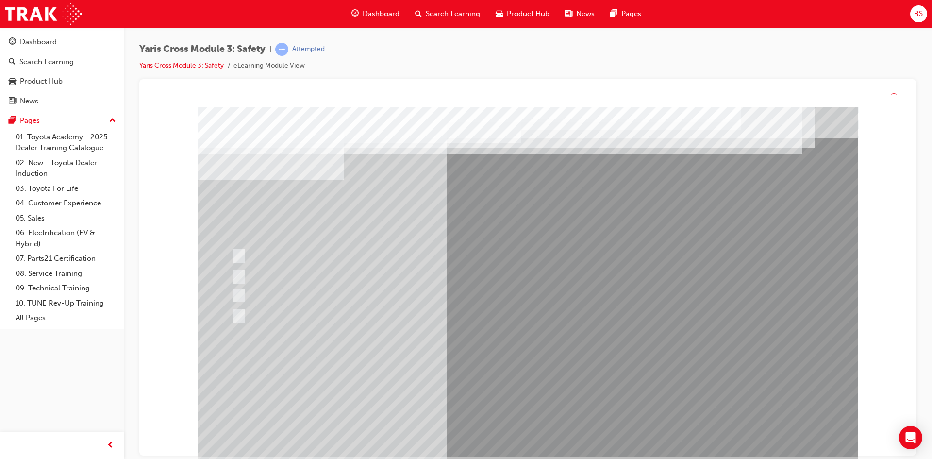
click at [516, 377] on div at bounding box center [528, 281] width 660 height 349
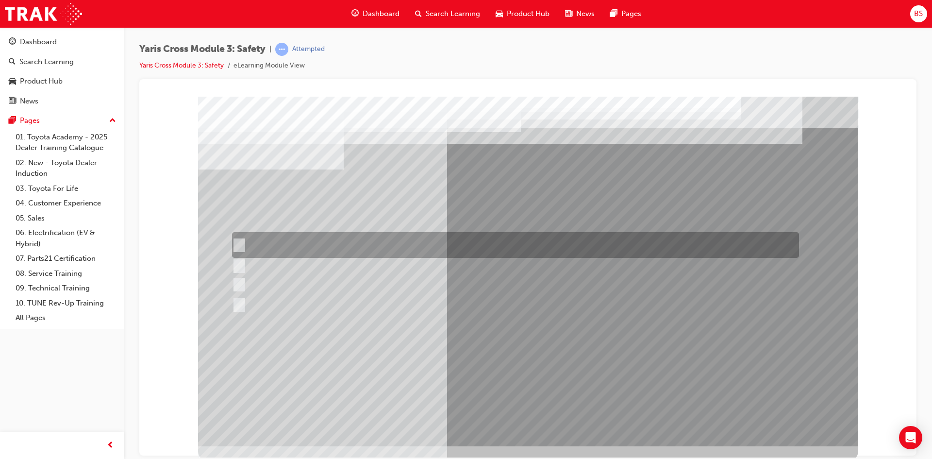
click at [238, 242] on input "SOS - Emergency Call" at bounding box center [236, 245] width 11 height 11
checkbox input "true"
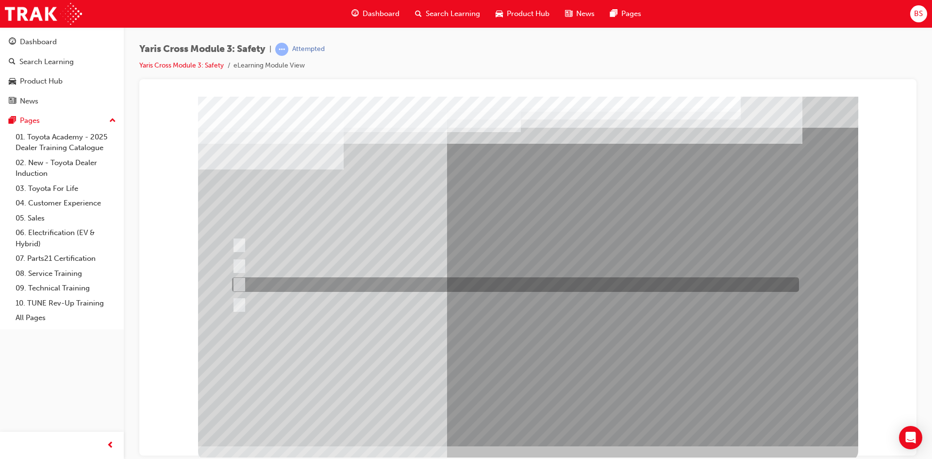
click at [239, 281] on input "ACN – Automatic Collision Notification" at bounding box center [236, 284] width 11 height 11
checkbox input "true"
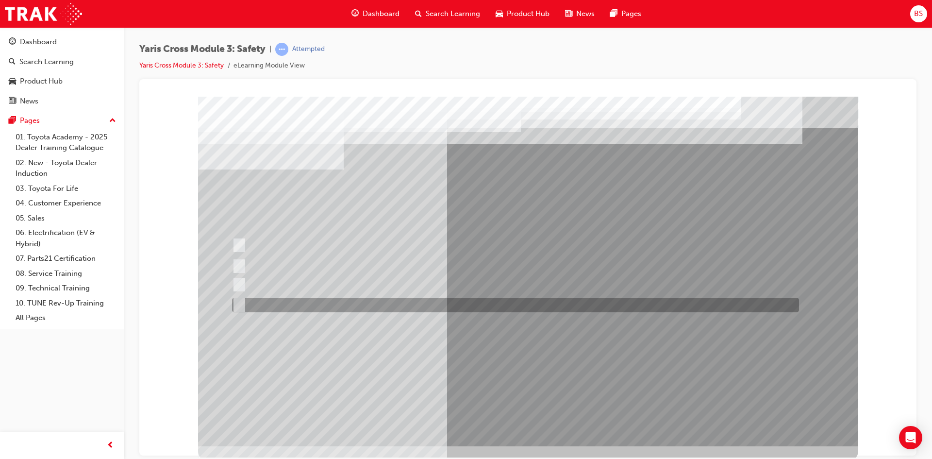
click at [240, 302] on input "SVT – Stolen Vehicle Tracking" at bounding box center [236, 304] width 11 height 11
checkbox input "true"
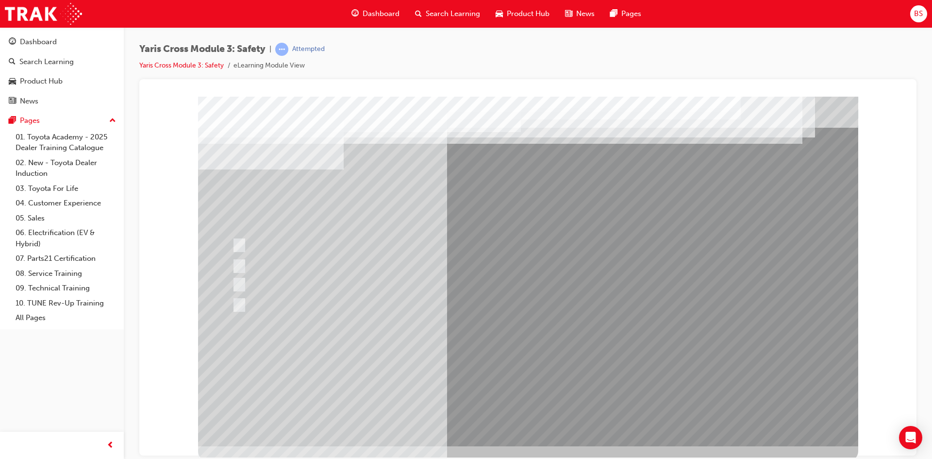
click at [513, 367] on div at bounding box center [528, 270] width 660 height 349
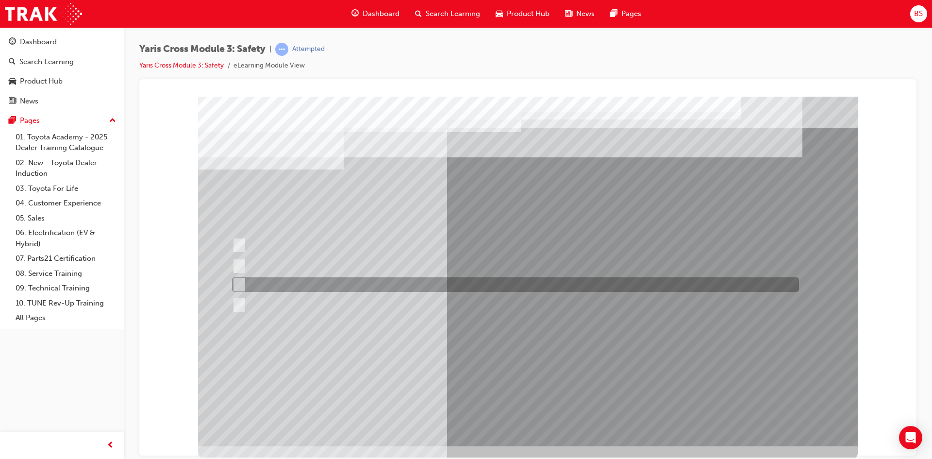
click at [236, 283] on input "two years" at bounding box center [237, 284] width 11 height 11
radio input "true"
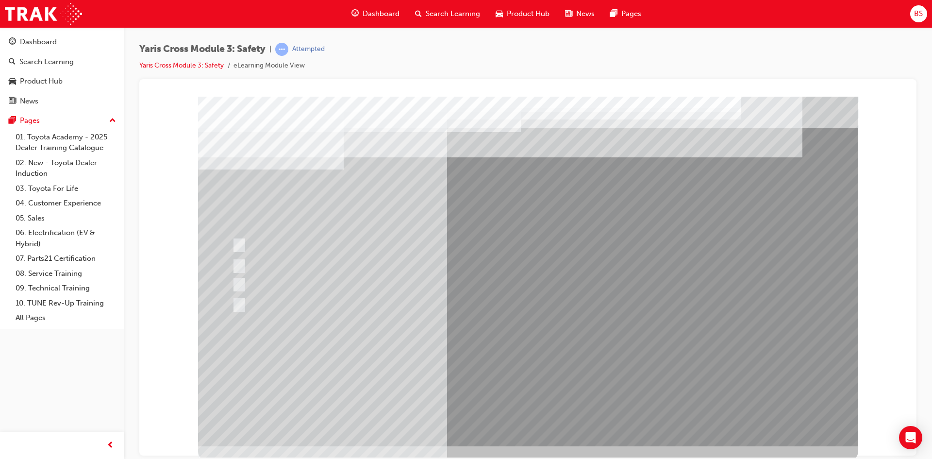
click at [413, 367] on div at bounding box center [528, 270] width 660 height 349
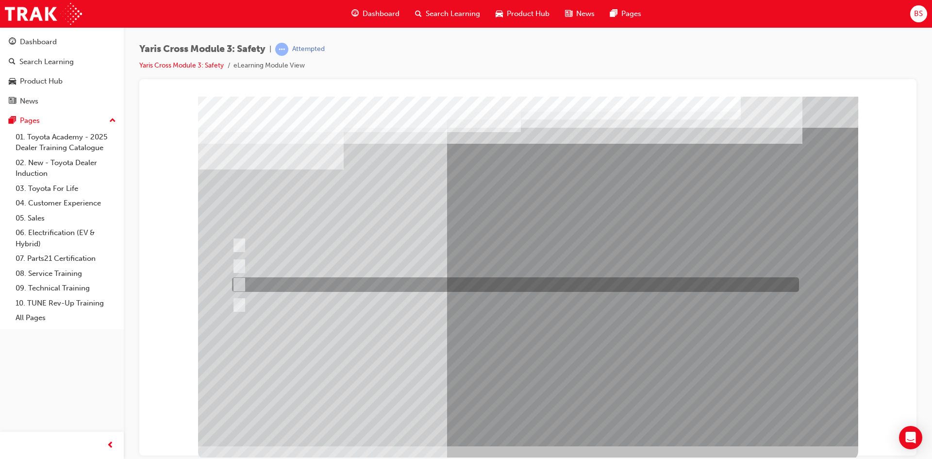
click at [237, 281] on input "GXL & Urban" at bounding box center [237, 284] width 11 height 11
radio input "true"
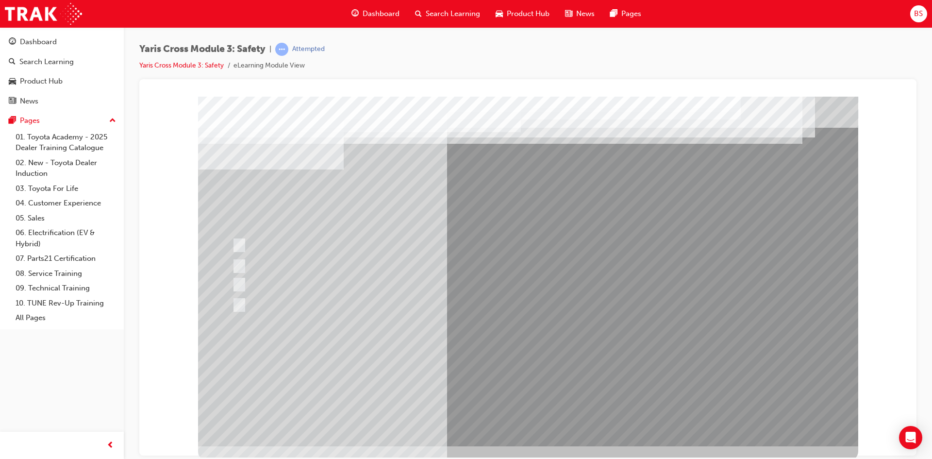
click at [511, 370] on div at bounding box center [528, 270] width 660 height 349
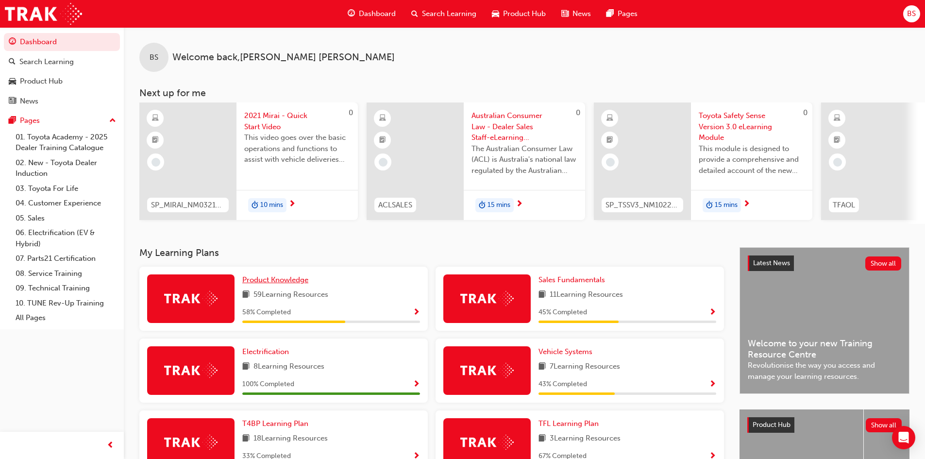
click at [291, 284] on span "Product Knowledge" at bounding box center [275, 279] width 66 height 9
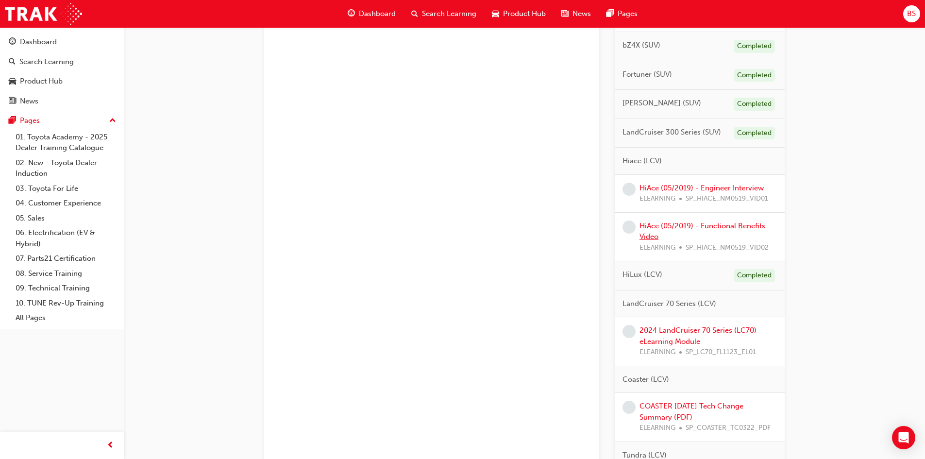
scroll to position [679, 0]
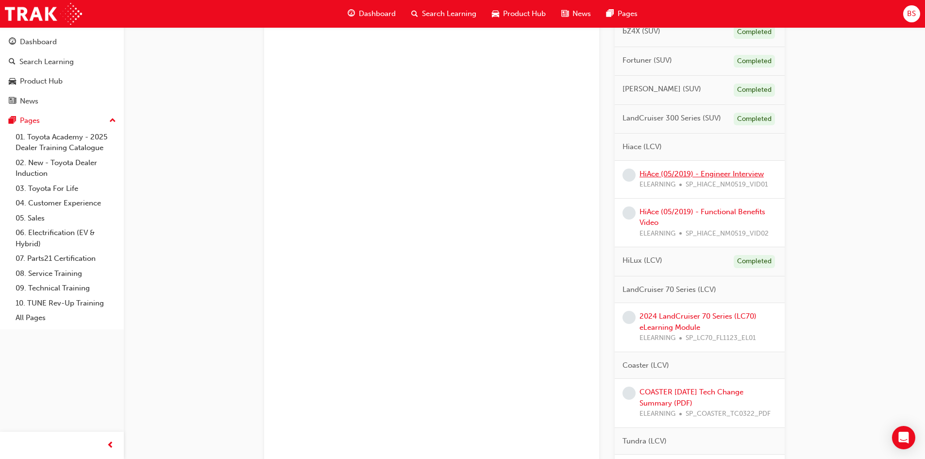
click at [676, 178] on link "HiAce (05/2019) - Engineer Interview" at bounding box center [701, 173] width 124 height 9
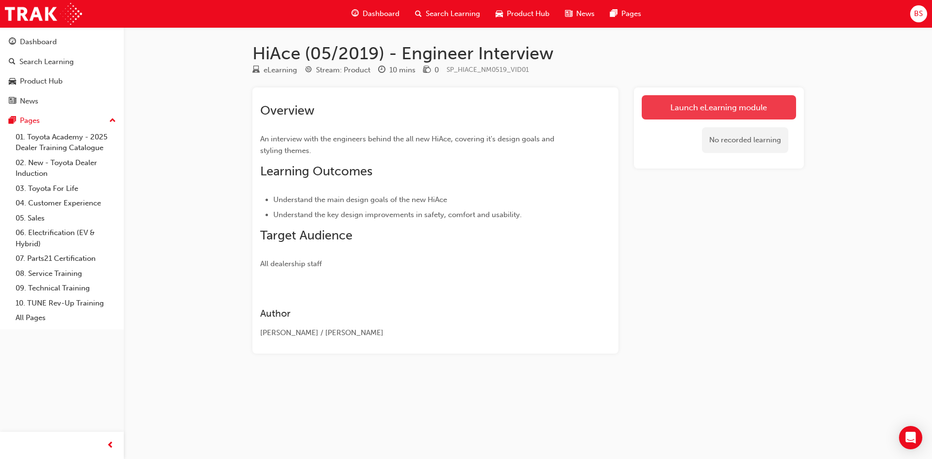
click at [675, 104] on link "Launch eLearning module" at bounding box center [719, 107] width 154 height 24
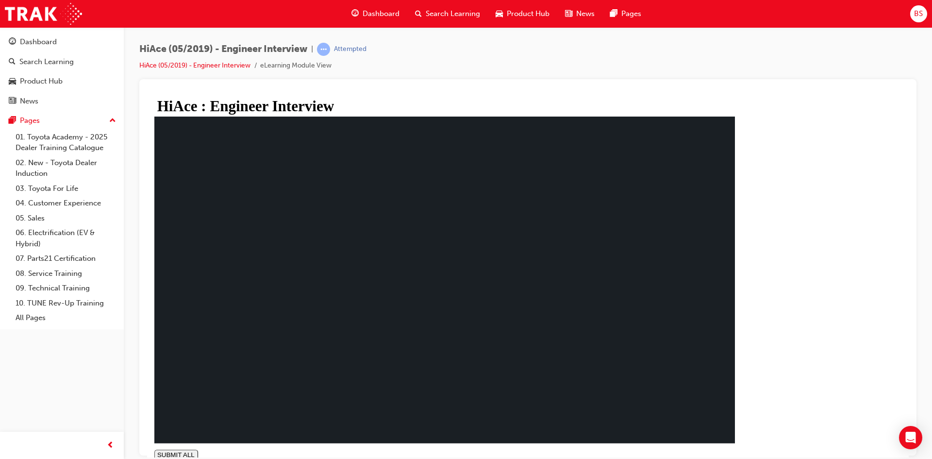
drag, startPoint x: 388, startPoint y: 447, endPoint x: 733, endPoint y: 447, distance: 345.1
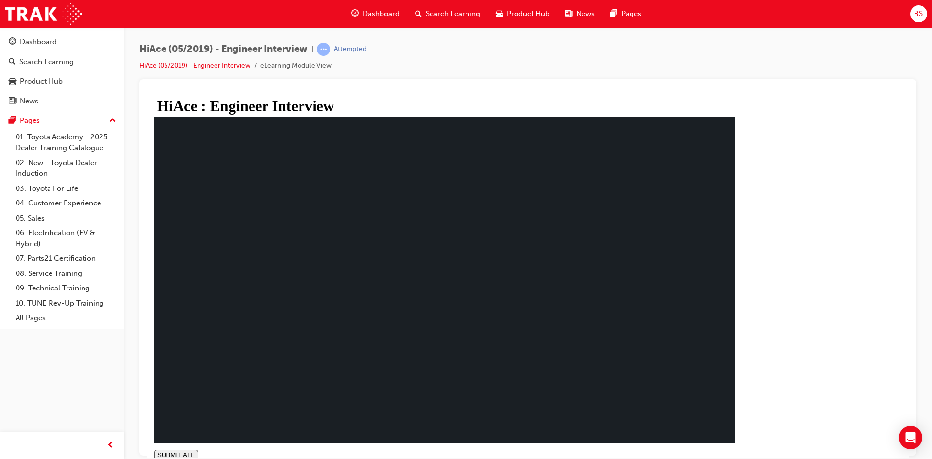
type input "0.998"
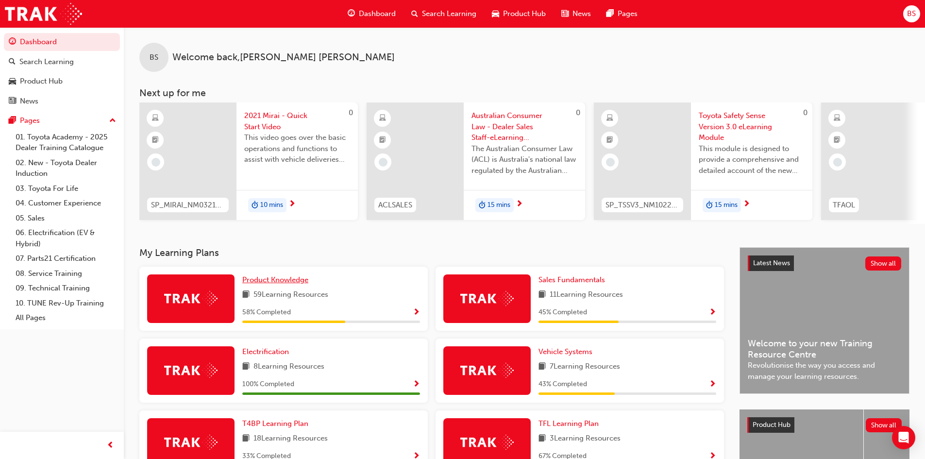
click at [264, 281] on span "Product Knowledge" at bounding box center [275, 279] width 66 height 9
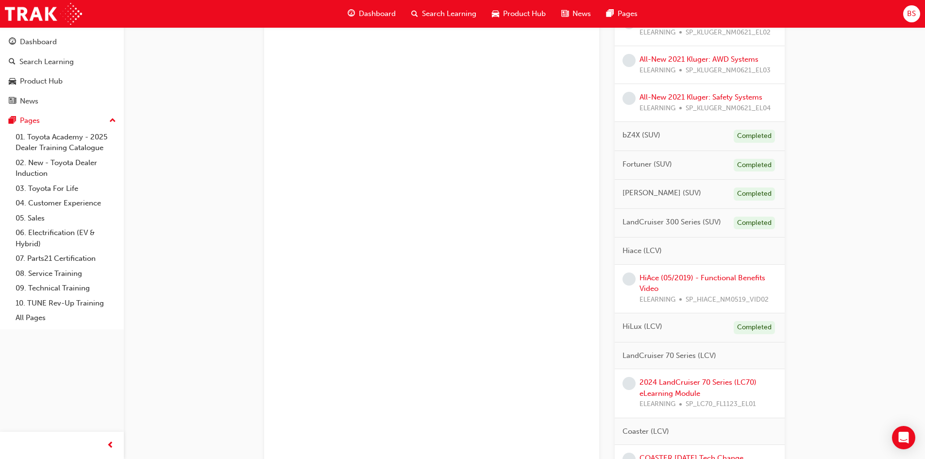
scroll to position [582, 0]
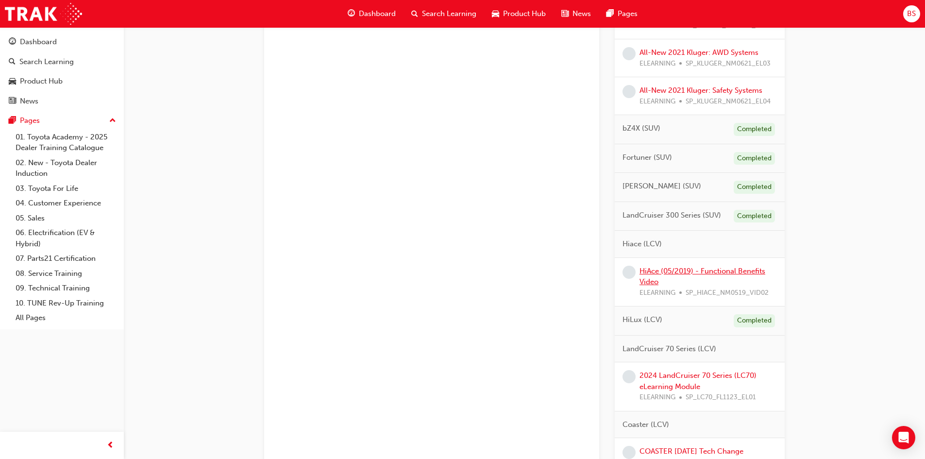
click at [672, 282] on link "HiAce (05/2019) - Functional Benefits Video" at bounding box center [702, 276] width 126 height 20
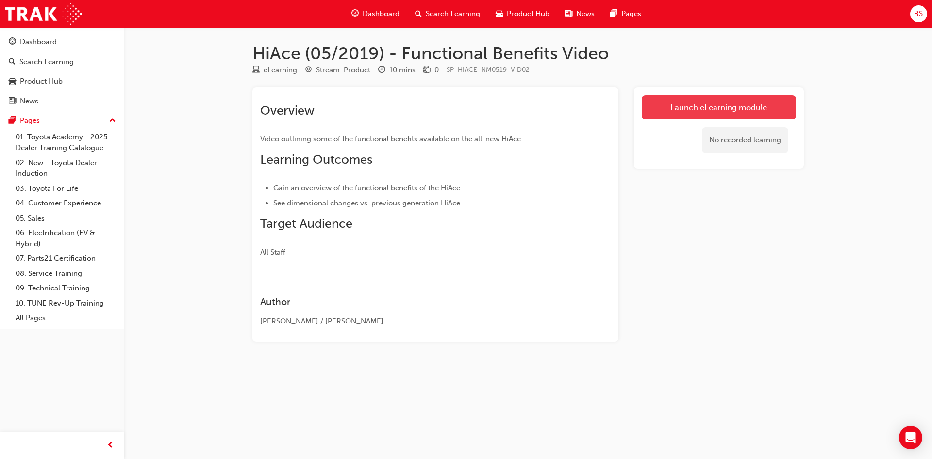
click at [672, 108] on link "Launch eLearning module" at bounding box center [719, 107] width 154 height 24
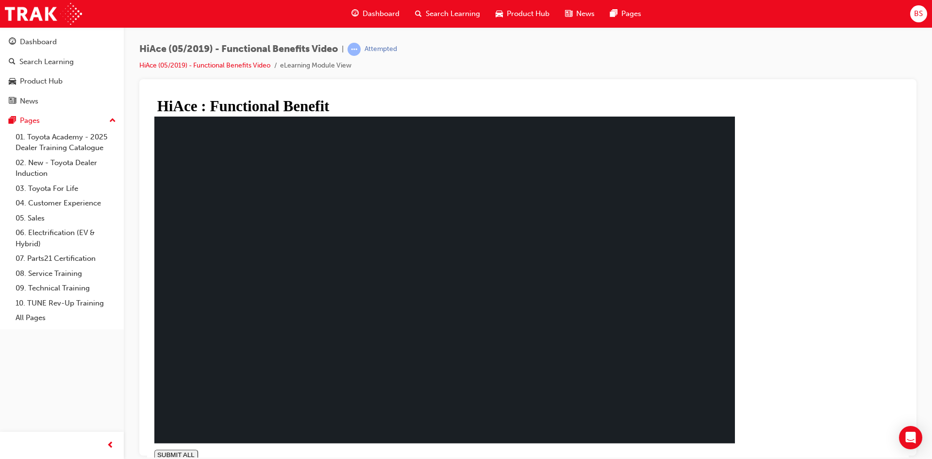
drag, startPoint x: 376, startPoint y: 448, endPoint x: 733, endPoint y: 451, distance: 356.7
type input "1"
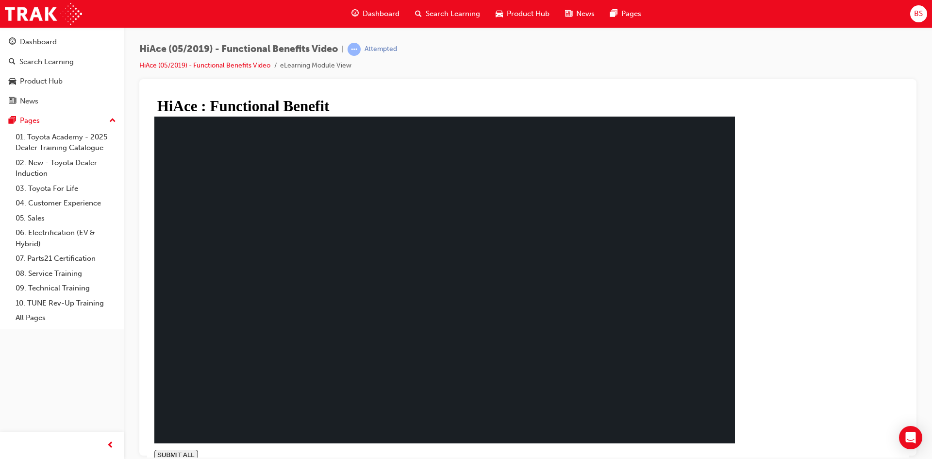
drag, startPoint x: 276, startPoint y: 258, endPoint x: 280, endPoint y: 269, distance: 12.4
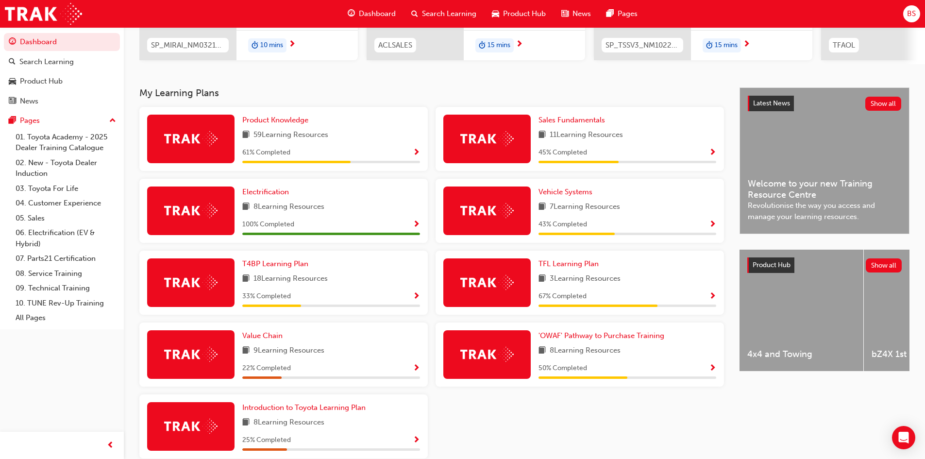
scroll to position [194, 0]
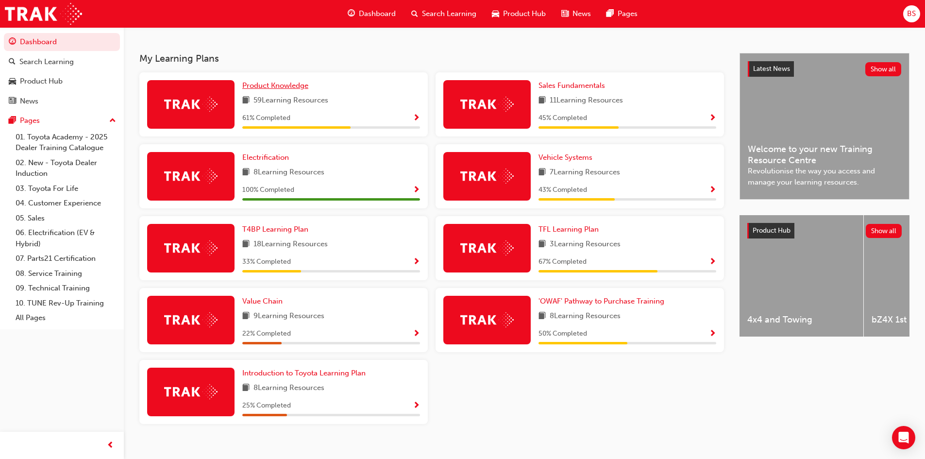
click at [278, 91] on link "Product Knowledge" at bounding box center [277, 85] width 70 height 11
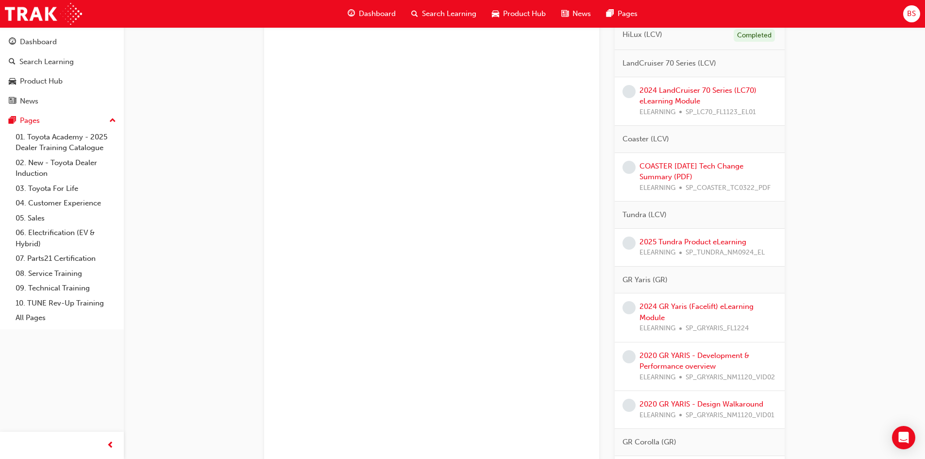
scroll to position [825, 0]
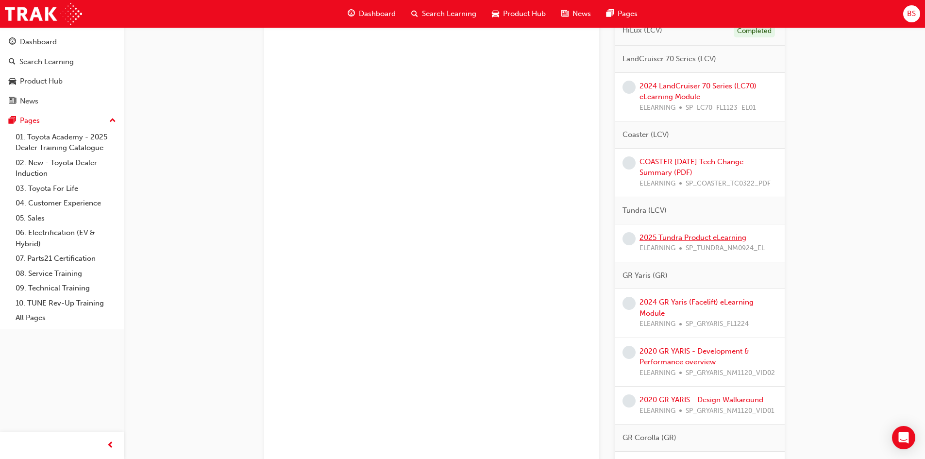
click at [656, 242] on link "2025 Tundra Product eLearning" at bounding box center [692, 237] width 107 height 9
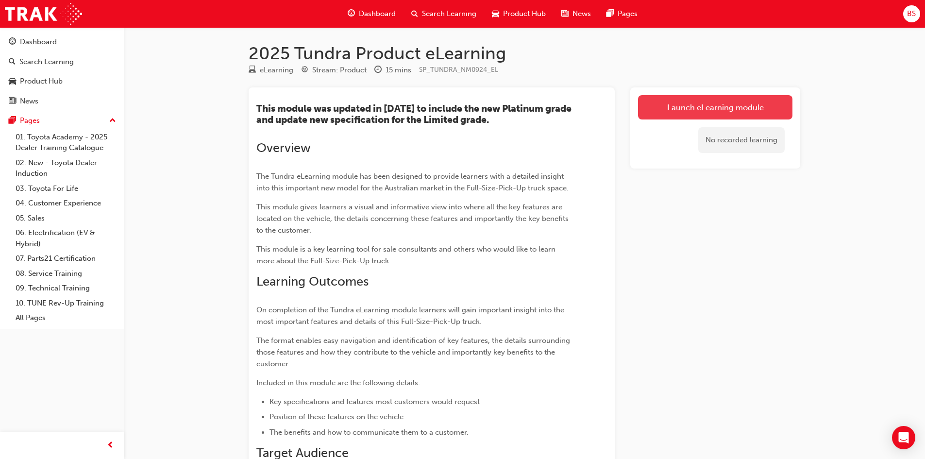
click at [659, 110] on link "Launch eLearning module" at bounding box center [715, 107] width 154 height 24
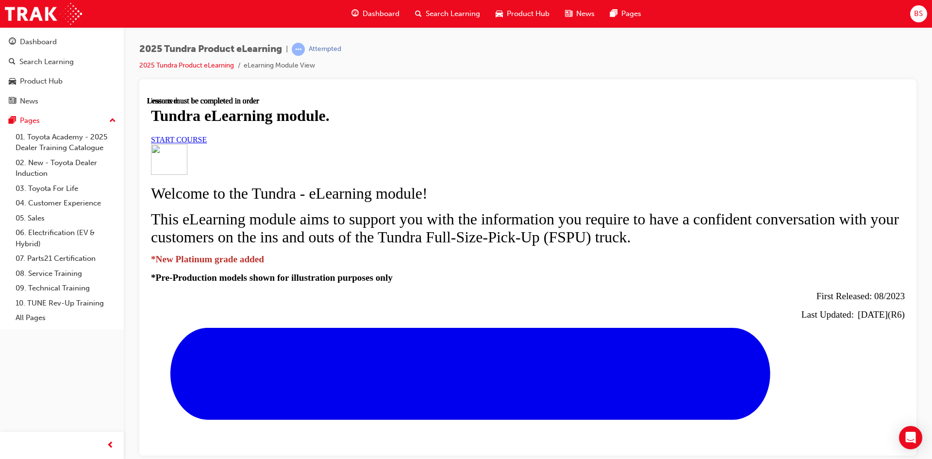
click at [207, 143] on link "START COURSE" at bounding box center [179, 139] width 56 height 8
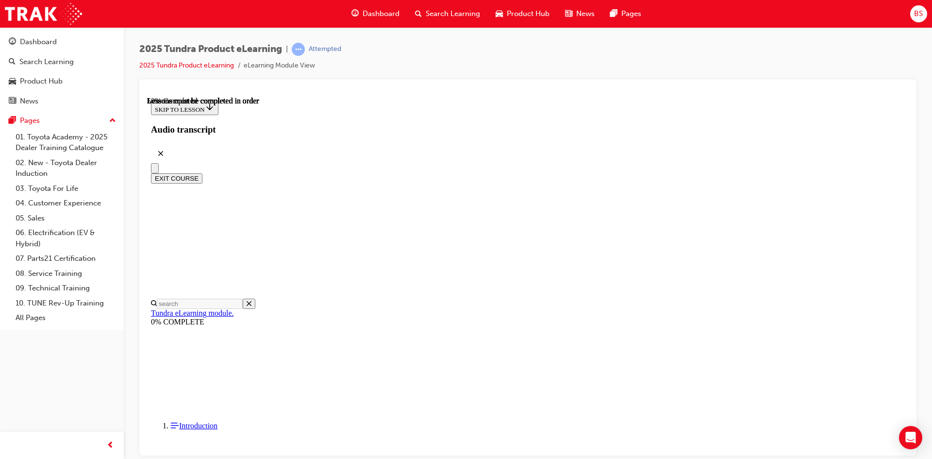
scroll to position [496, 0]
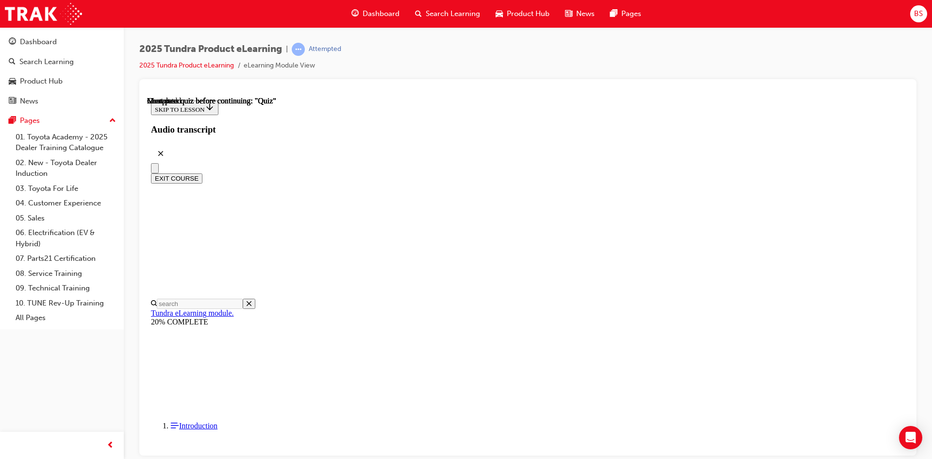
radio input "true"
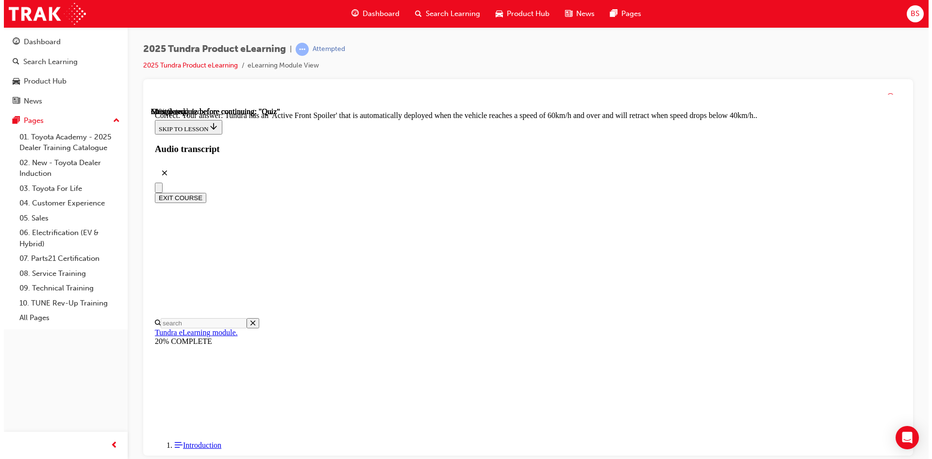
scroll to position [251, 0]
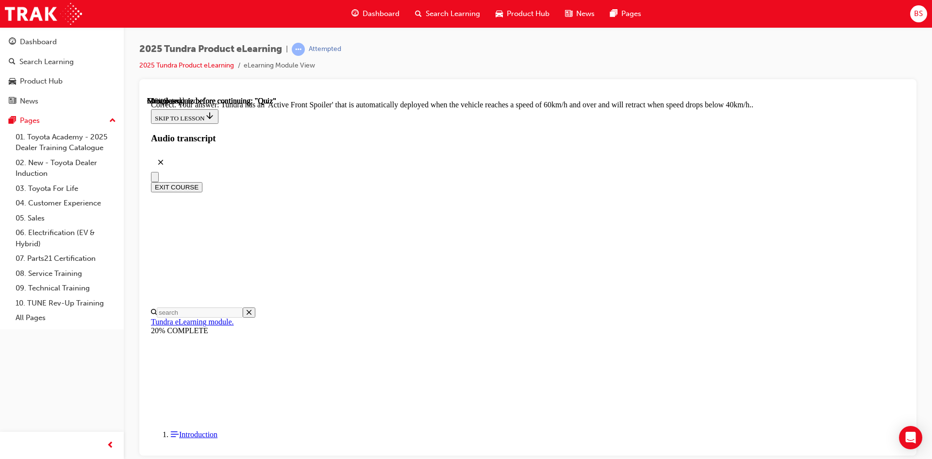
radio input "true"
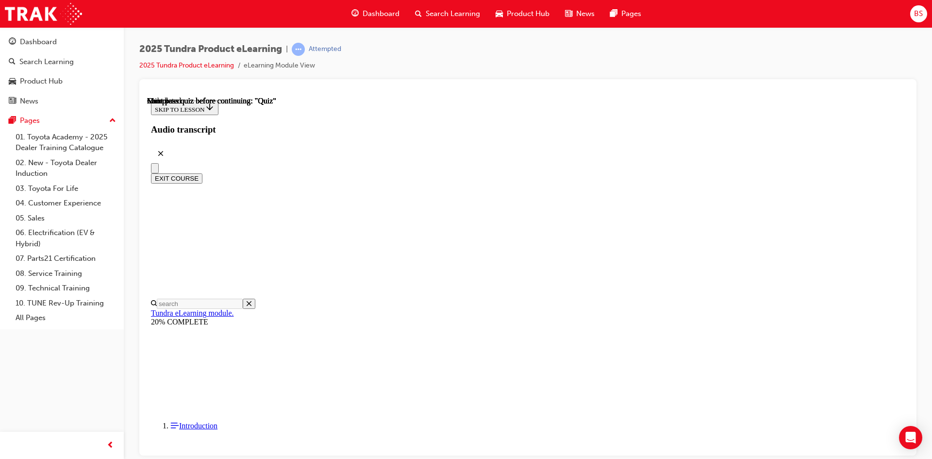
scroll to position [166, 0]
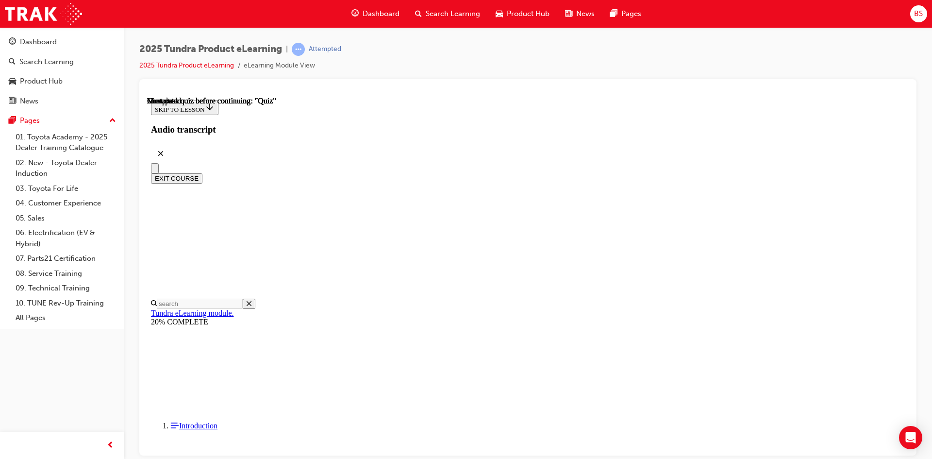
radio input "true"
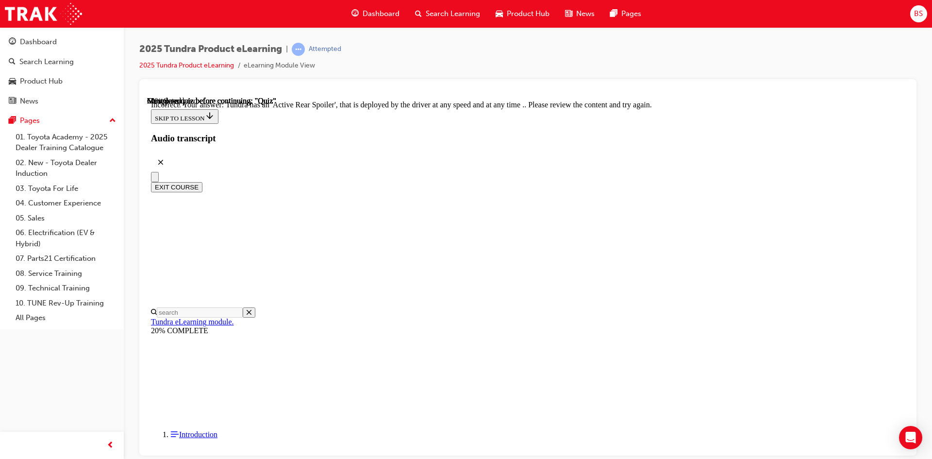
scroll to position [299, 0]
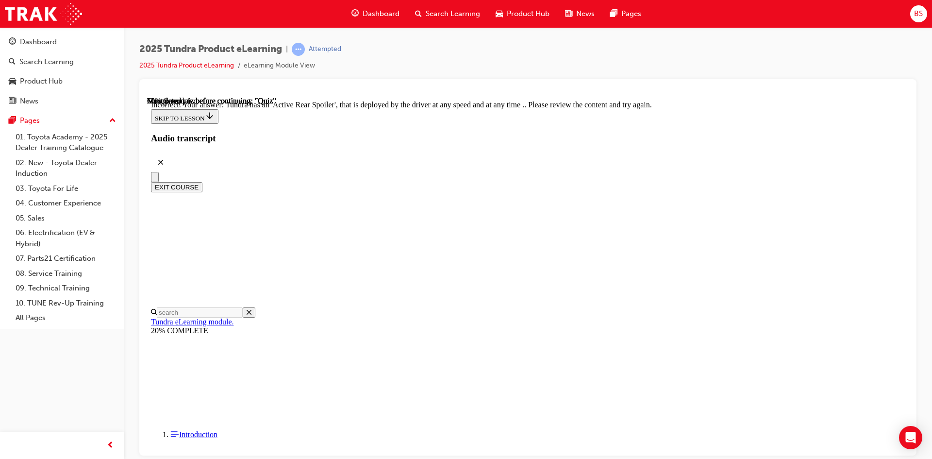
radio input "true"
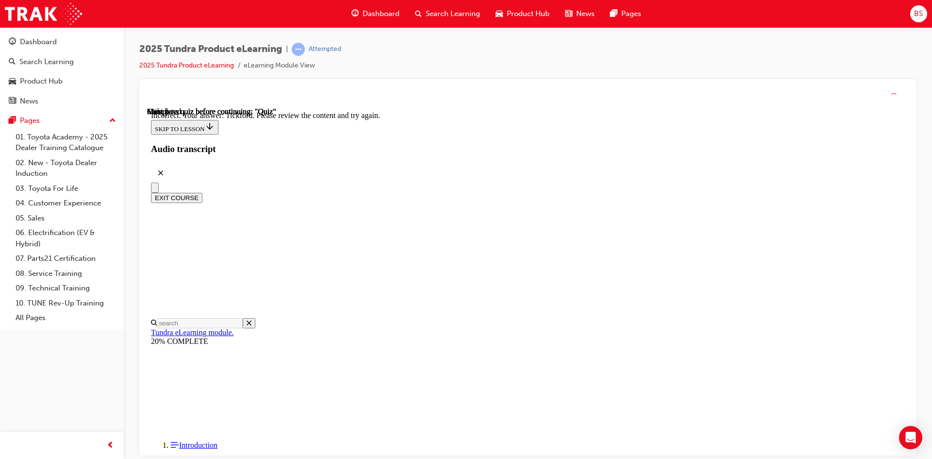
scroll to position [241, 0]
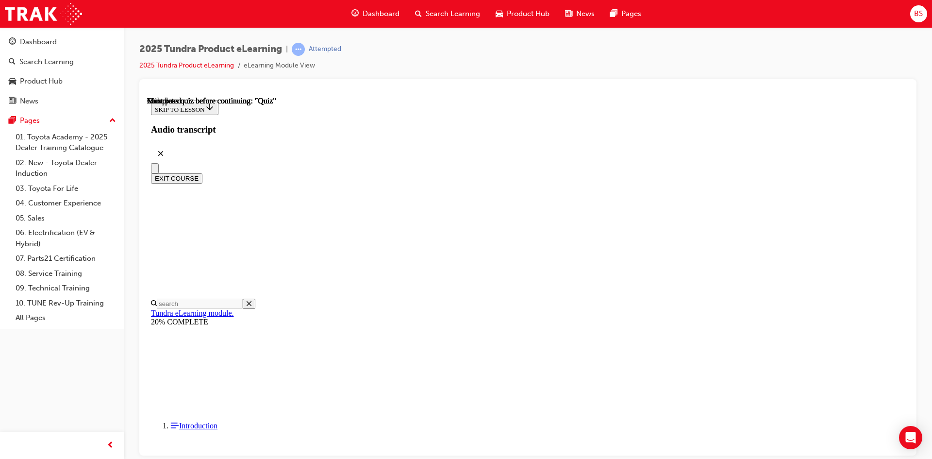
scroll to position [166, 0]
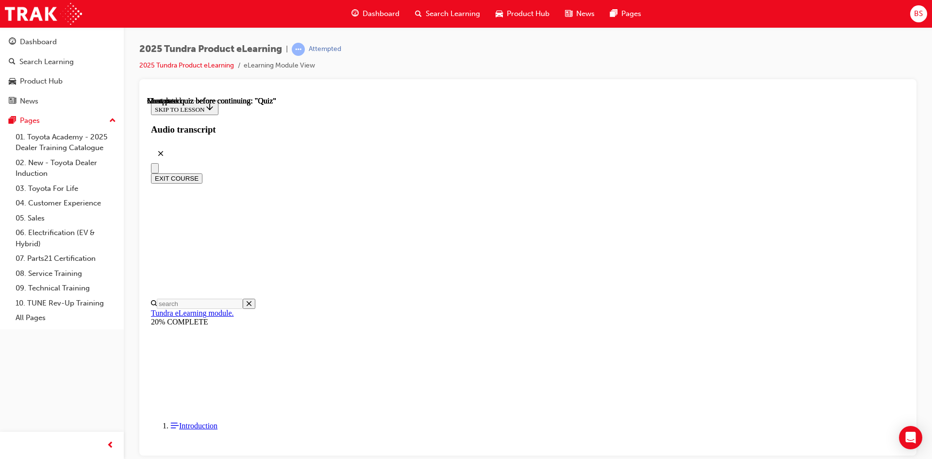
radio input "true"
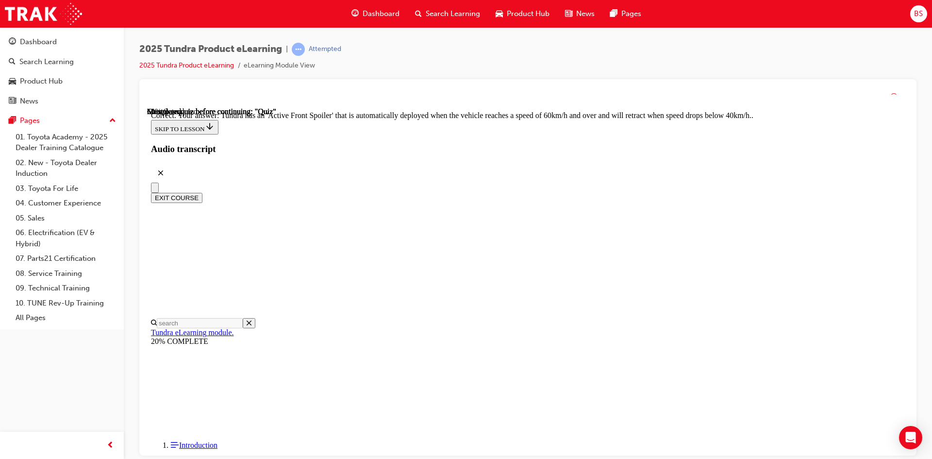
scroll to position [251, 0]
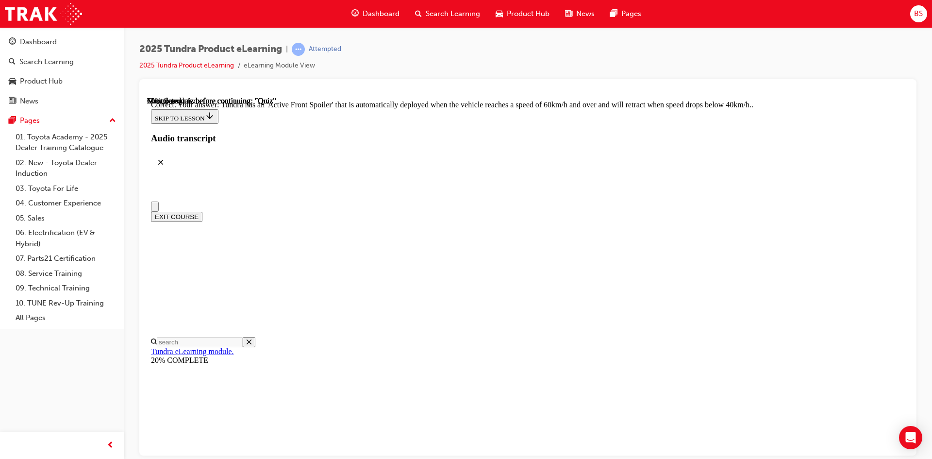
scroll to position [97, 0]
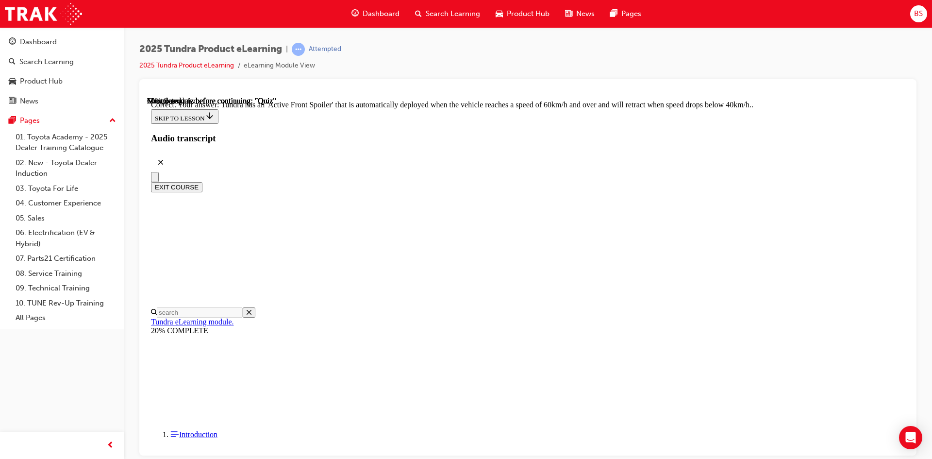
radio input "true"
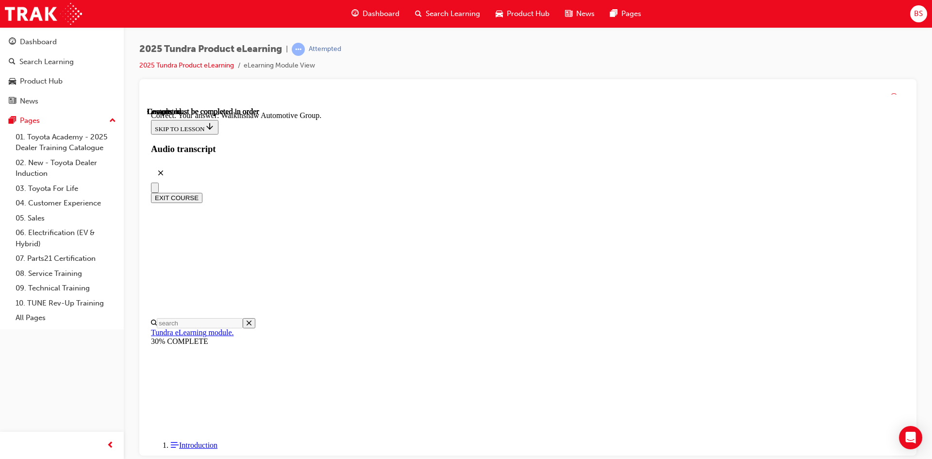
scroll to position [193, 0]
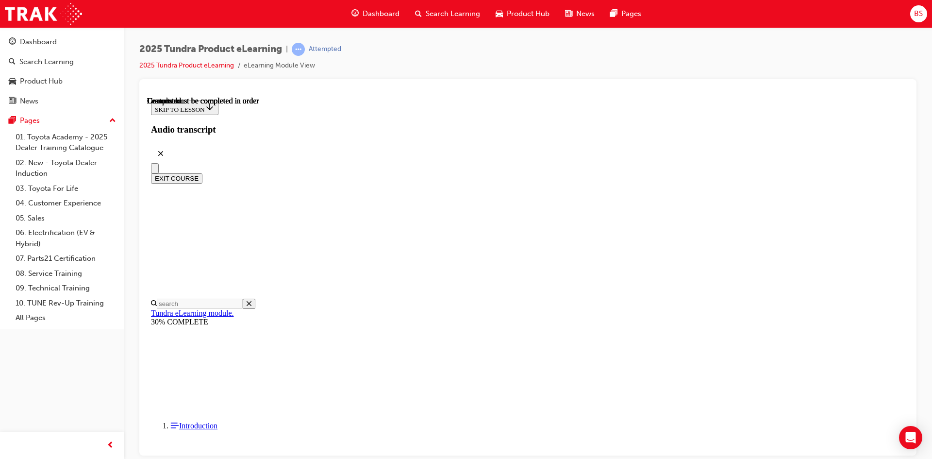
scroll to position [166, 0]
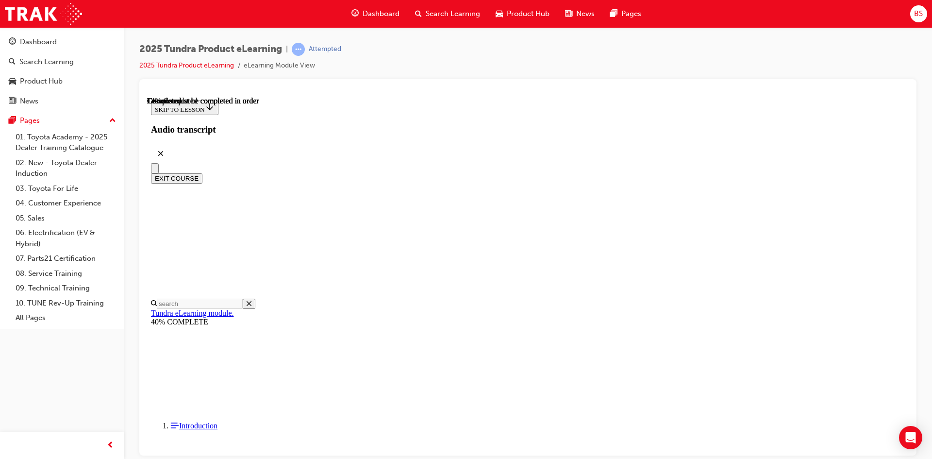
scroll to position [224, 0]
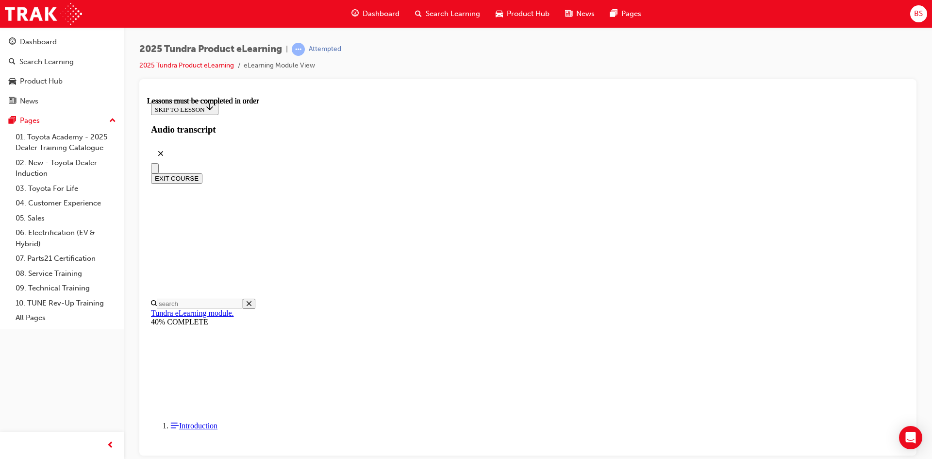
scroll to position [348, 0]
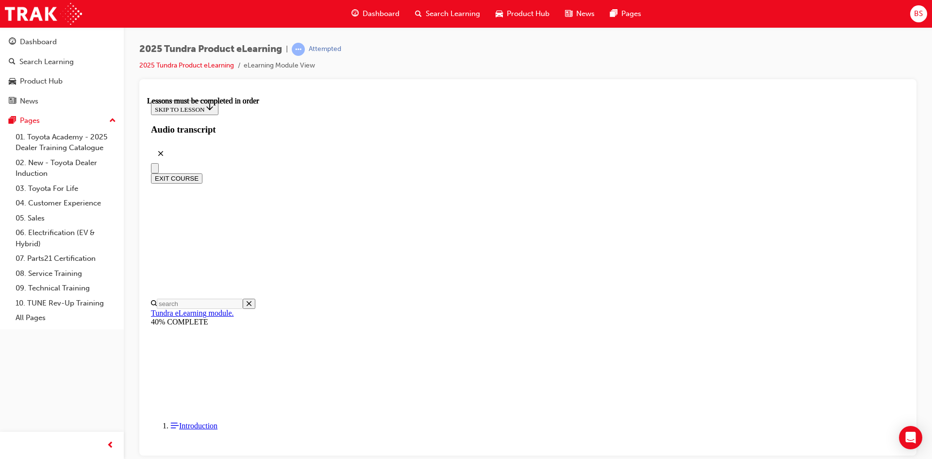
scroll to position [750, 0]
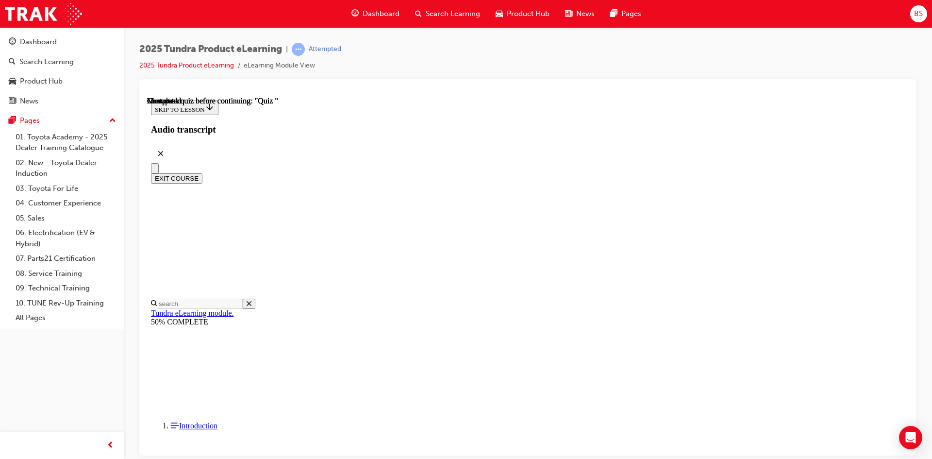
radio input "true"
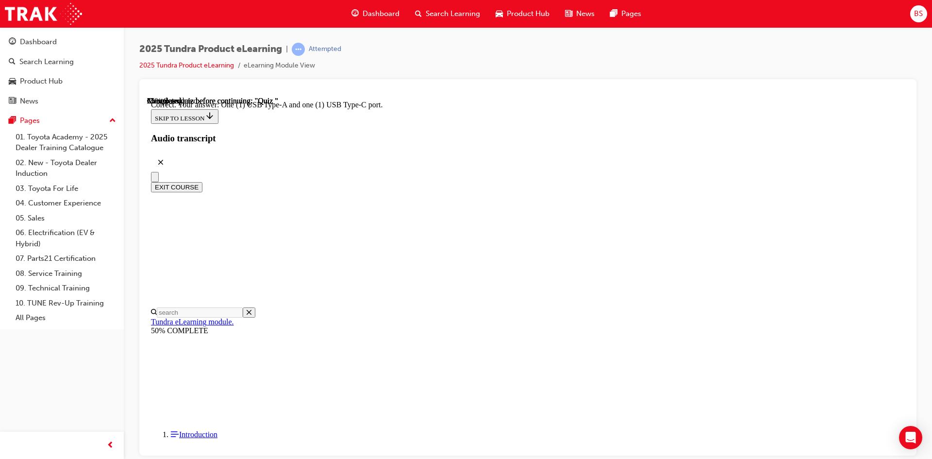
radio input "true"
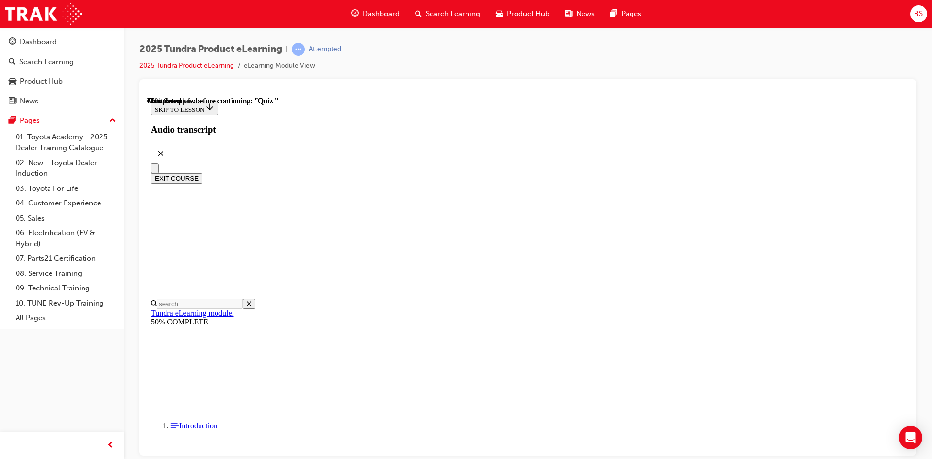
radio input "true"
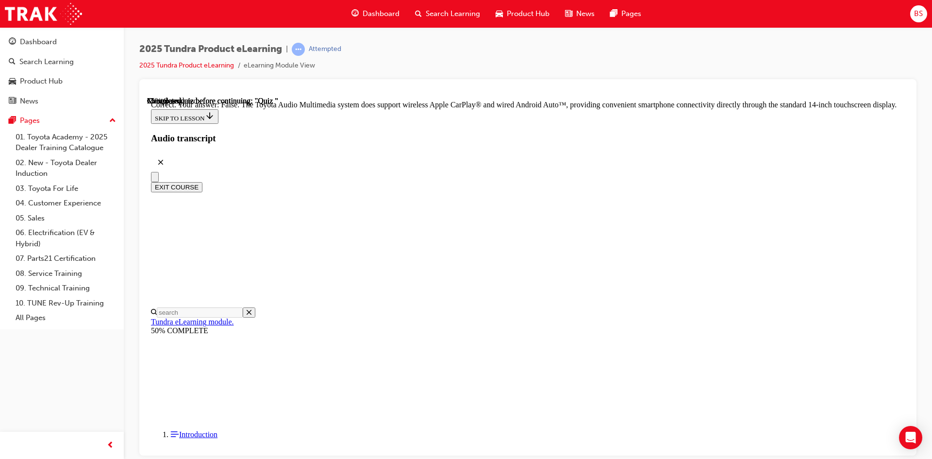
scroll to position [169, 0]
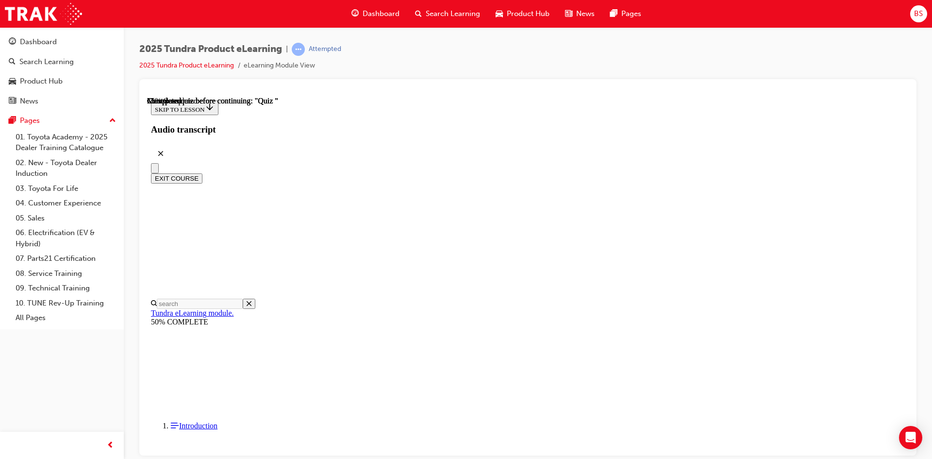
scroll to position [107, 0]
radio input "true"
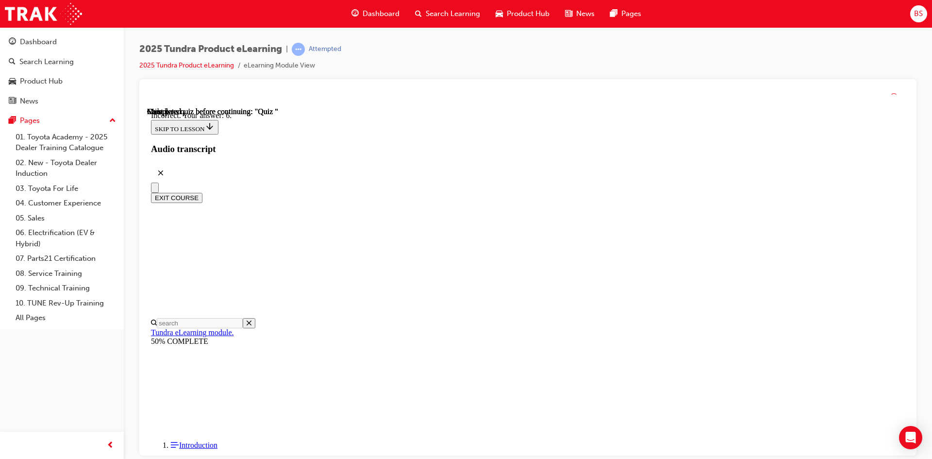
scroll to position [137, 0]
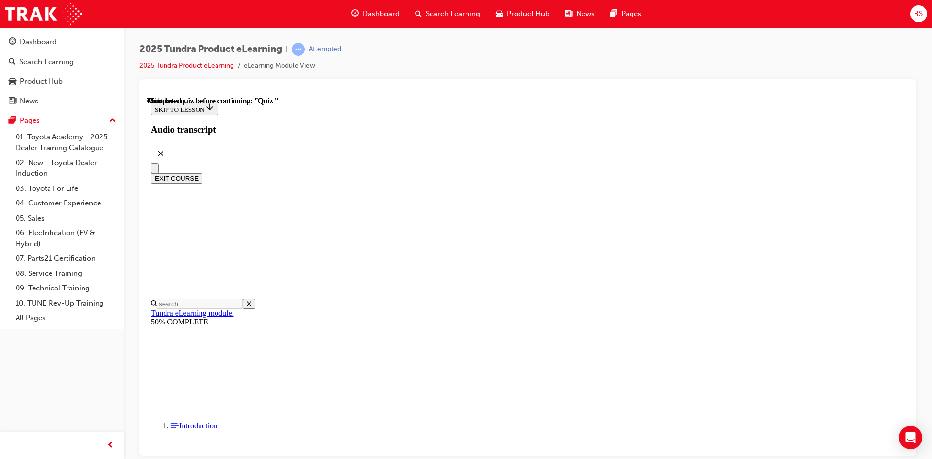
scroll to position [166, 0]
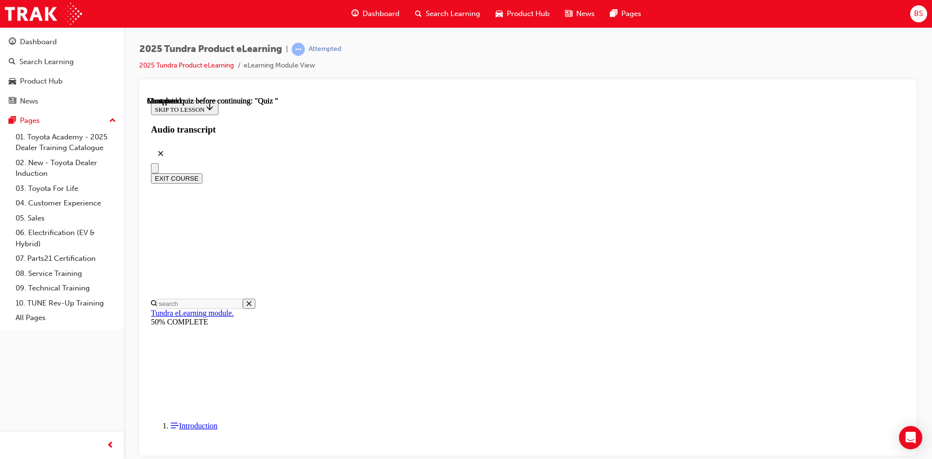
radio input "true"
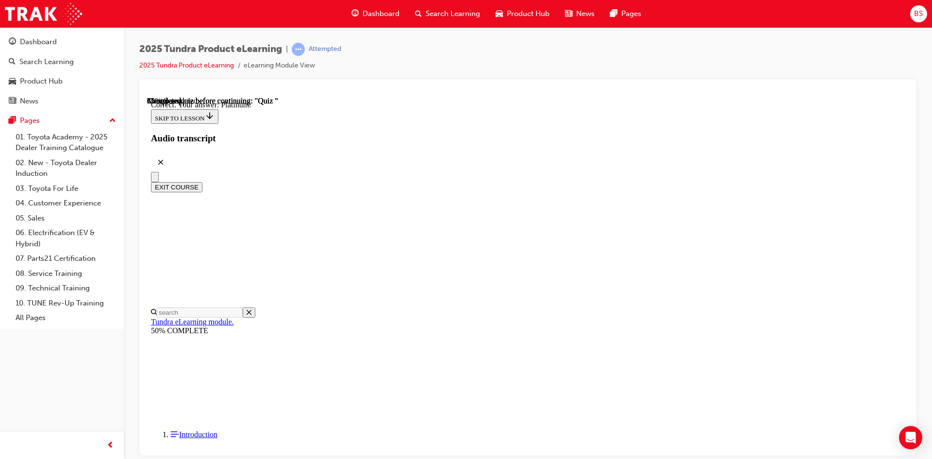
radio input "true"
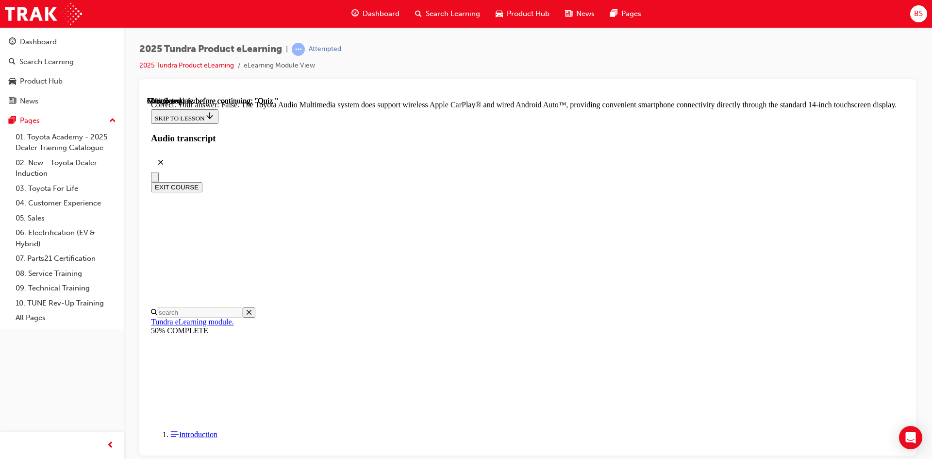
scroll to position [169, 0]
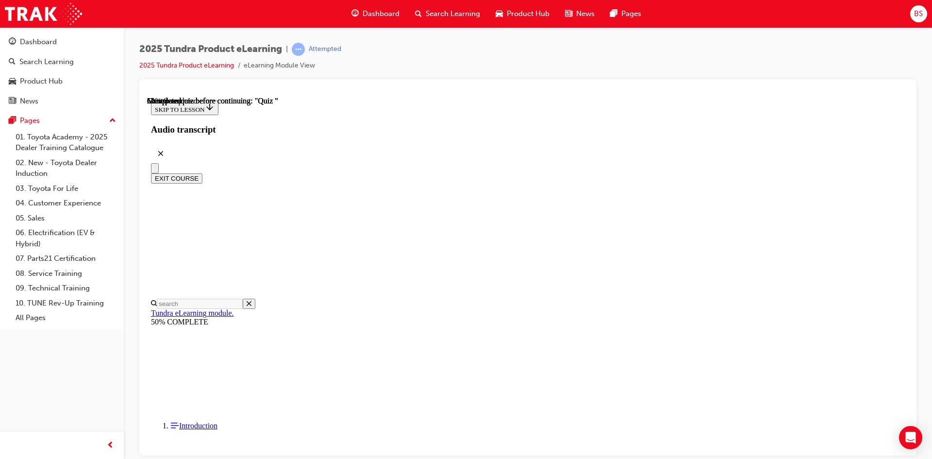
radio input "true"
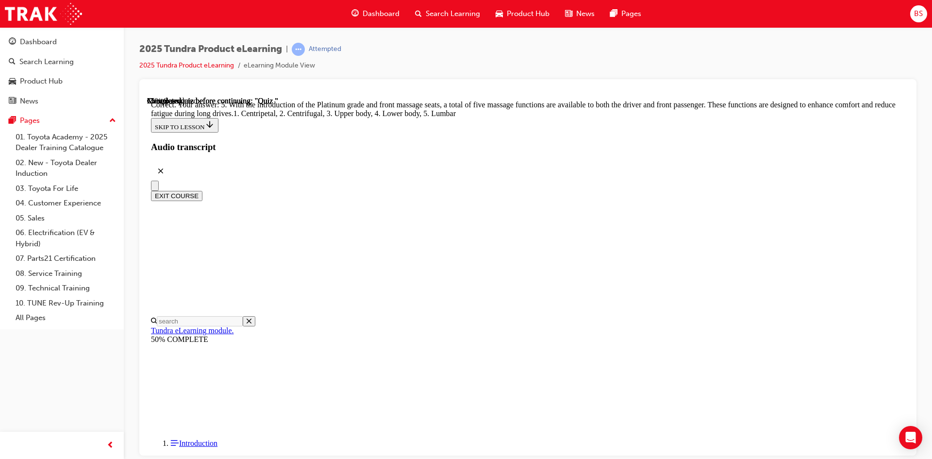
scroll to position [231, 0]
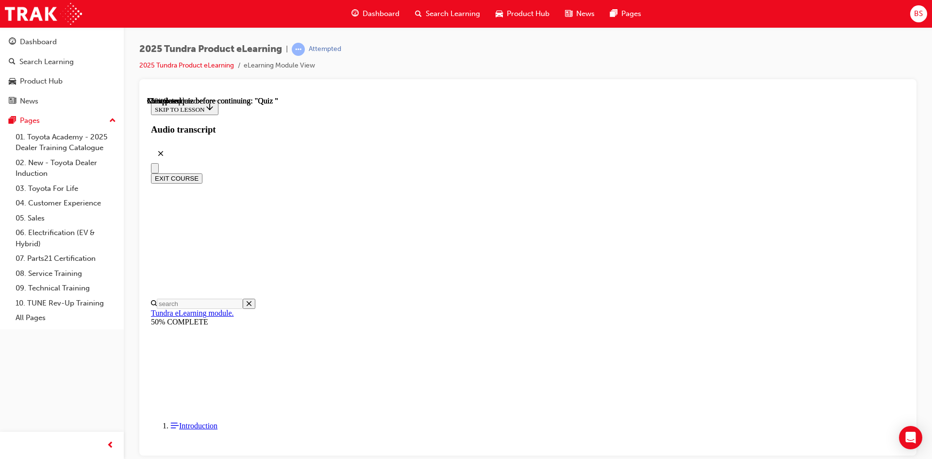
scroll to position [97, 0]
radio input "true"
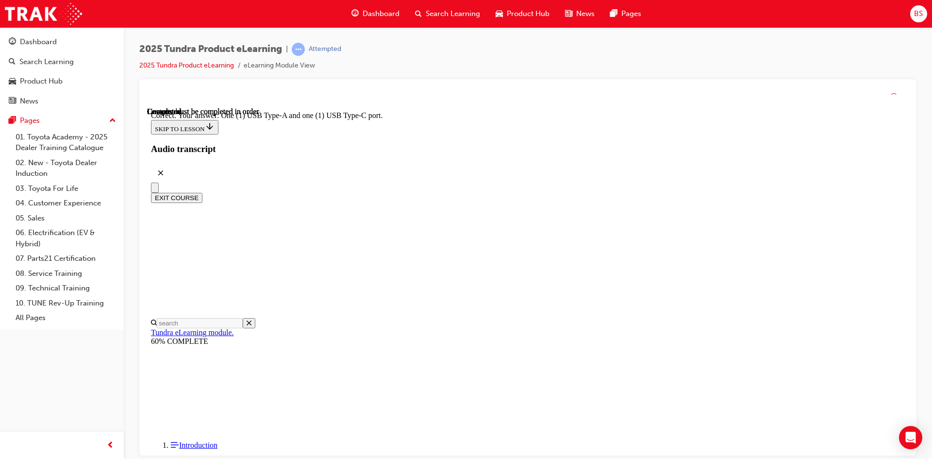
scroll to position [176, 0]
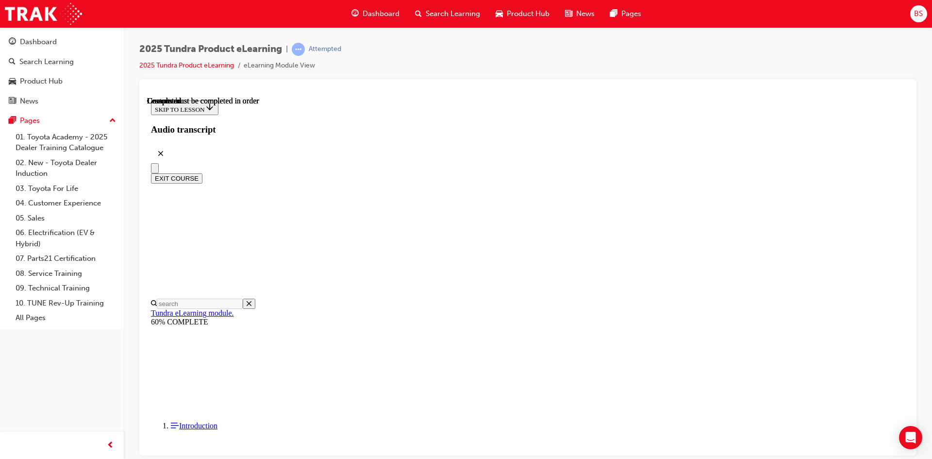
scroll to position [166, 0]
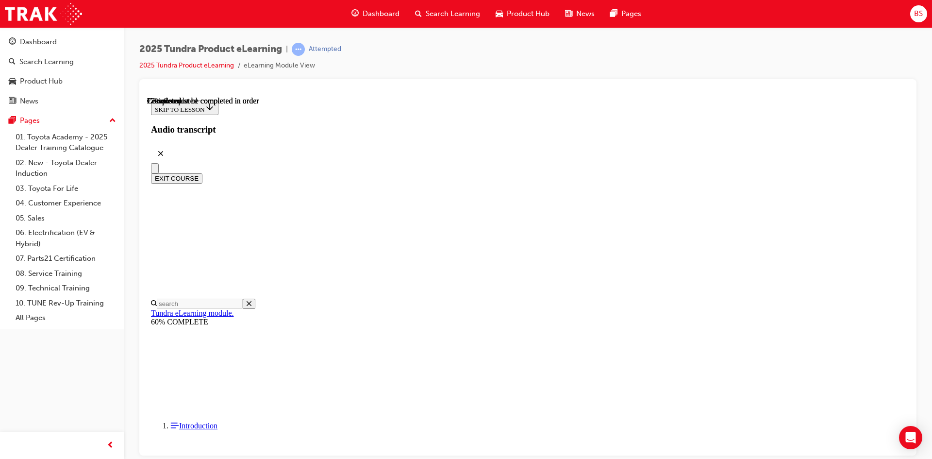
drag, startPoint x: 426, startPoint y: 377, endPoint x: 448, endPoint y: 378, distance: 22.4
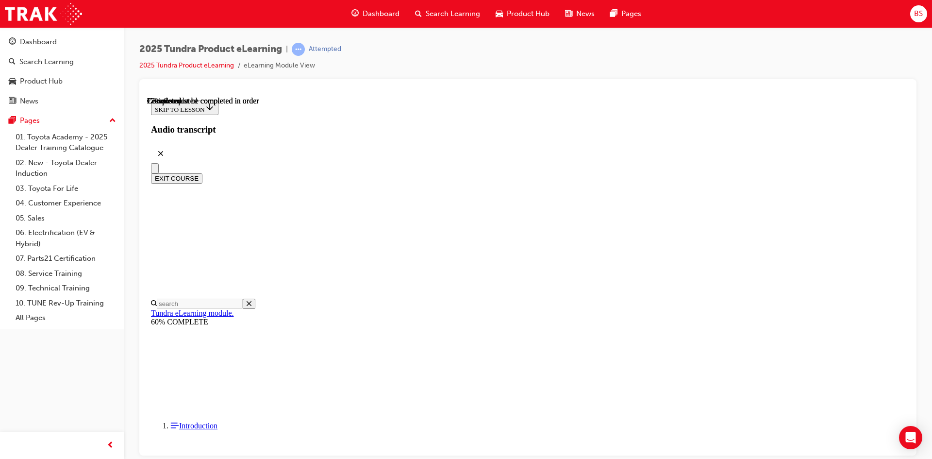
drag, startPoint x: 697, startPoint y: 378, endPoint x: 707, endPoint y: 378, distance: 10.2
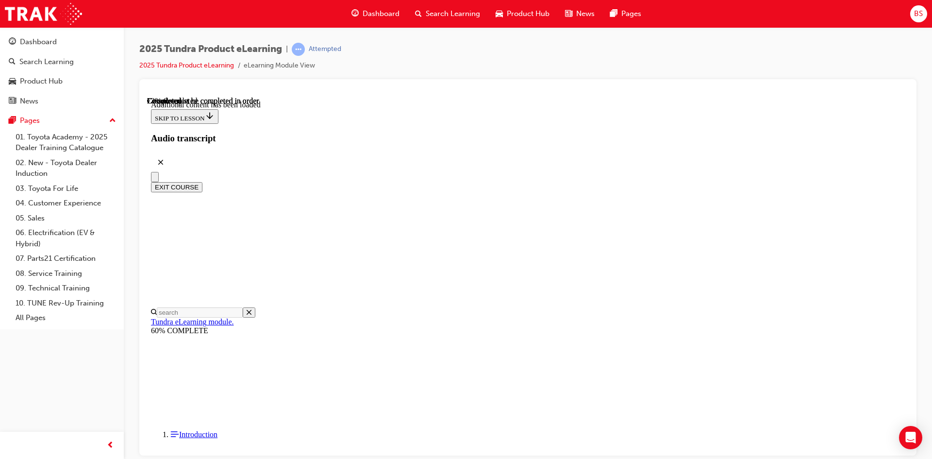
scroll to position [2192, 0]
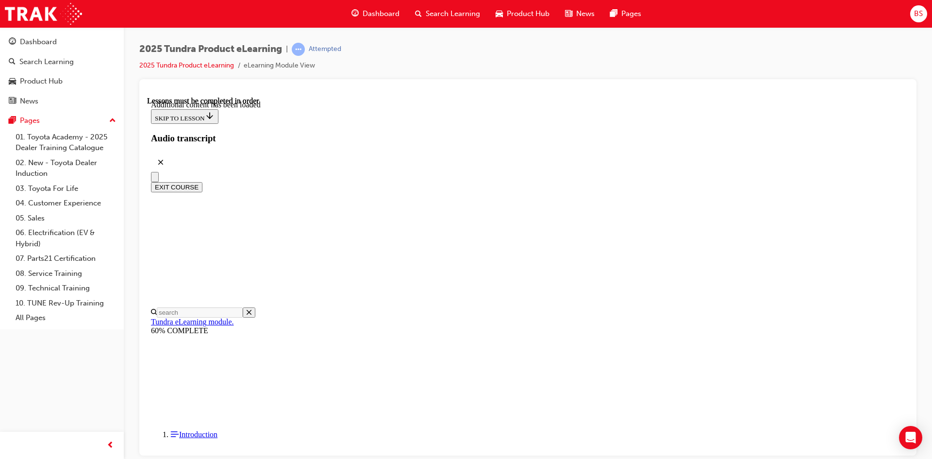
drag, startPoint x: 661, startPoint y: 386, endPoint x: 644, endPoint y: 315, distance: 72.9
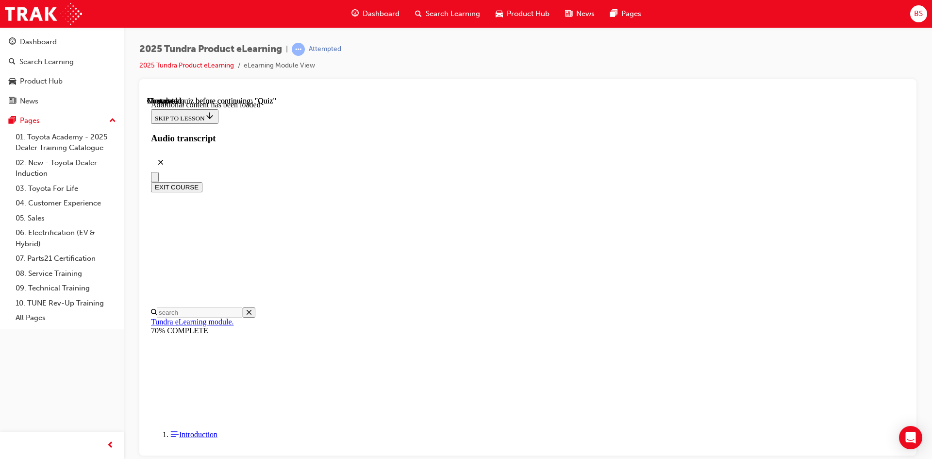
scroll to position [30, 0]
radio input "true"
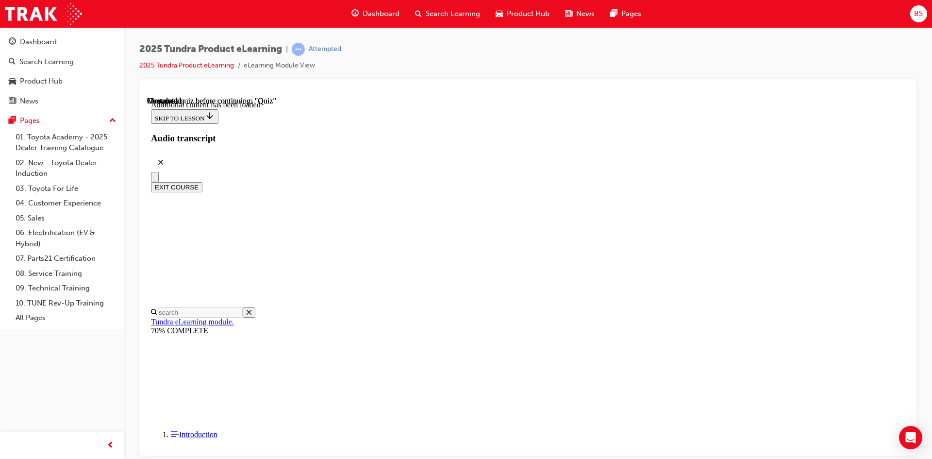
scroll to position [162, 0]
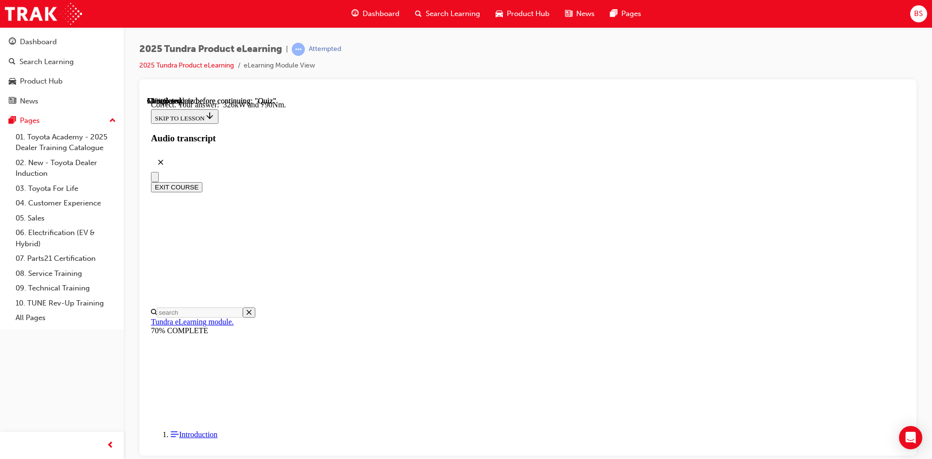
scroll to position [97, 0]
radio input "true"
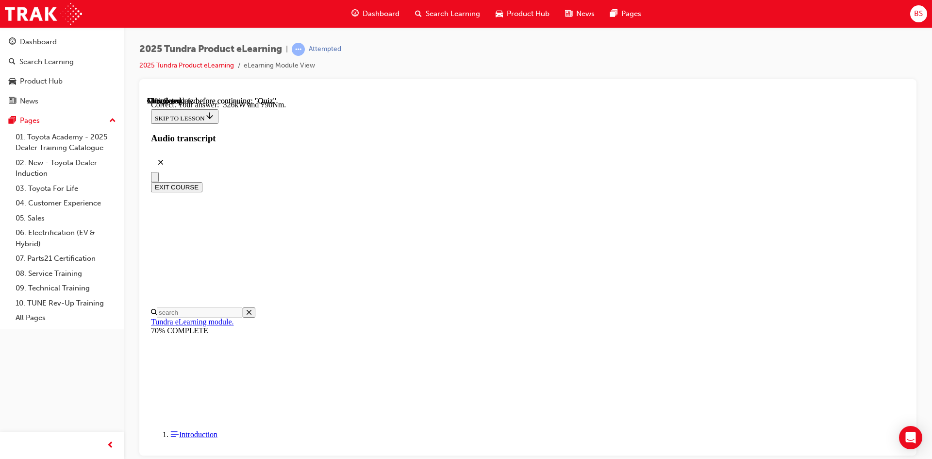
radio input "true"
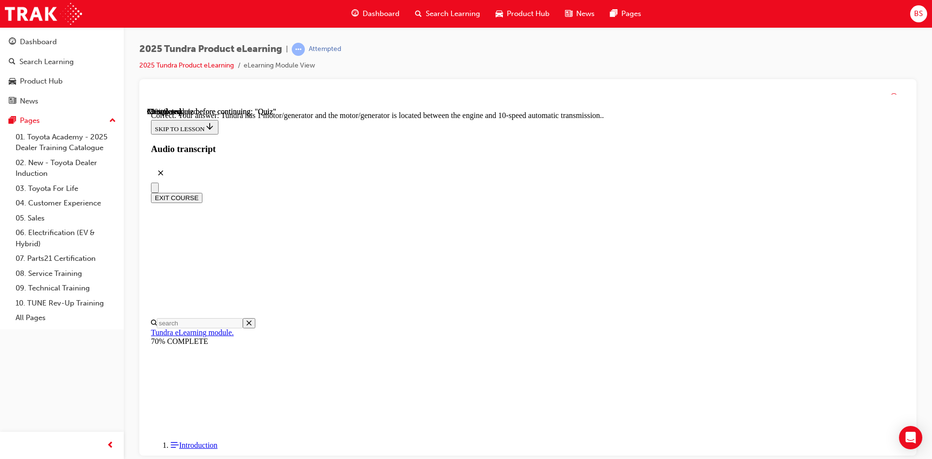
scroll to position [173, 0]
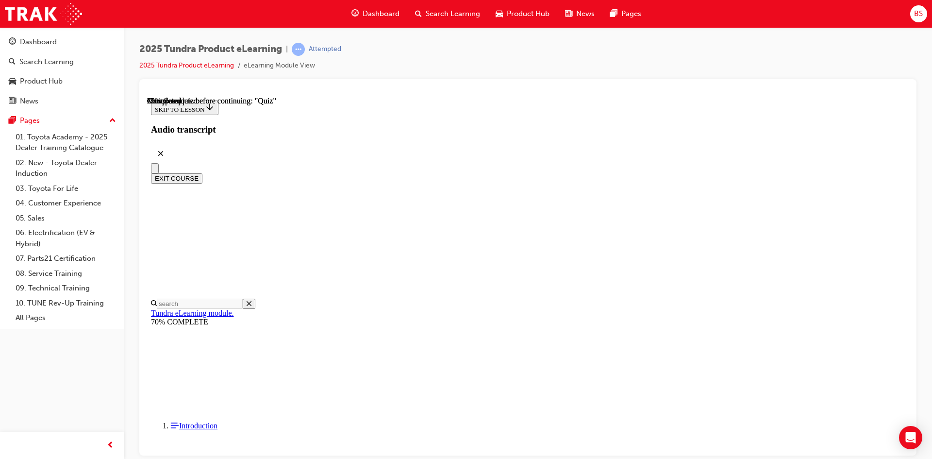
scroll to position [146, 0]
radio input "true"
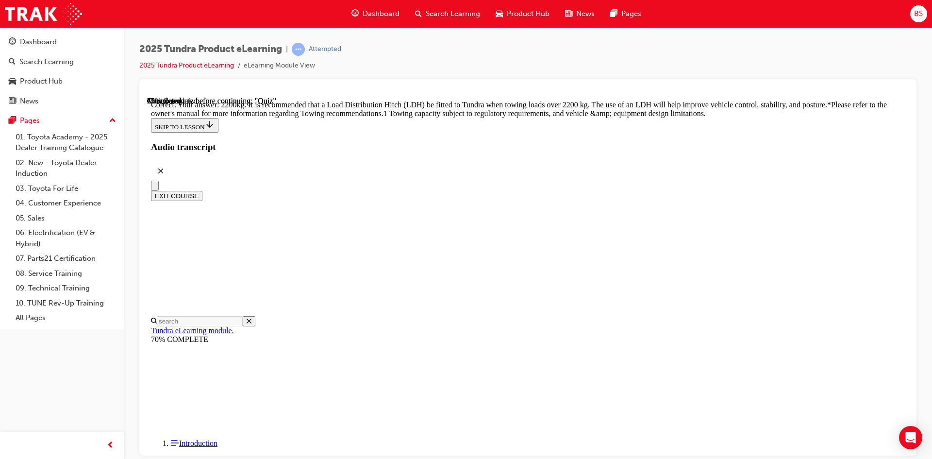
scroll to position [390, 0]
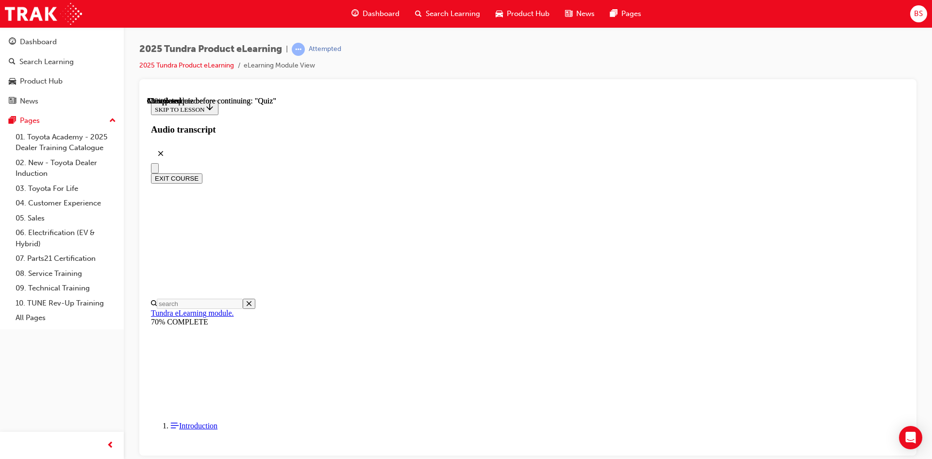
scroll to position [97, 0]
radio input "true"
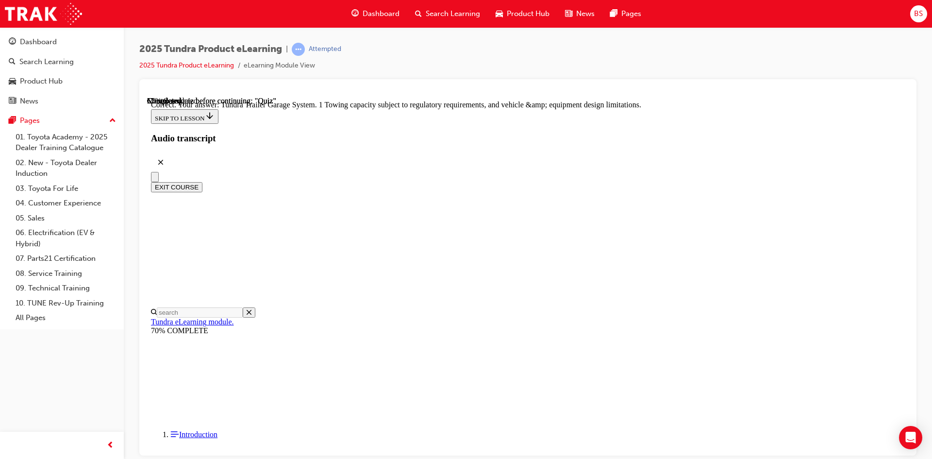
scroll to position [285, 0]
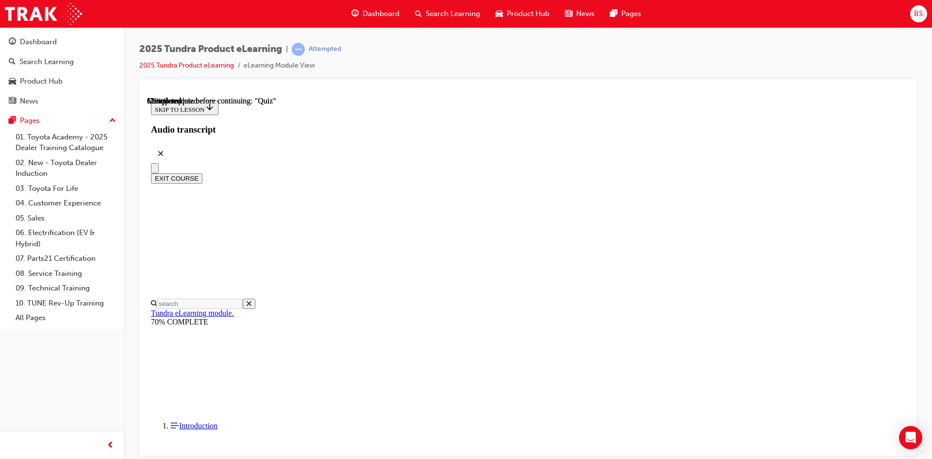
scroll to position [97, 0]
radio input "true"
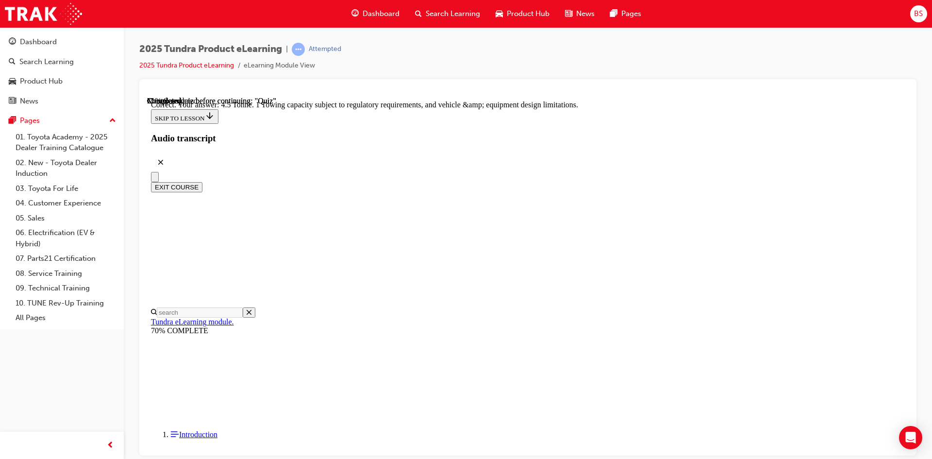
scroll to position [252, 0]
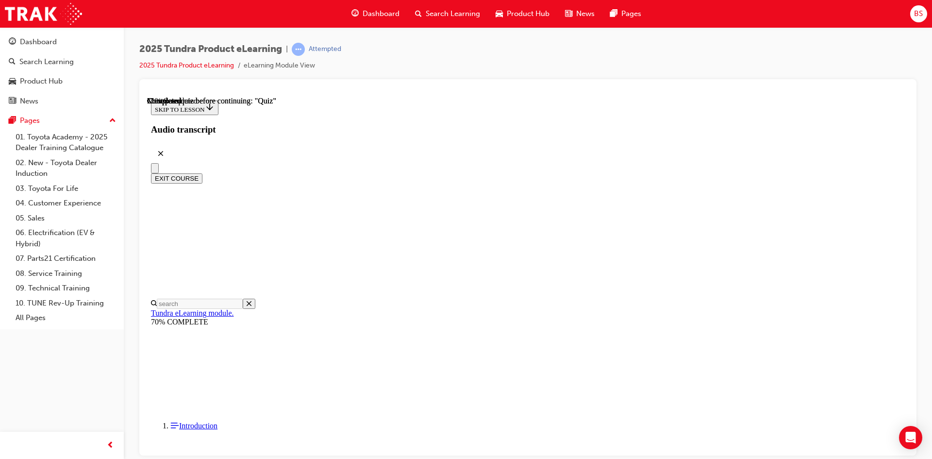
scroll to position [146, 0]
radio input "true"
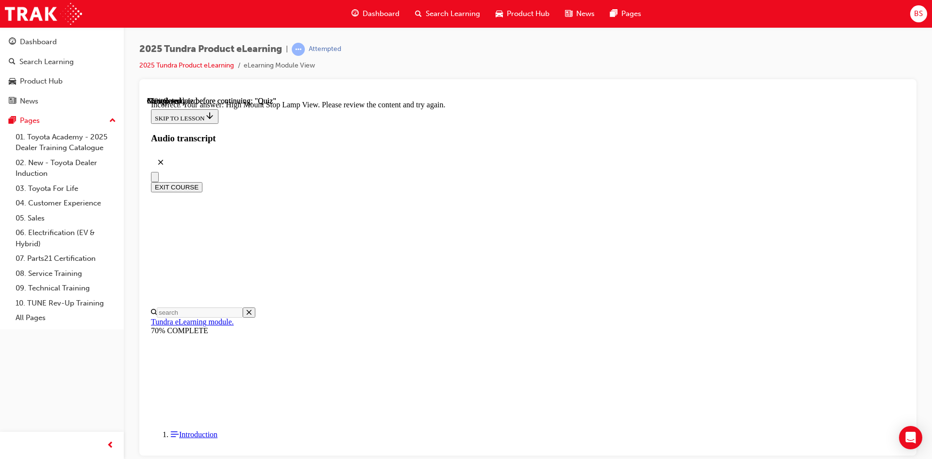
scroll to position [307, 0]
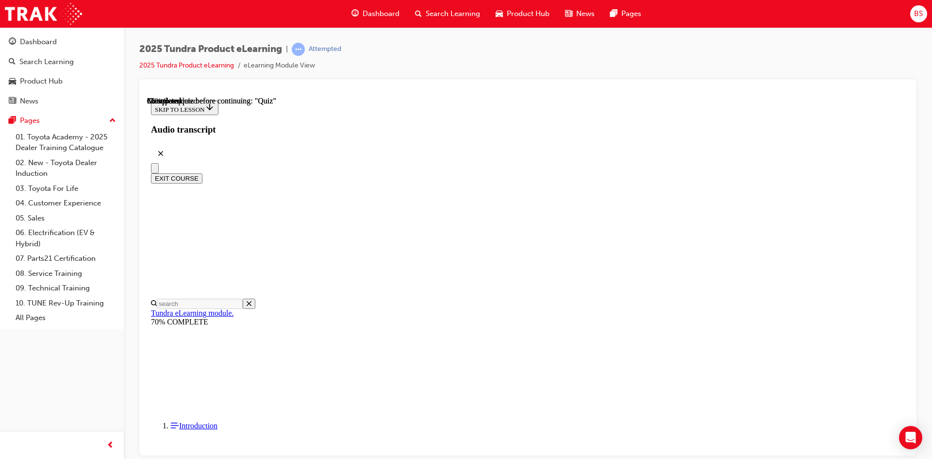
radio input "true"
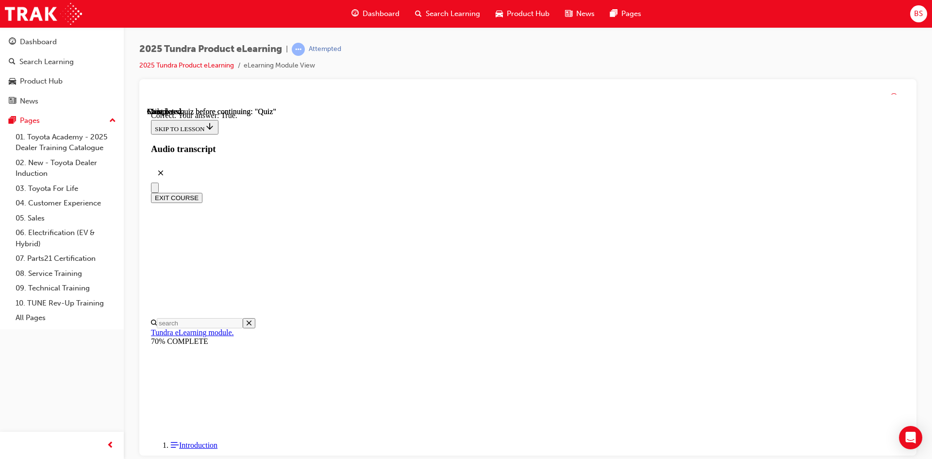
scroll to position [99, 0]
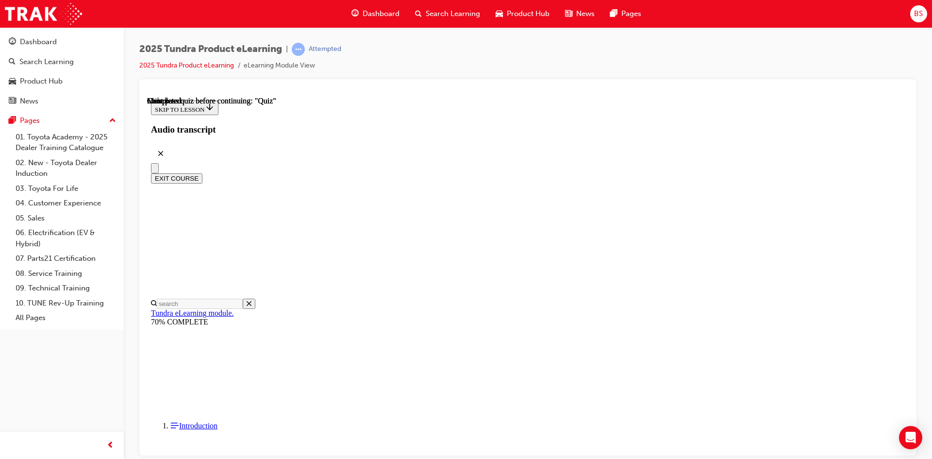
scroll to position [166, 0]
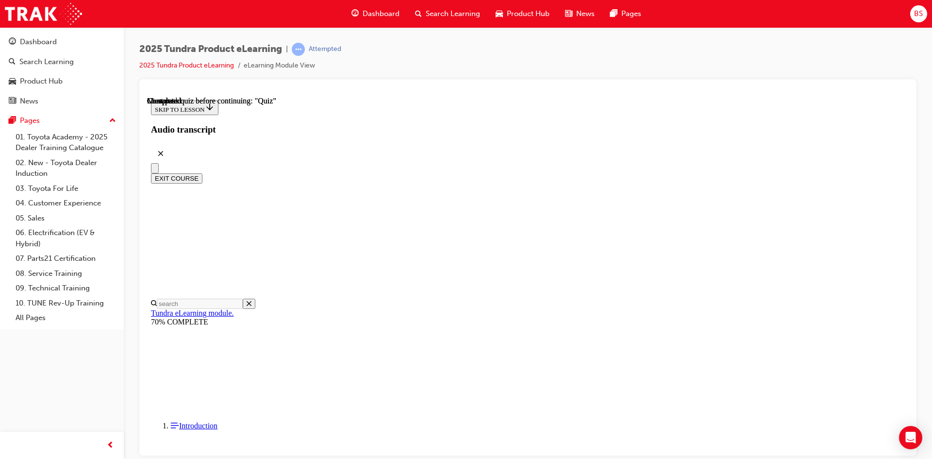
radio input "true"
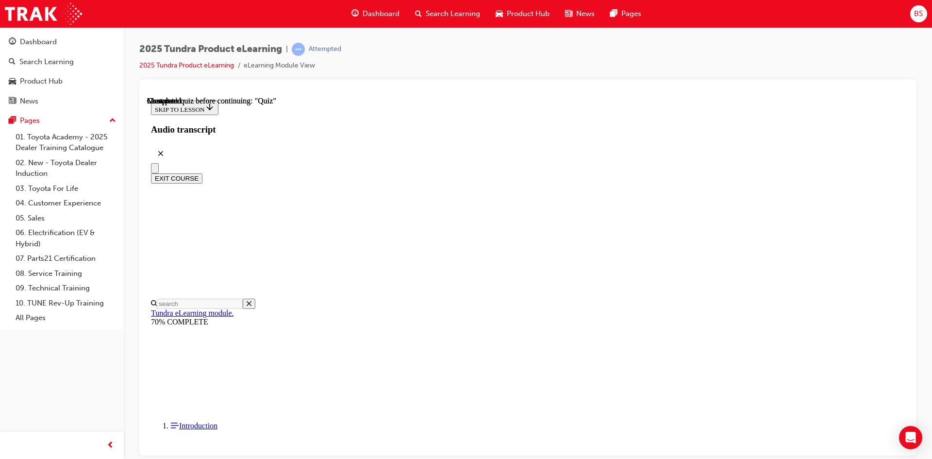
radio input "true"
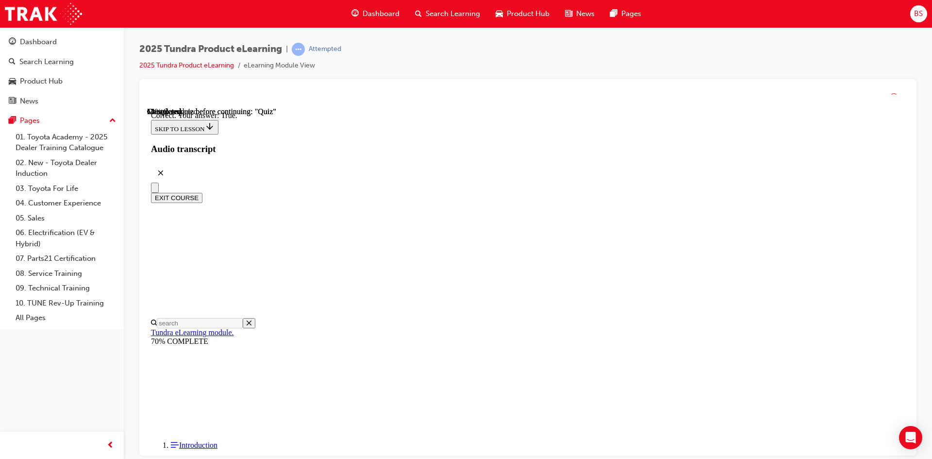
scroll to position [99, 0]
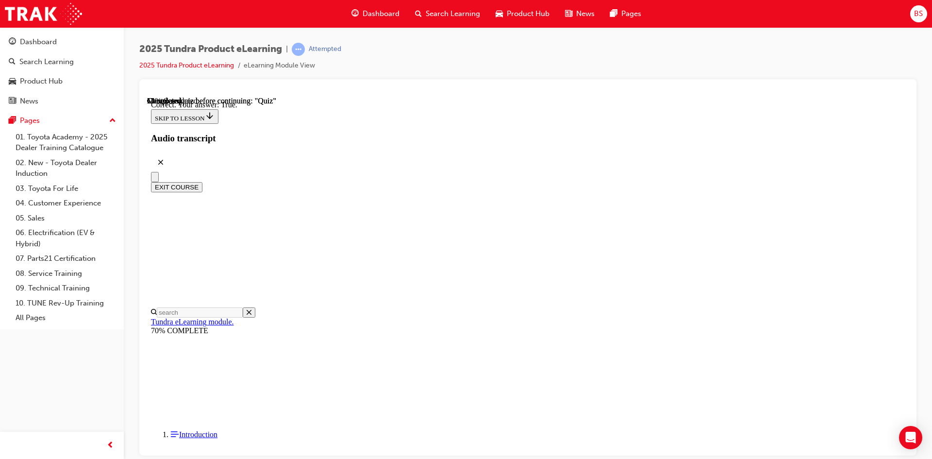
radio input "true"
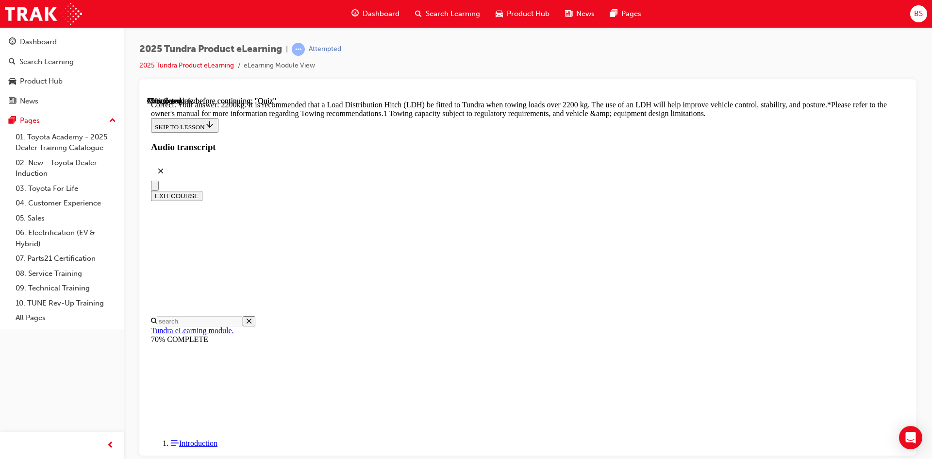
scroll to position [390, 0]
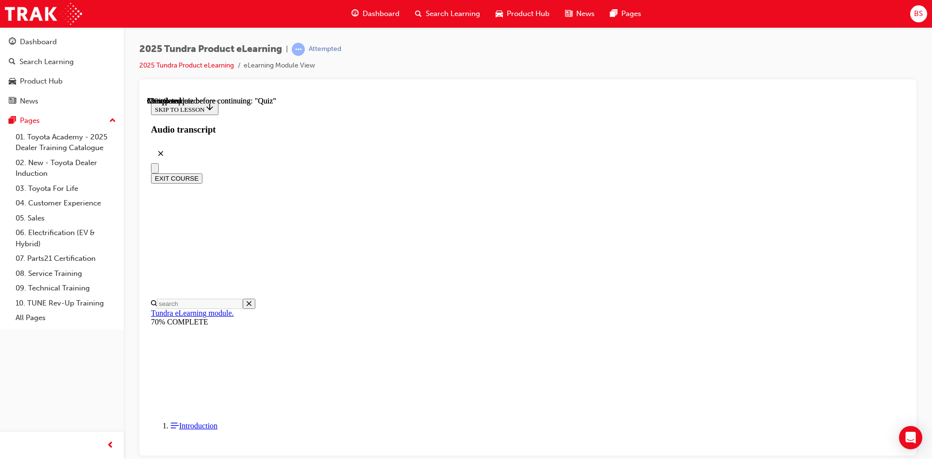
scroll to position [97, 0]
radio input "true"
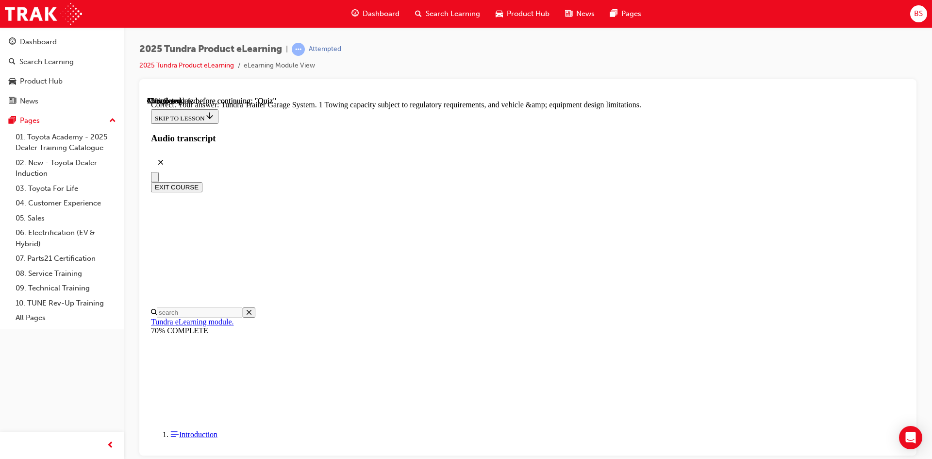
scroll to position [285, 0]
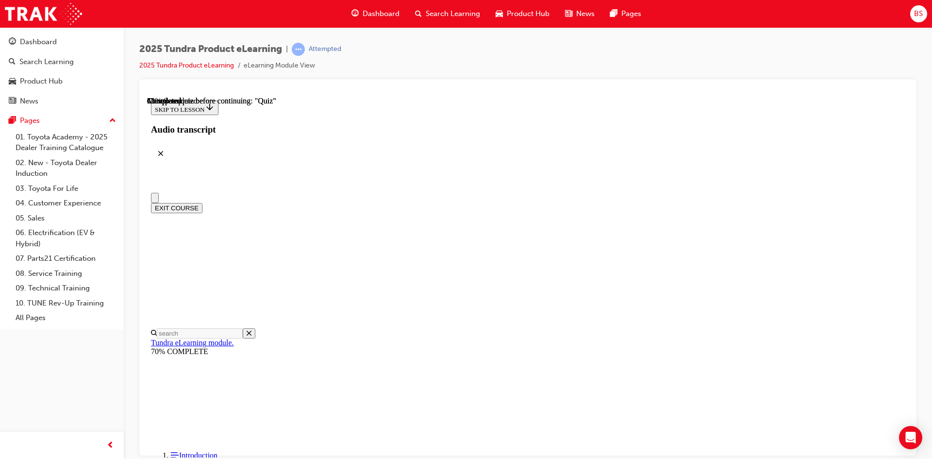
scroll to position [0, 0]
radio input "true"
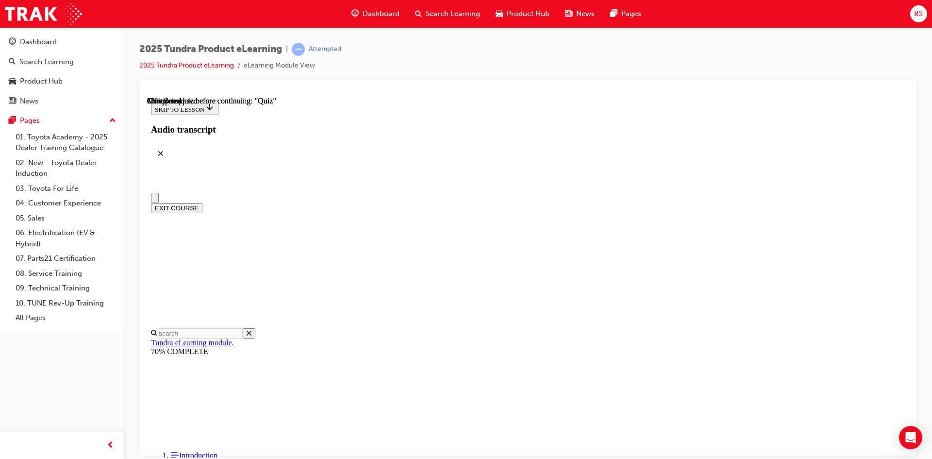
radio input "true"
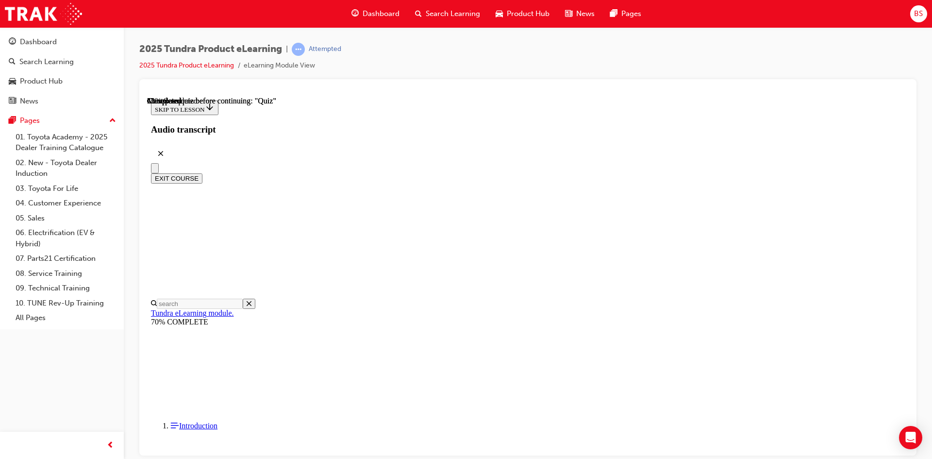
scroll to position [143, 0]
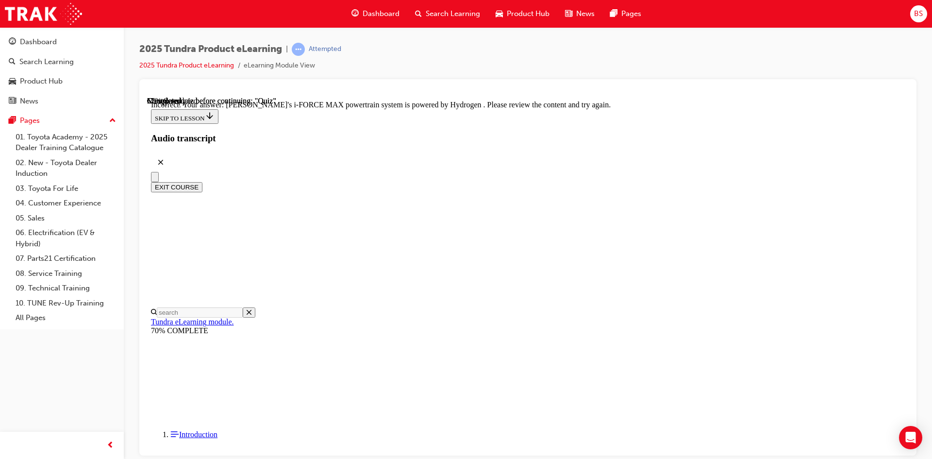
scroll to position [221, 0]
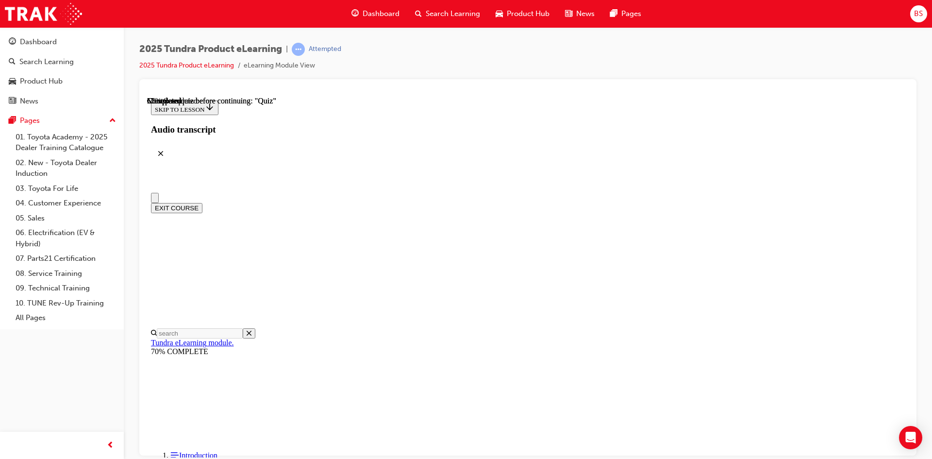
scroll to position [0, 0]
radio input "true"
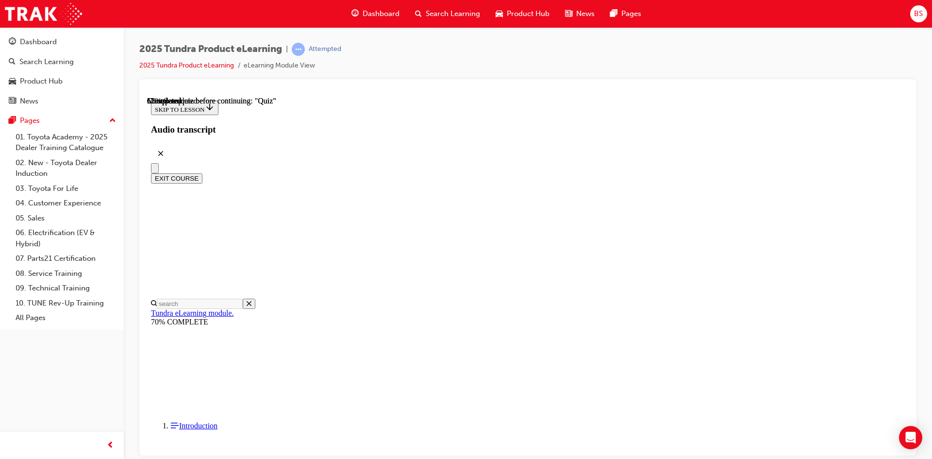
scroll to position [97, 0]
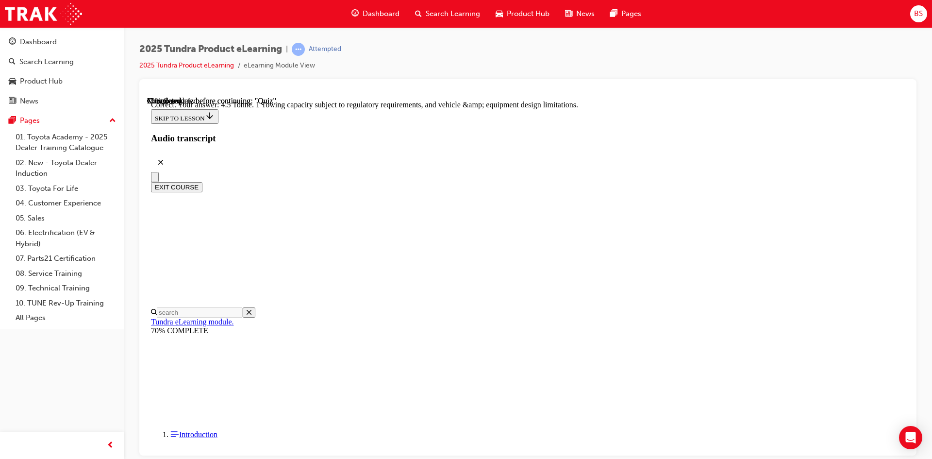
scroll to position [252, 0]
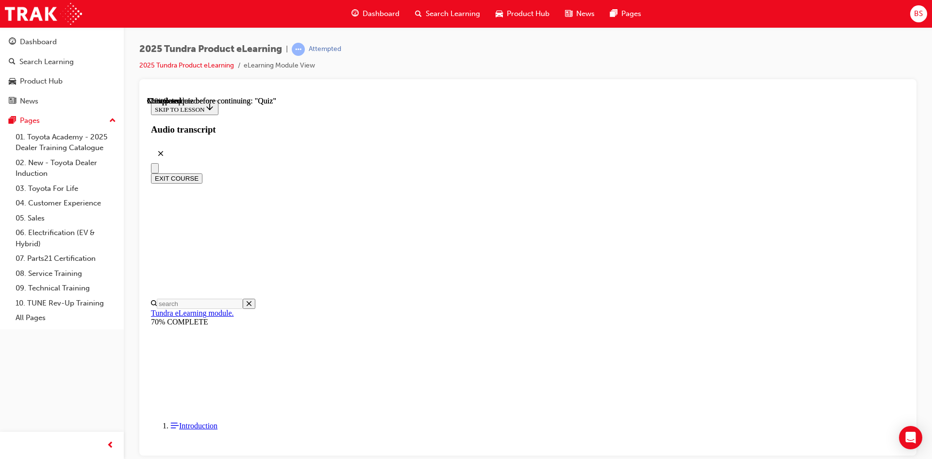
scroll to position [97, 0]
drag, startPoint x: 442, startPoint y: 353, endPoint x: 461, endPoint y: 358, distance: 19.9
radio input "true"
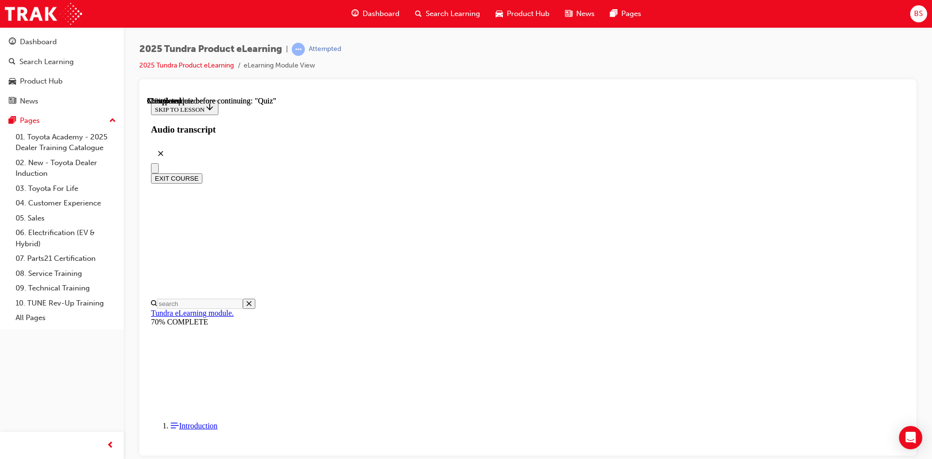
scroll to position [228, 0]
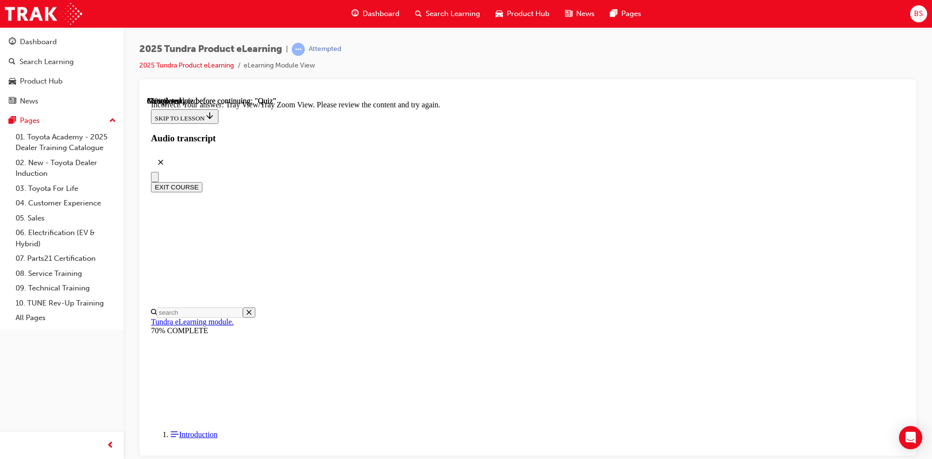
scroll to position [307, 0]
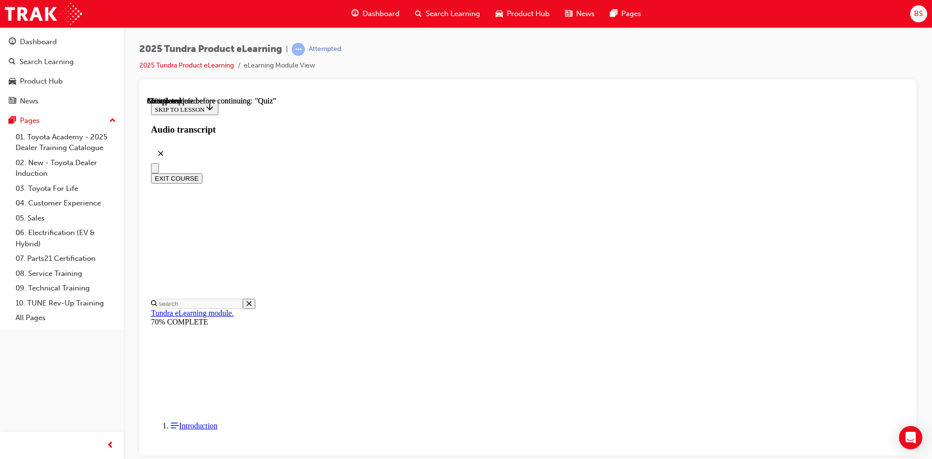
scroll to position [49, 0]
drag, startPoint x: 441, startPoint y: 410, endPoint x: 446, endPoint y: 409, distance: 5.1
radio input "true"
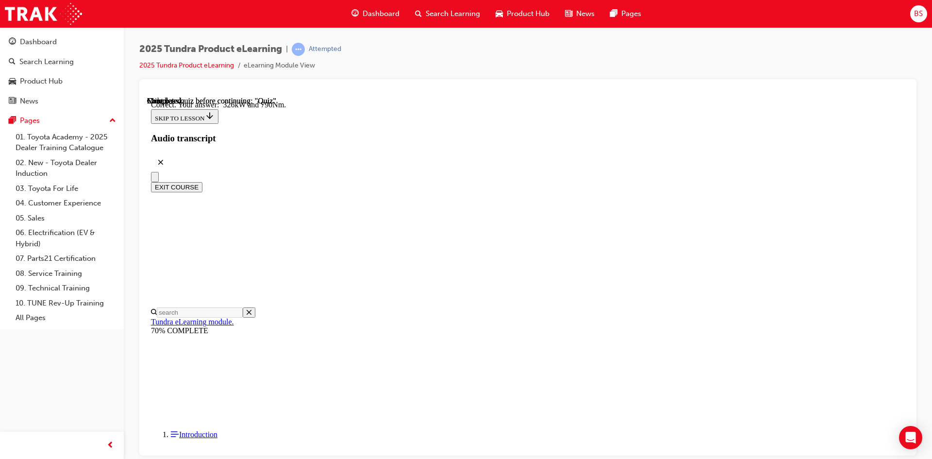
scroll to position [193, 0]
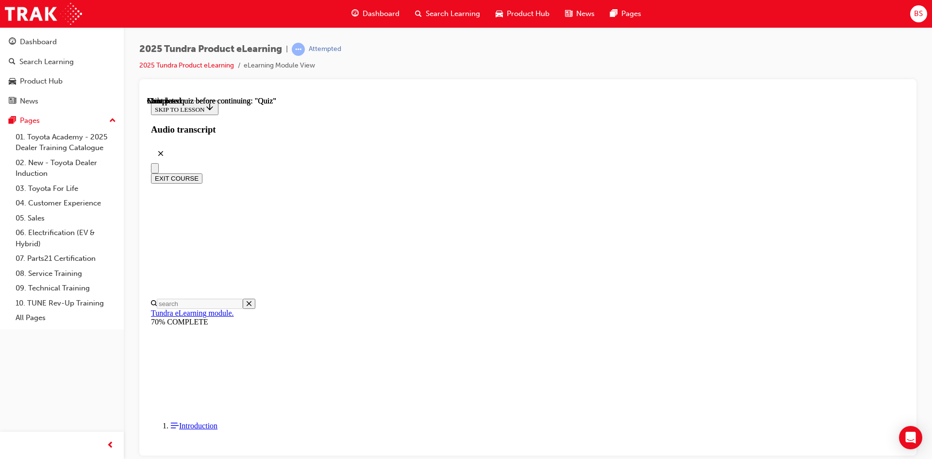
scroll to position [166, 0]
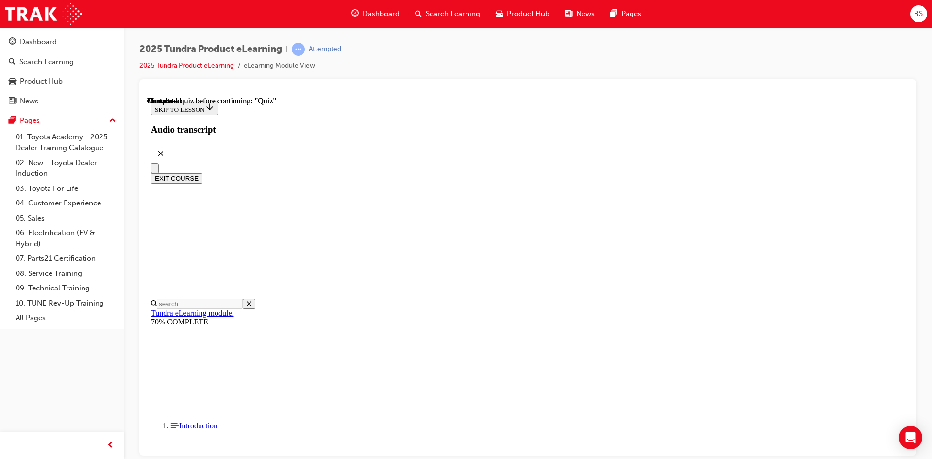
scroll to position [176, 0]
radio input "true"
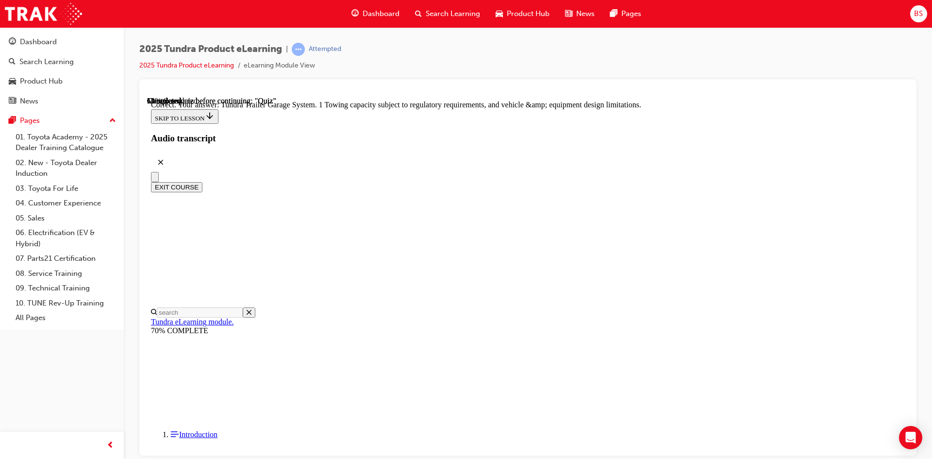
scroll to position [285, 0]
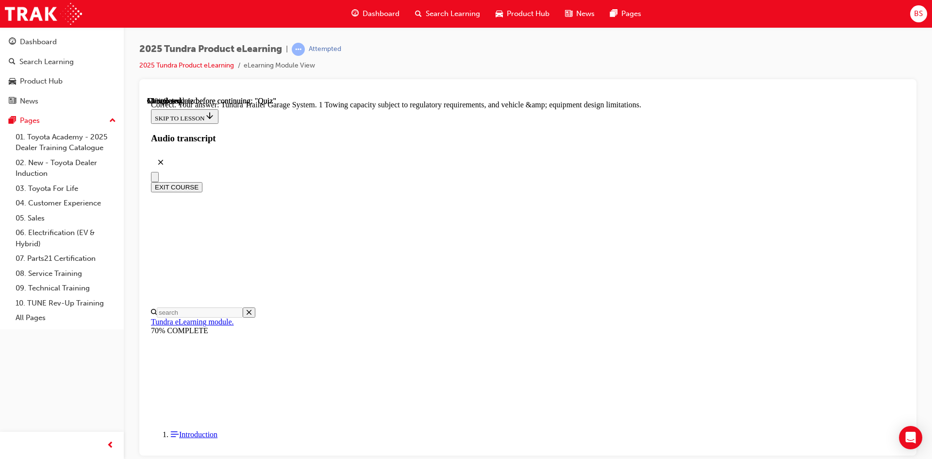
radio input "true"
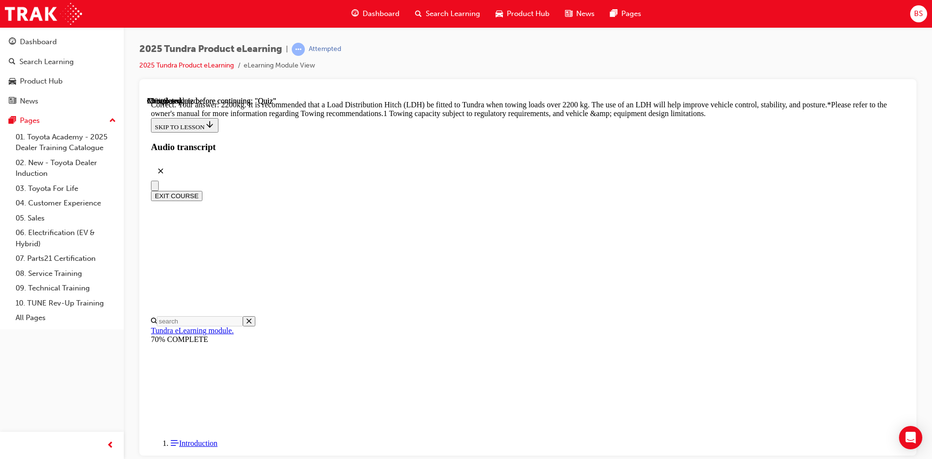
scroll to position [390, 0]
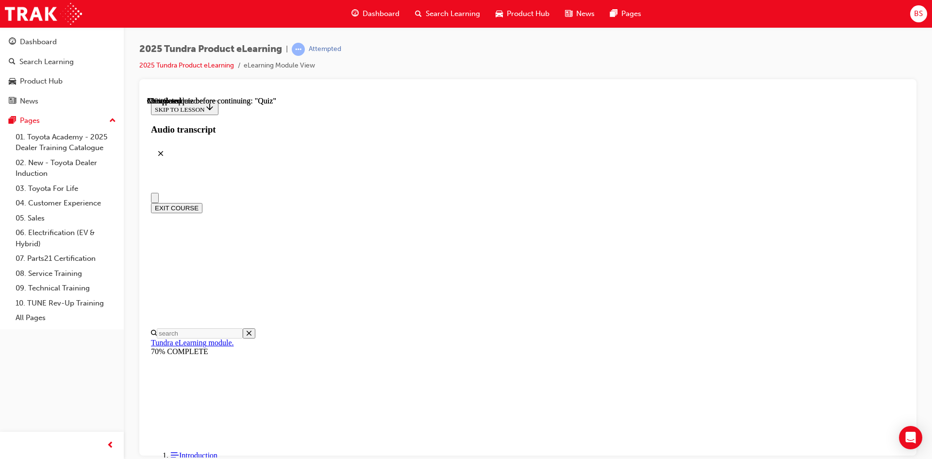
scroll to position [0, 0]
radio input "true"
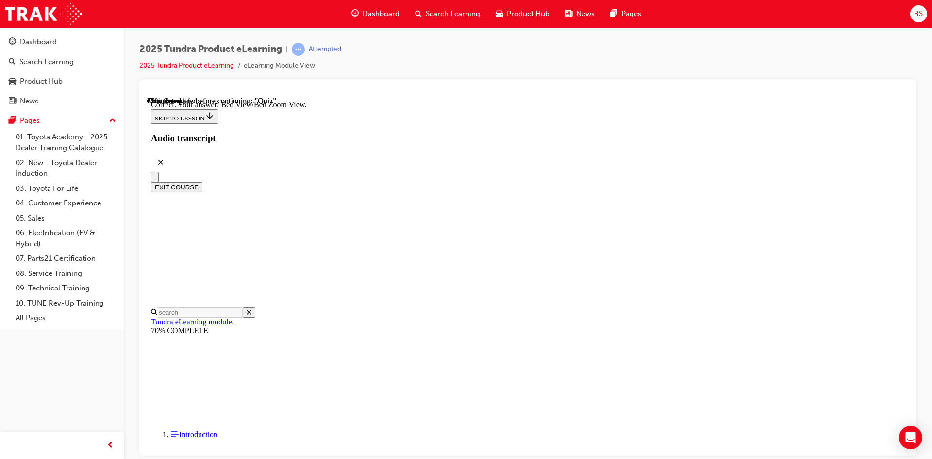
scroll to position [259, 0]
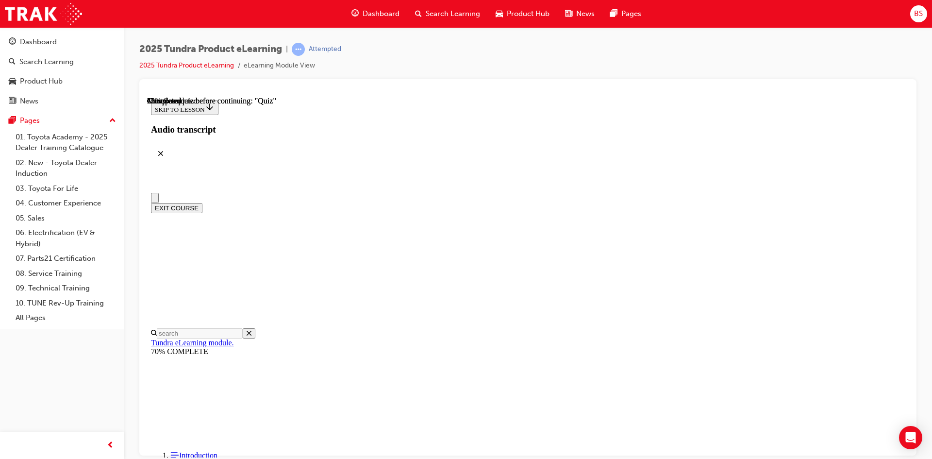
scroll to position [146, 0]
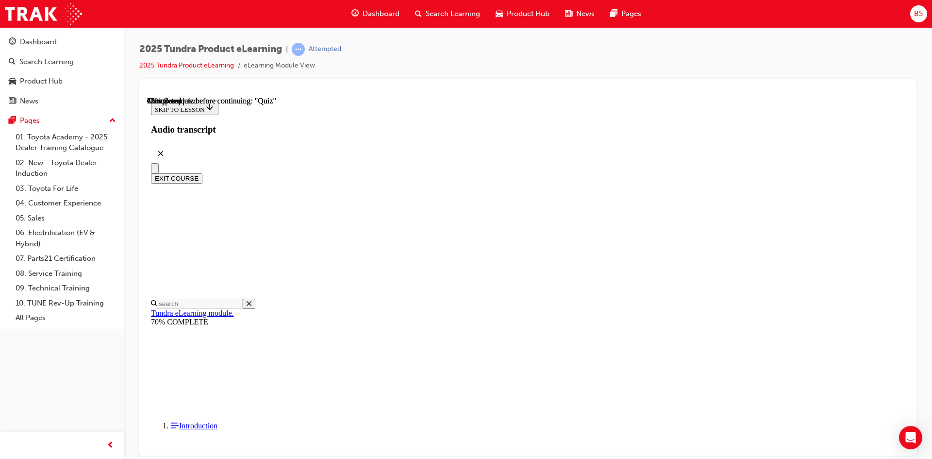
radio input "true"
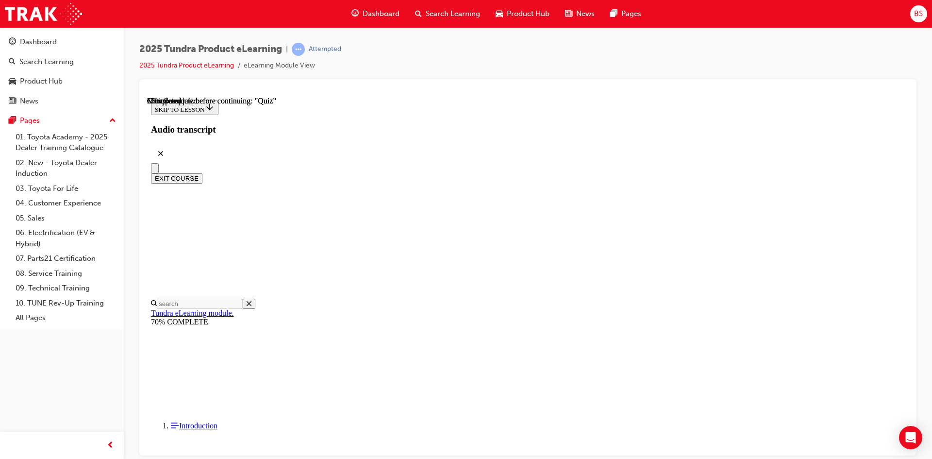
scroll to position [68, 0]
radio input "true"
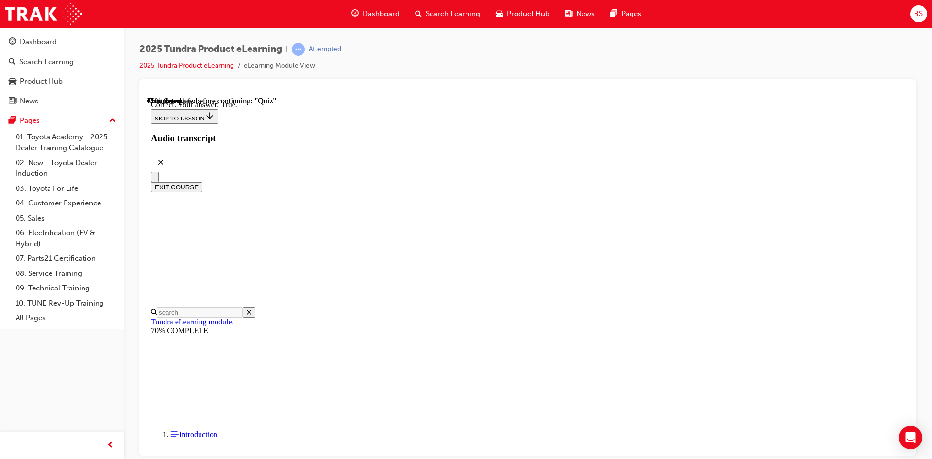
scroll to position [99, 0]
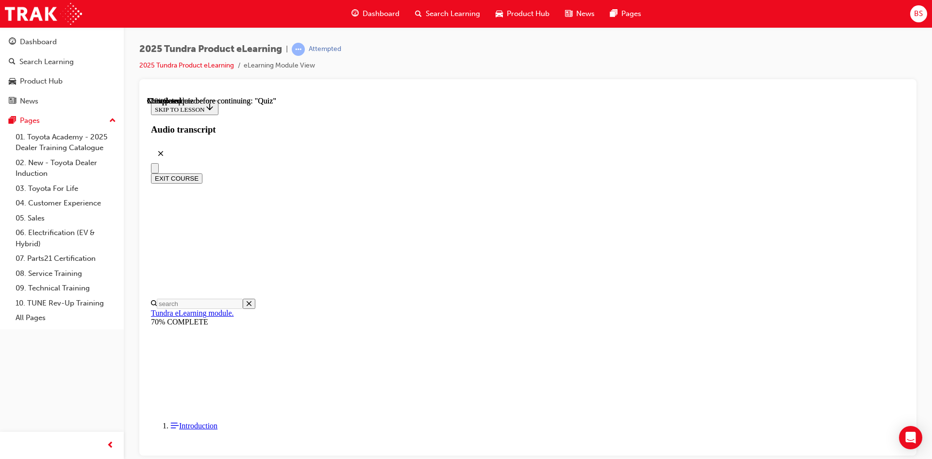
scroll to position [88, 0]
radio input "true"
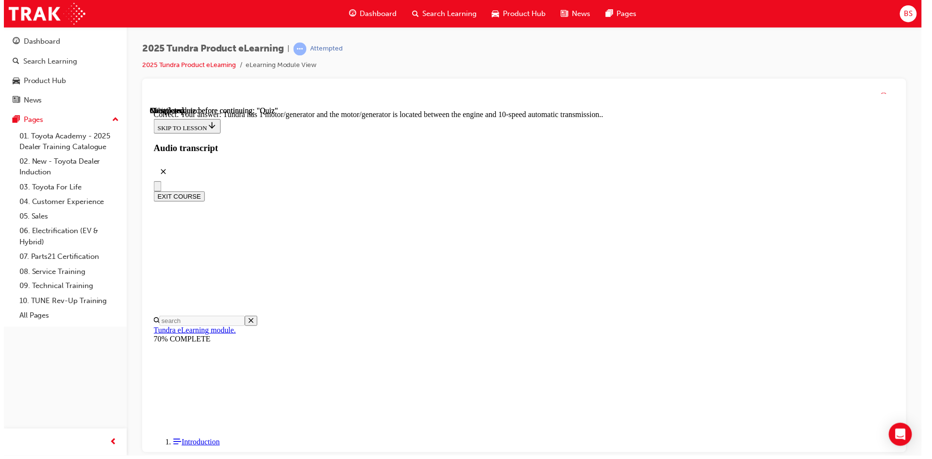
scroll to position [173, 0]
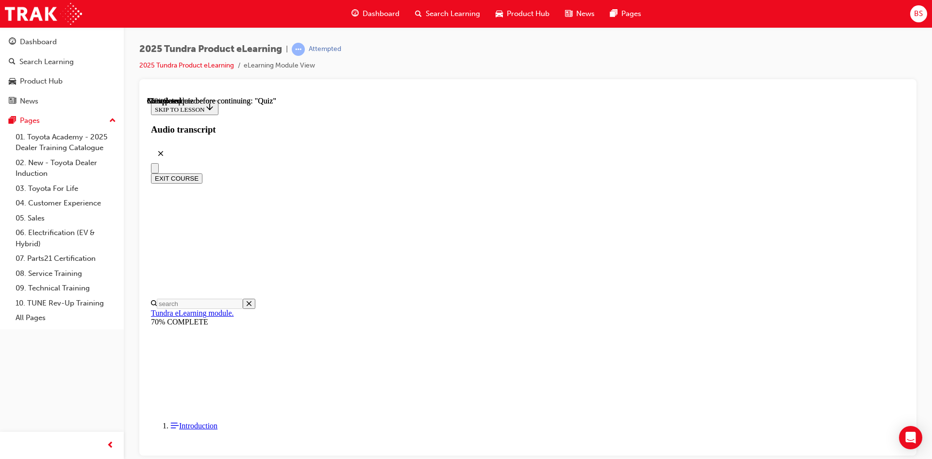
scroll to position [146, 0]
radio input "true"
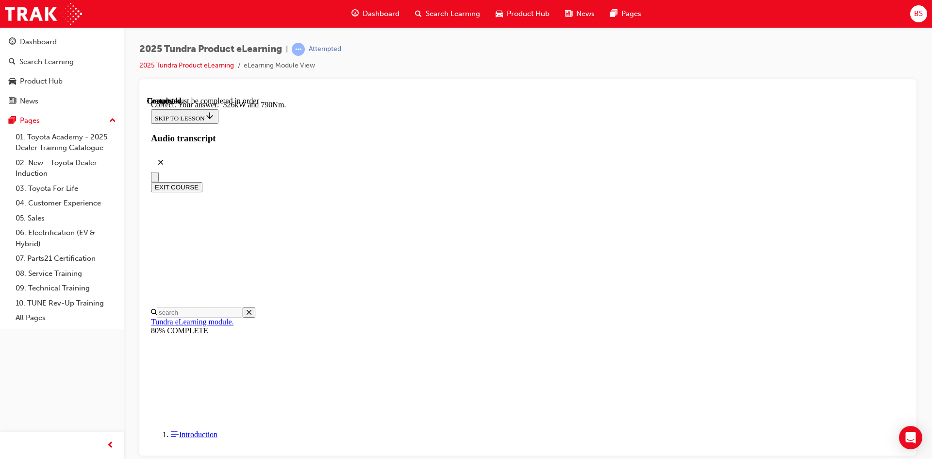
scroll to position [193, 0]
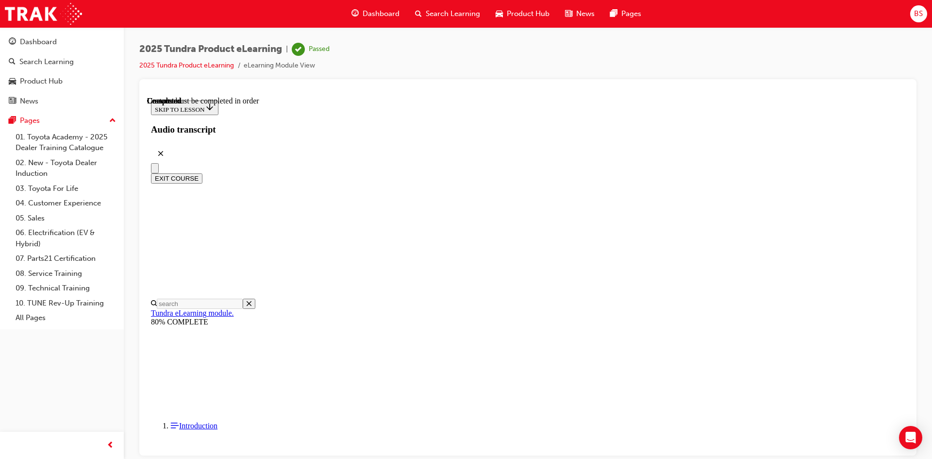
scroll to position [166, 0]
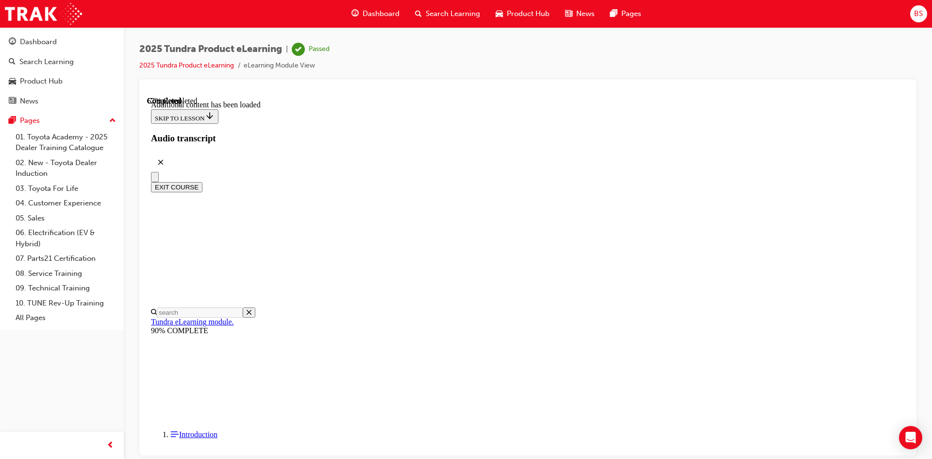
scroll to position [1061, 0]
click at [202, 182] on button "EXIT COURSE" at bounding box center [176, 187] width 51 height 10
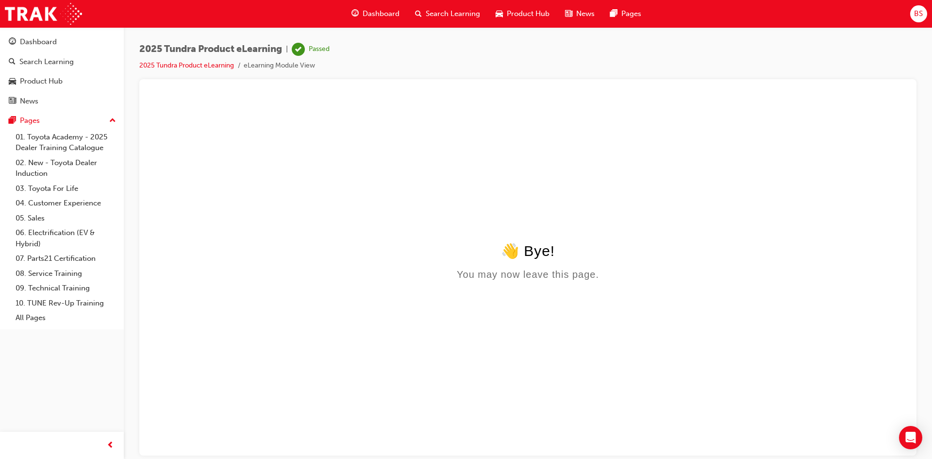
scroll to position [0, 0]
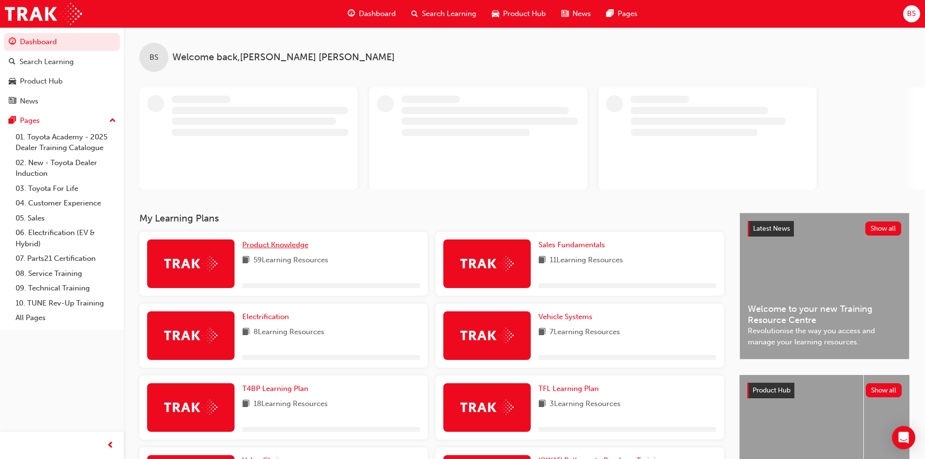
click at [277, 243] on span "Product Knowledge" at bounding box center [275, 244] width 66 height 9
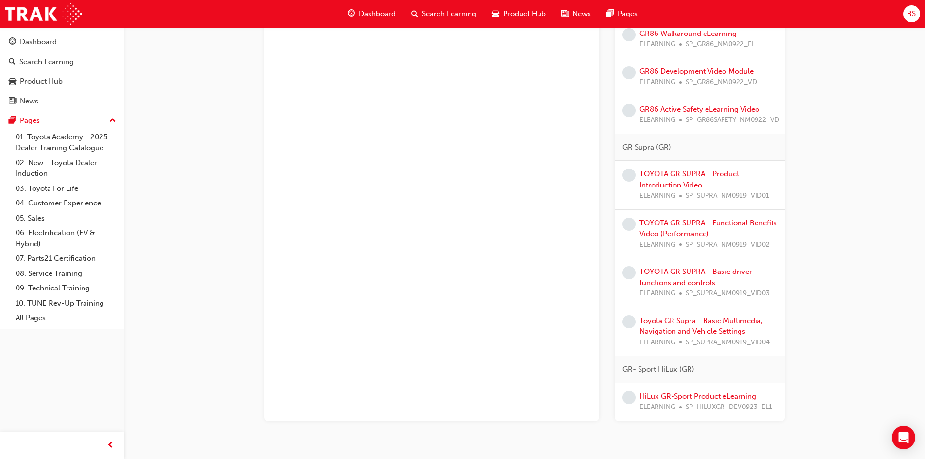
scroll to position [1339, 0]
